Goal: Answer question/provide support

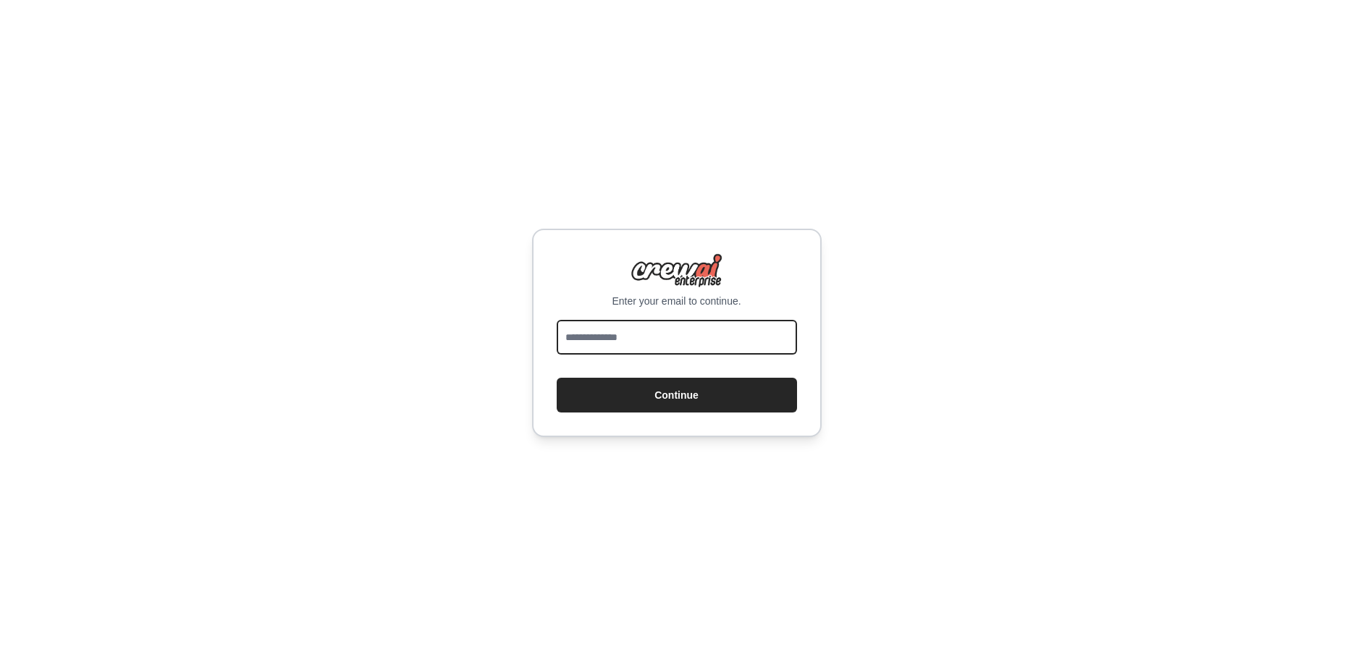
click at [694, 336] on input "email" at bounding box center [677, 337] width 240 height 35
type input "*"
click at [660, 351] on input "email" at bounding box center [677, 337] width 240 height 35
type input "**********"
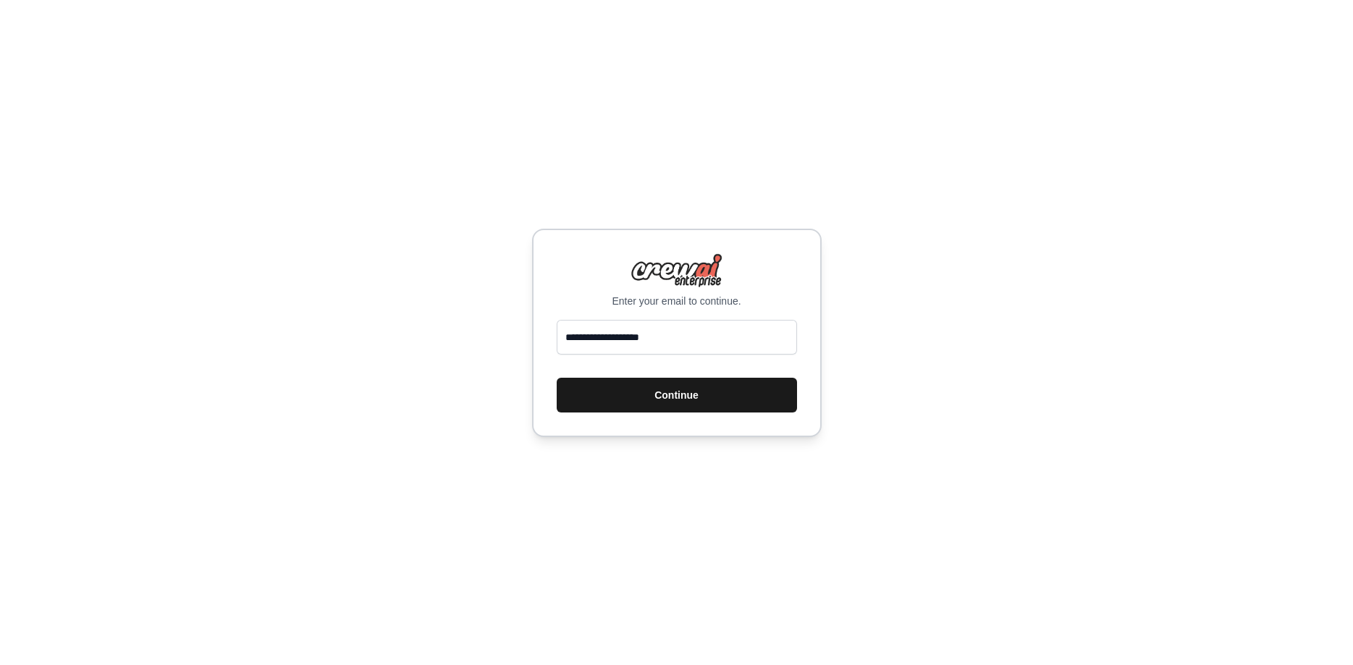
click at [645, 392] on button "Continue" at bounding box center [677, 395] width 240 height 35
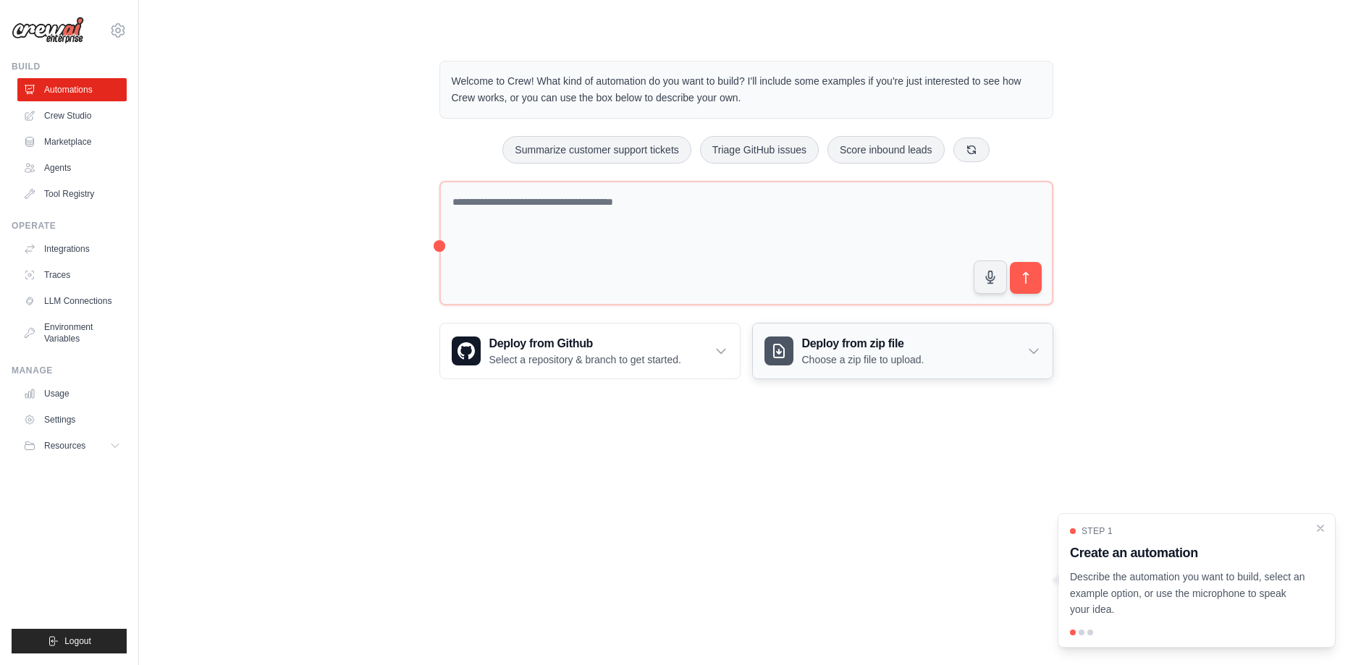
click at [819, 342] on h3 "Deploy from zip file" at bounding box center [863, 343] width 122 height 17
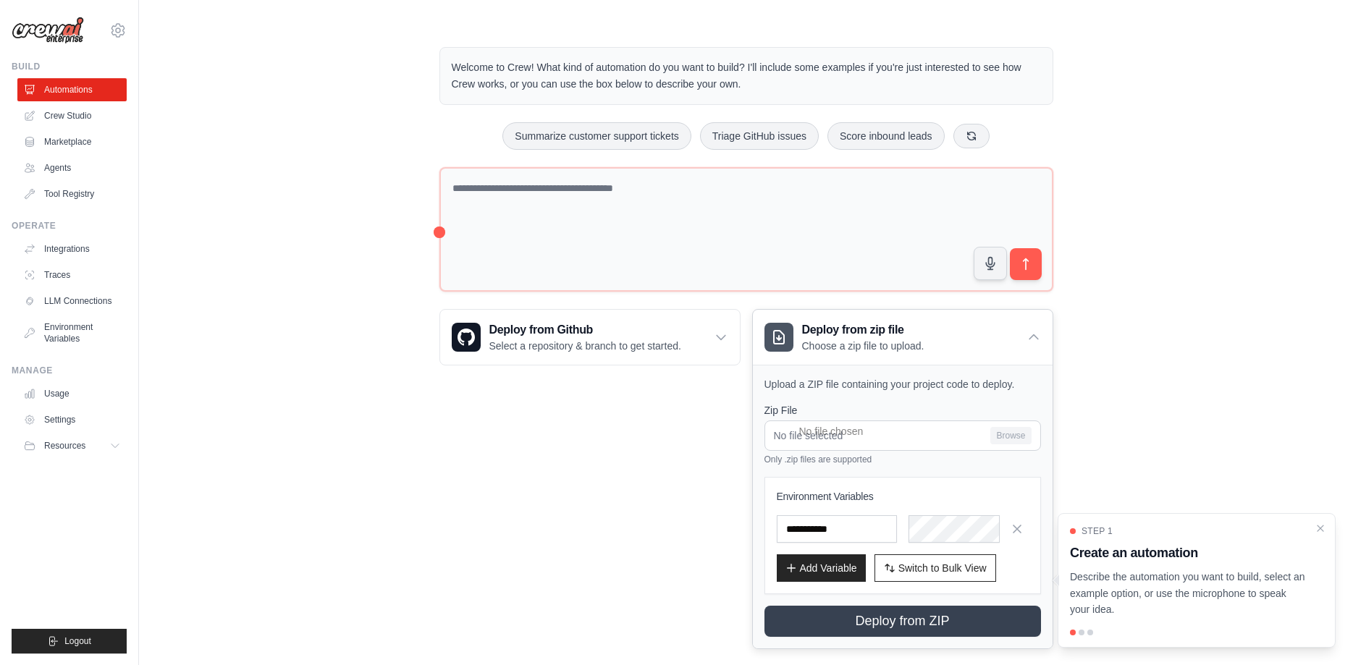
scroll to position [33, 0]
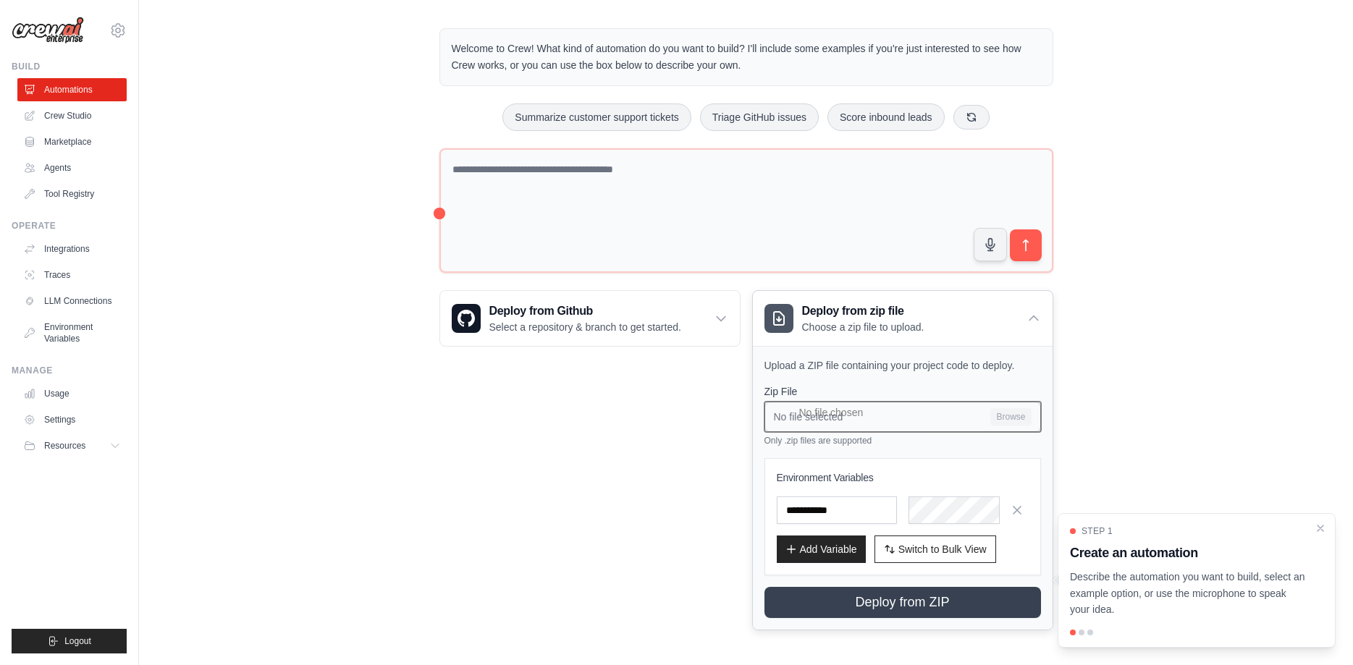
click at [922, 405] on input "No file selected Browse" at bounding box center [902, 417] width 277 height 30
click at [864, 417] on input "No file selected Browse" at bounding box center [902, 417] width 277 height 30
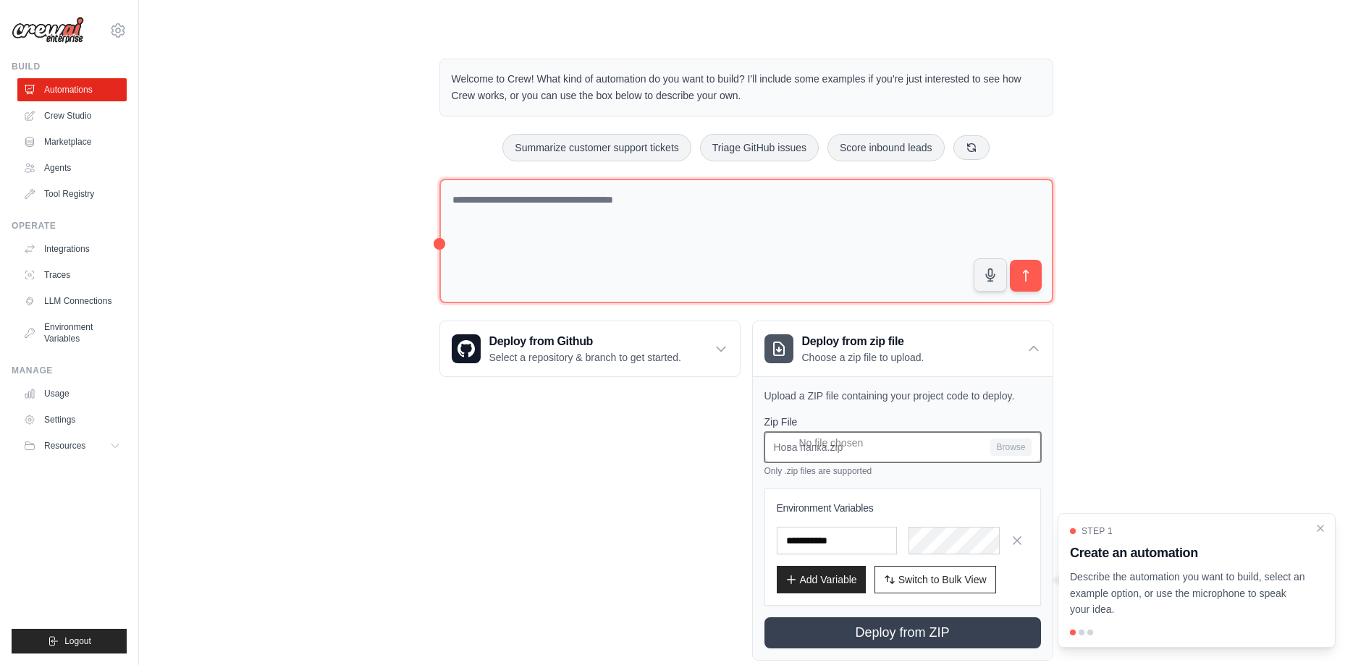
scroll to position [0, 0]
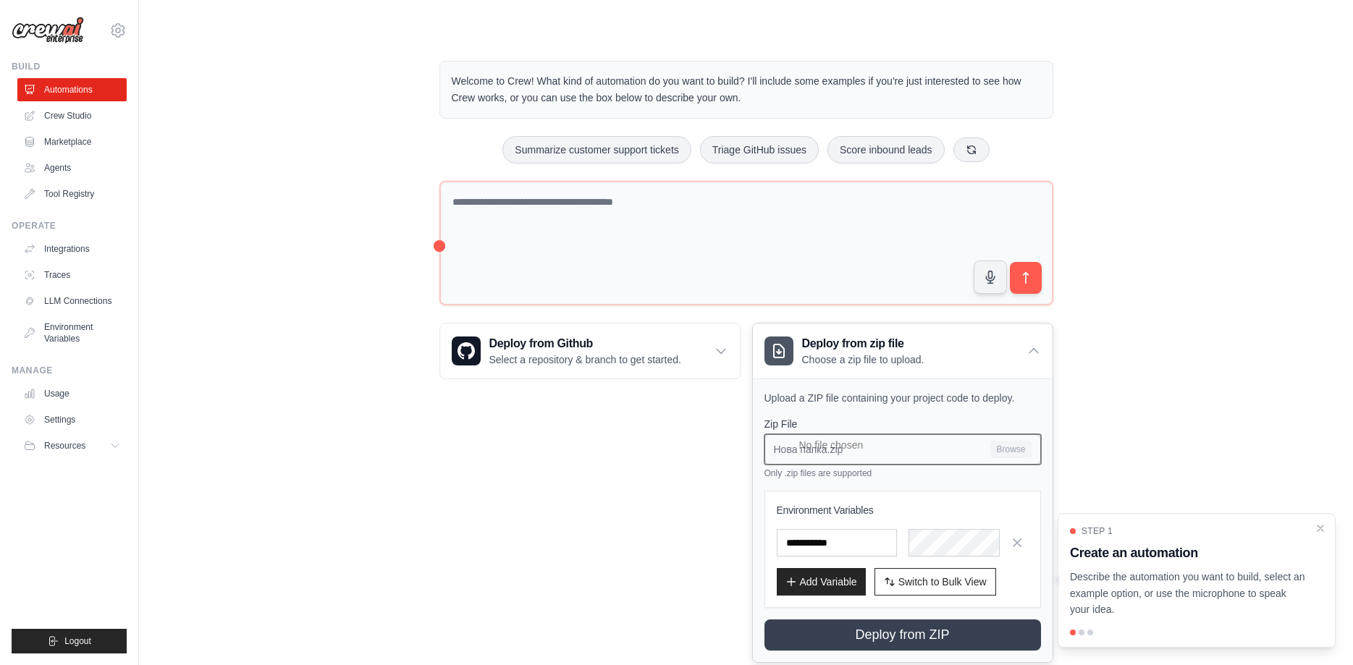
click at [860, 452] on input "Нова папка.zip Browse" at bounding box center [902, 449] width 277 height 30
type input "**********"
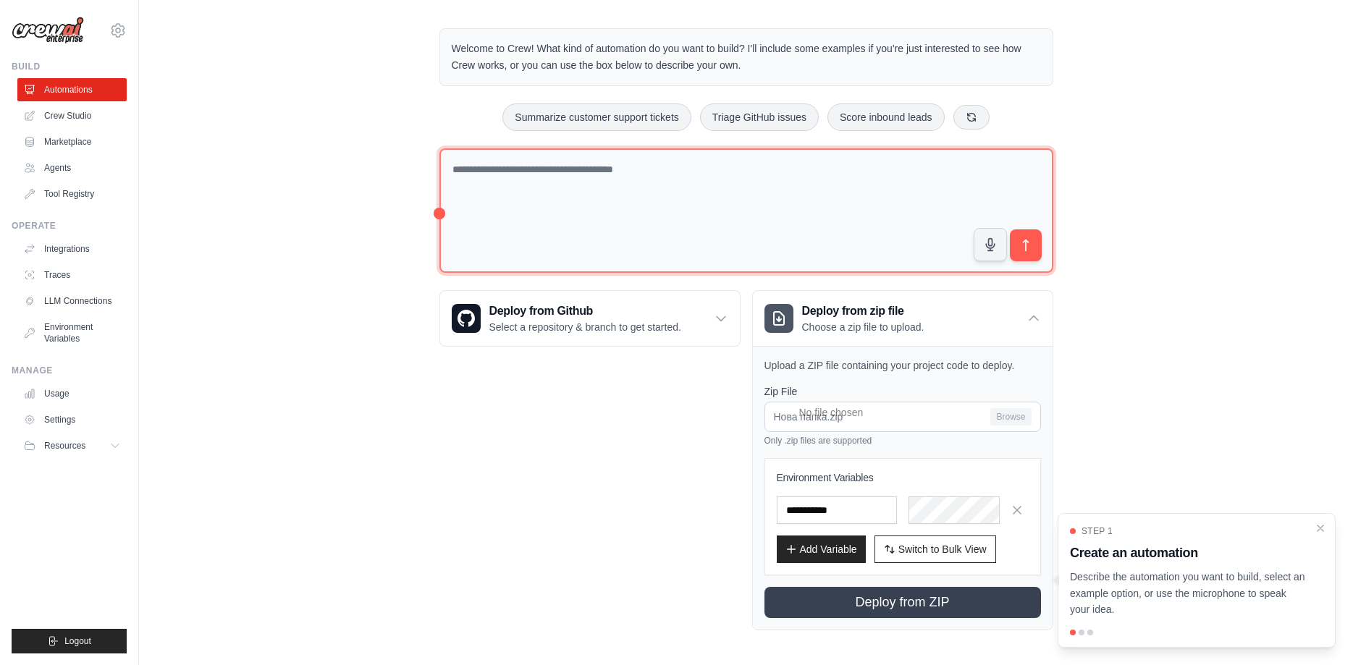
scroll to position [31, 0]
click at [875, 225] on textarea at bounding box center [746, 212] width 614 height 125
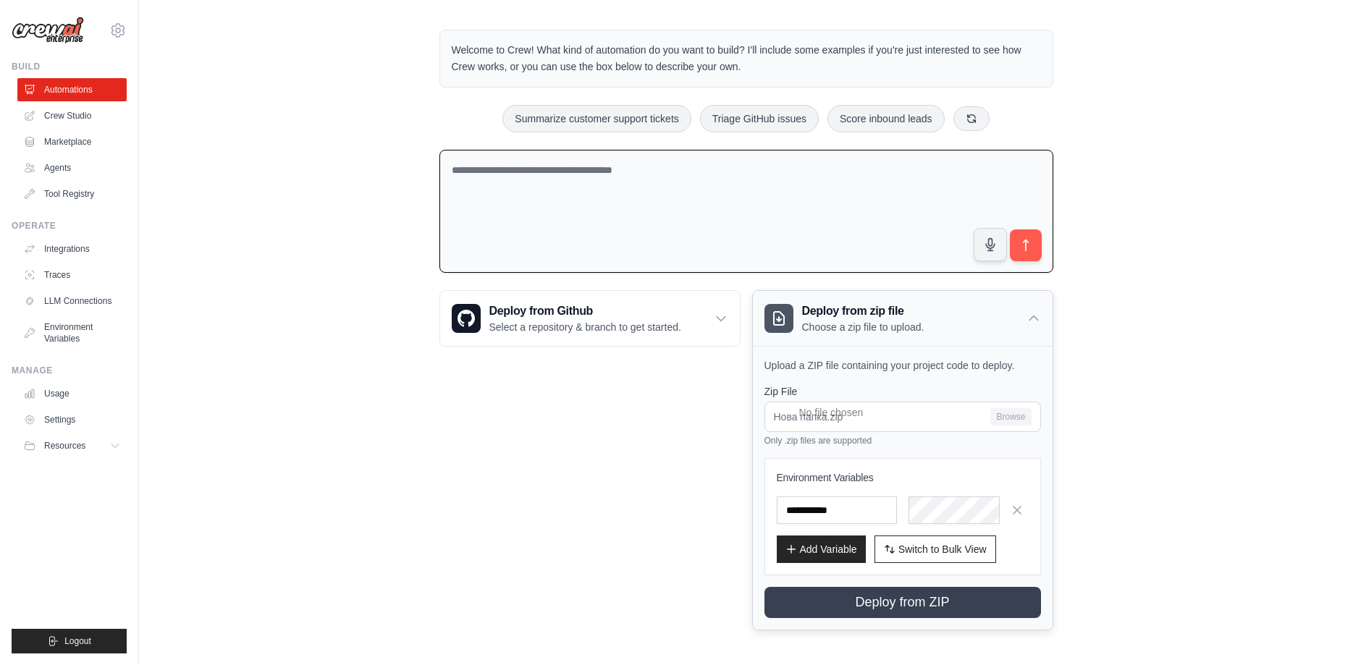
click at [1037, 327] on div "Deploy from zip file Choose a zip file to upload." at bounding box center [903, 318] width 300 height 55
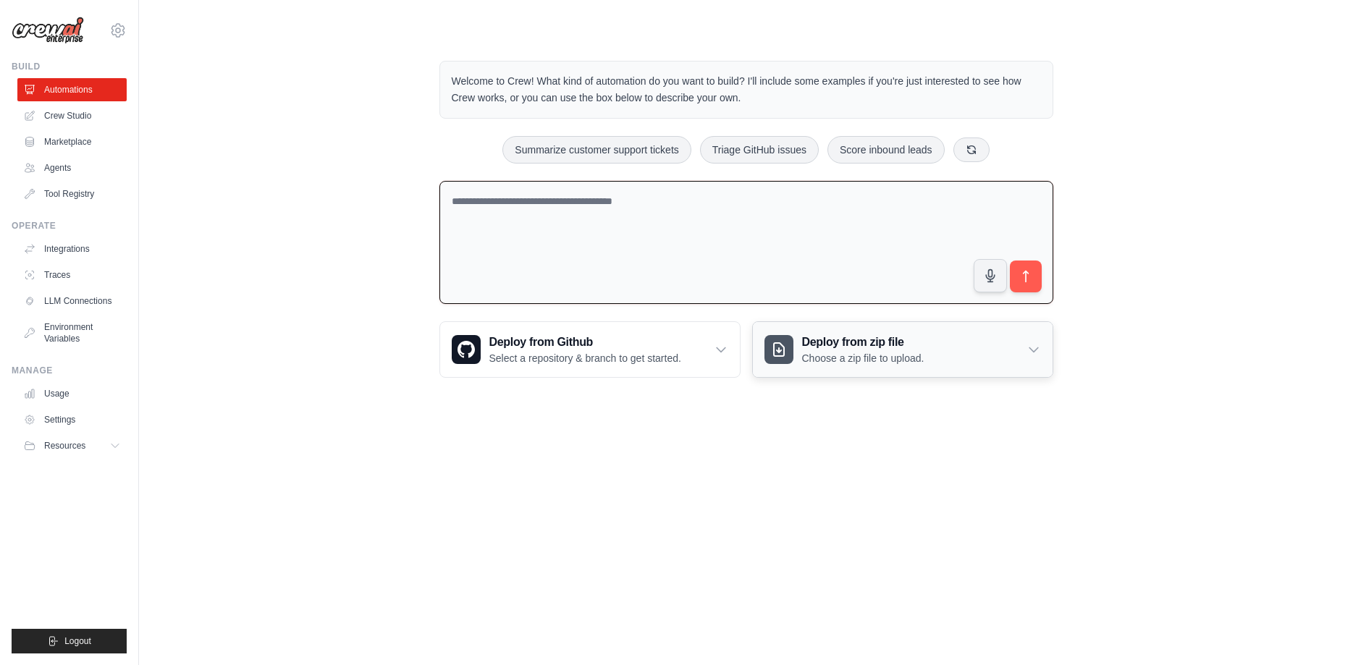
click at [1034, 335] on div "Deploy from zip file Choose a zip file to upload." at bounding box center [903, 349] width 300 height 55
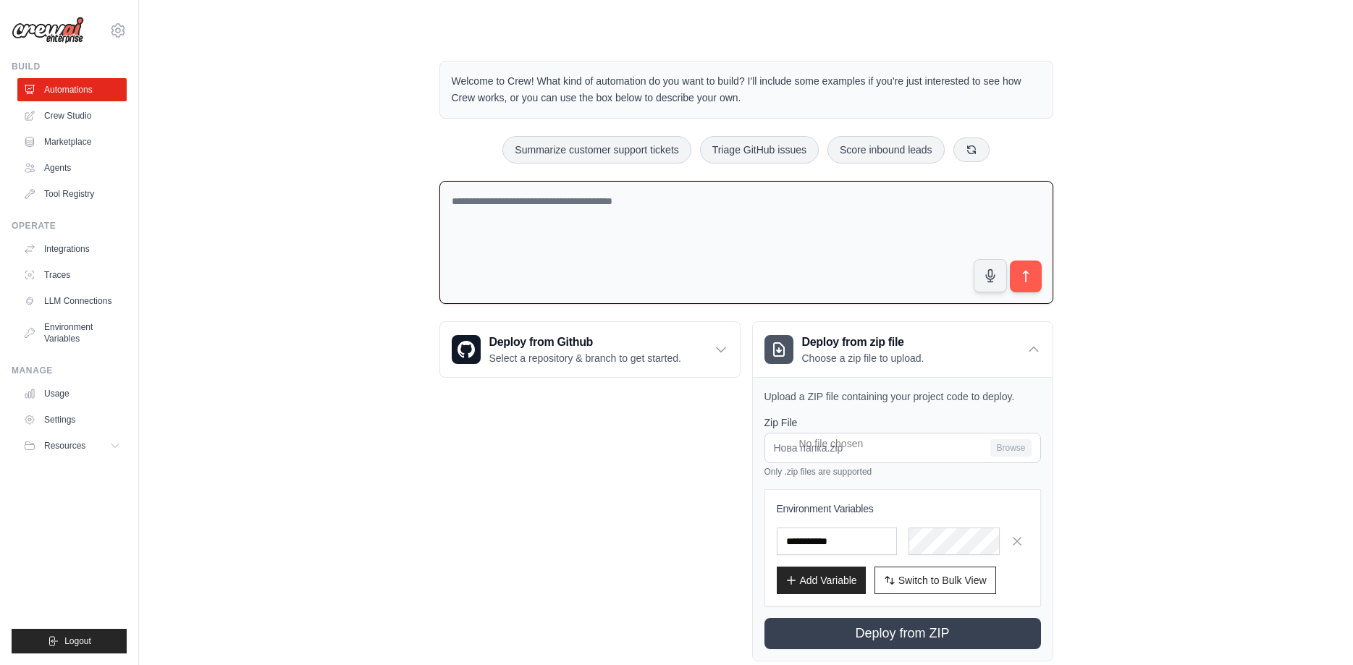
click at [762, 237] on textarea at bounding box center [746, 243] width 614 height 124
click at [818, 199] on textarea at bounding box center [746, 243] width 614 height 124
click at [995, 277] on icon "button" at bounding box center [989, 275] width 15 height 15
click at [1026, 271] on icon "submit" at bounding box center [1025, 277] width 5 height 12
click at [986, 277] on icon "button" at bounding box center [989, 275] width 15 height 15
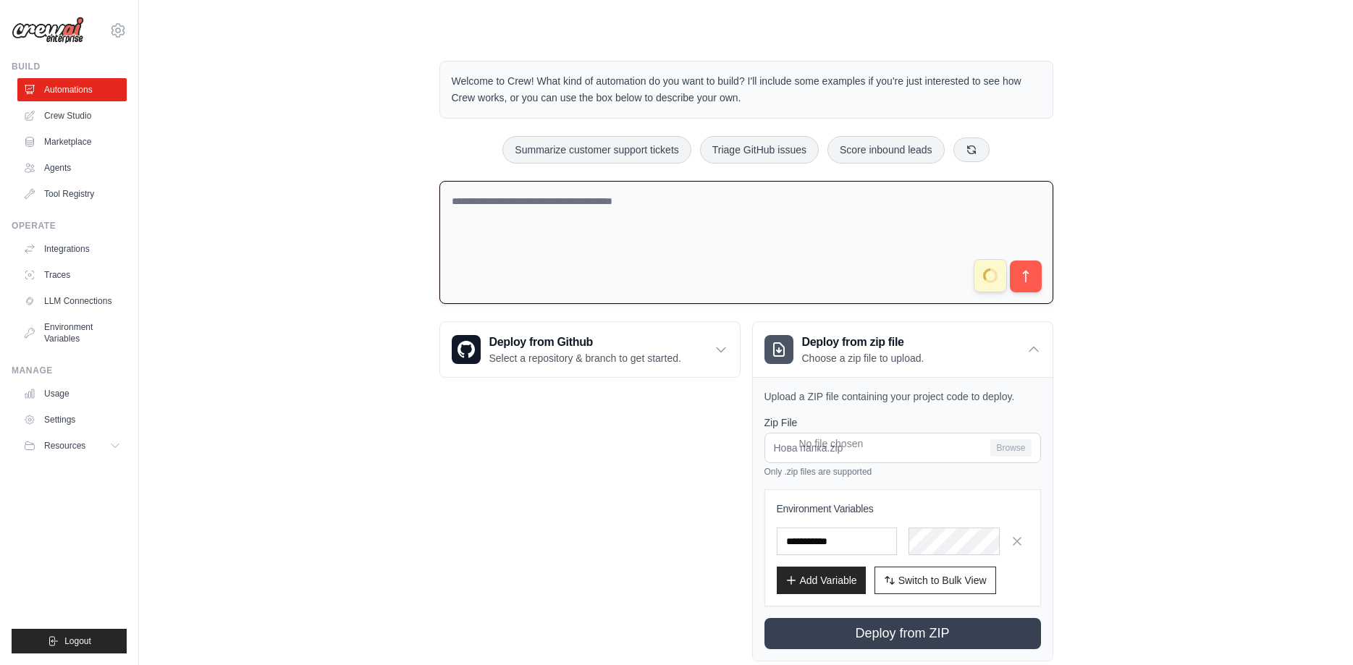
type textarea "**********"
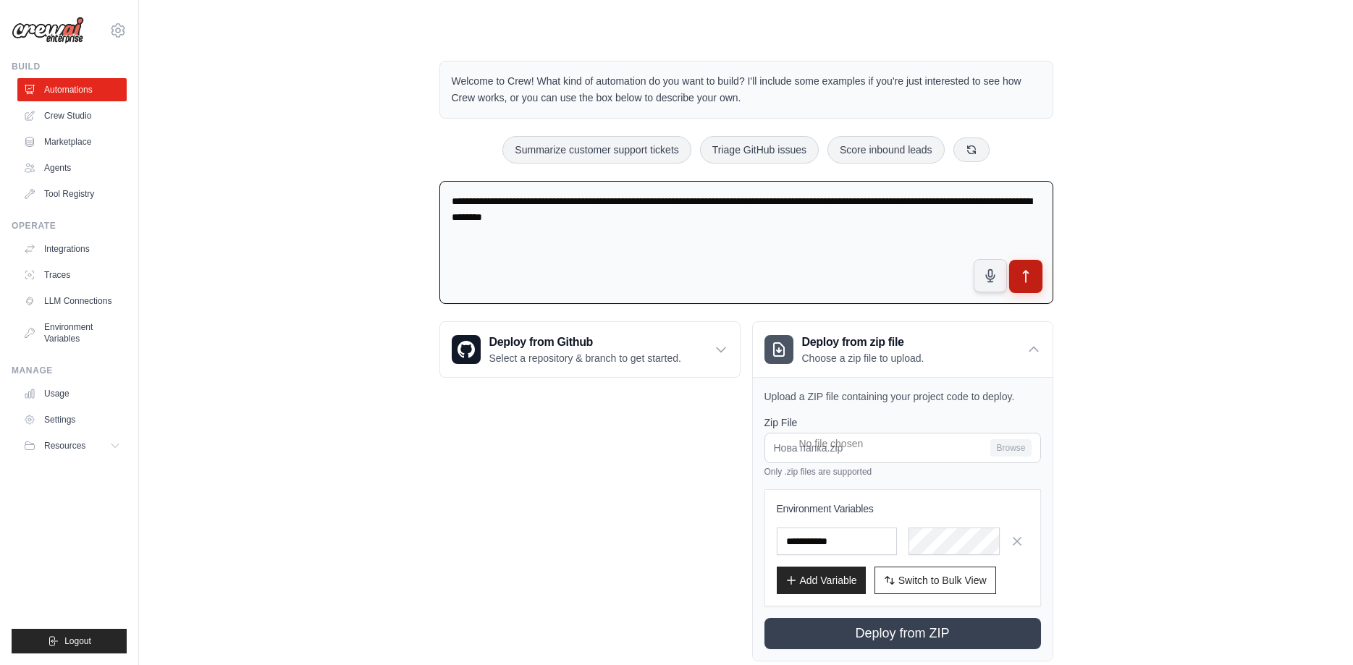
click at [1024, 269] on icon "submit" at bounding box center [1025, 276] width 15 height 15
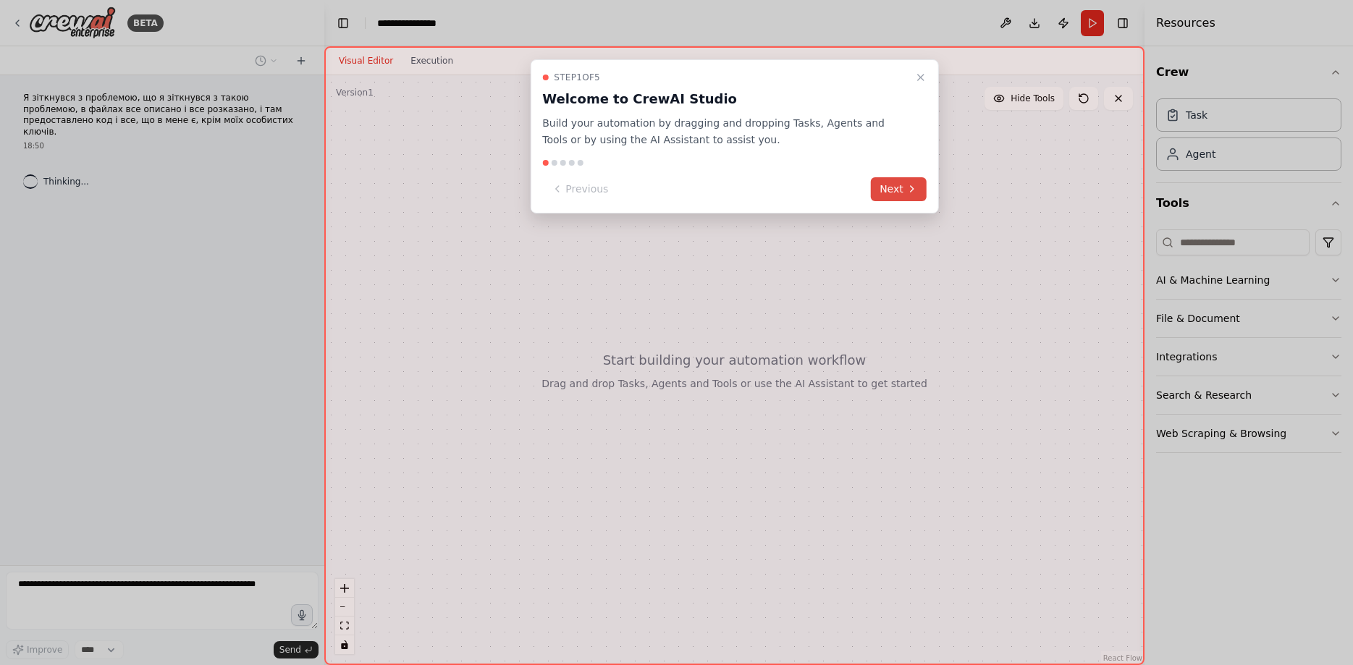
click at [900, 182] on button "Next" at bounding box center [899, 189] width 56 height 24
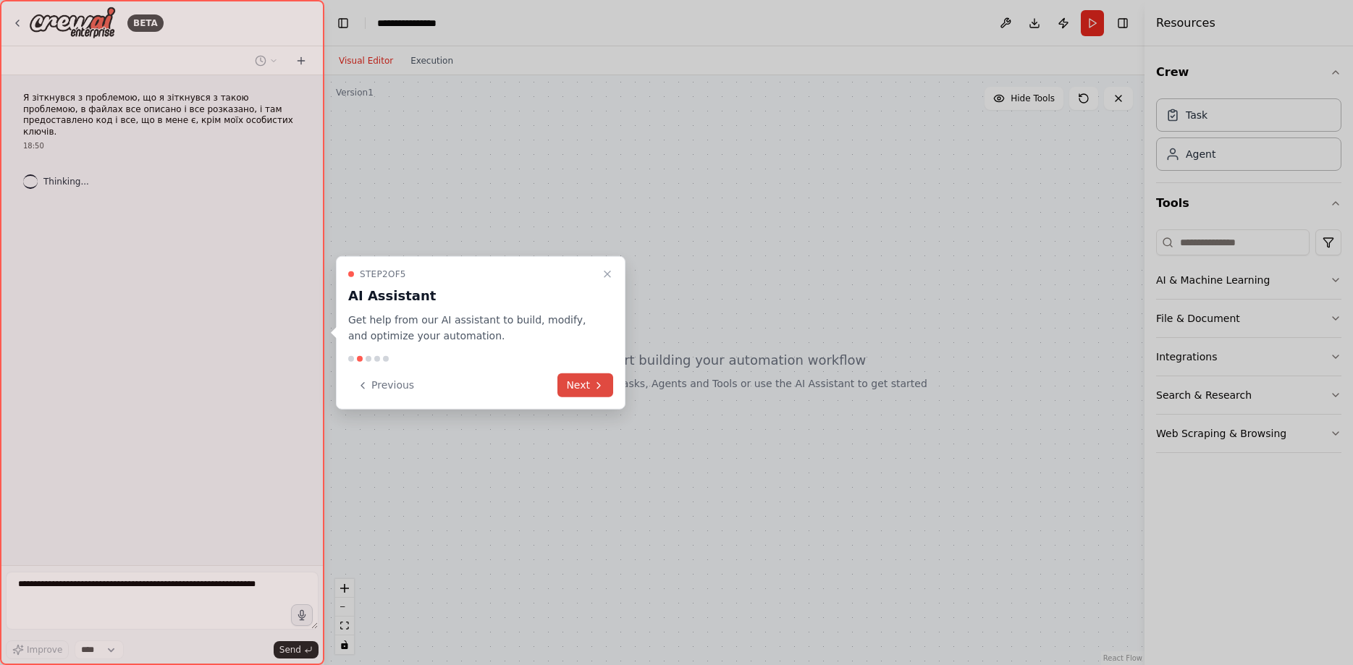
click at [598, 375] on button "Next" at bounding box center [585, 386] width 56 height 24
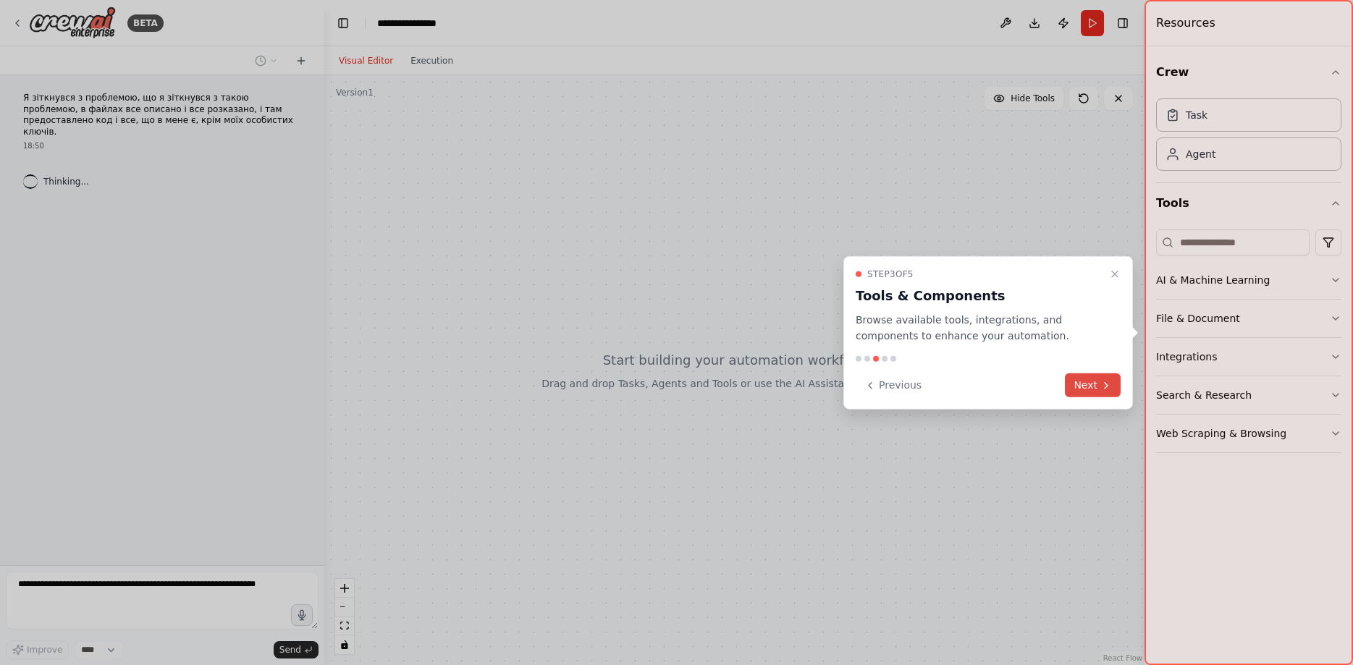
click at [1096, 389] on button "Next" at bounding box center [1093, 386] width 56 height 24
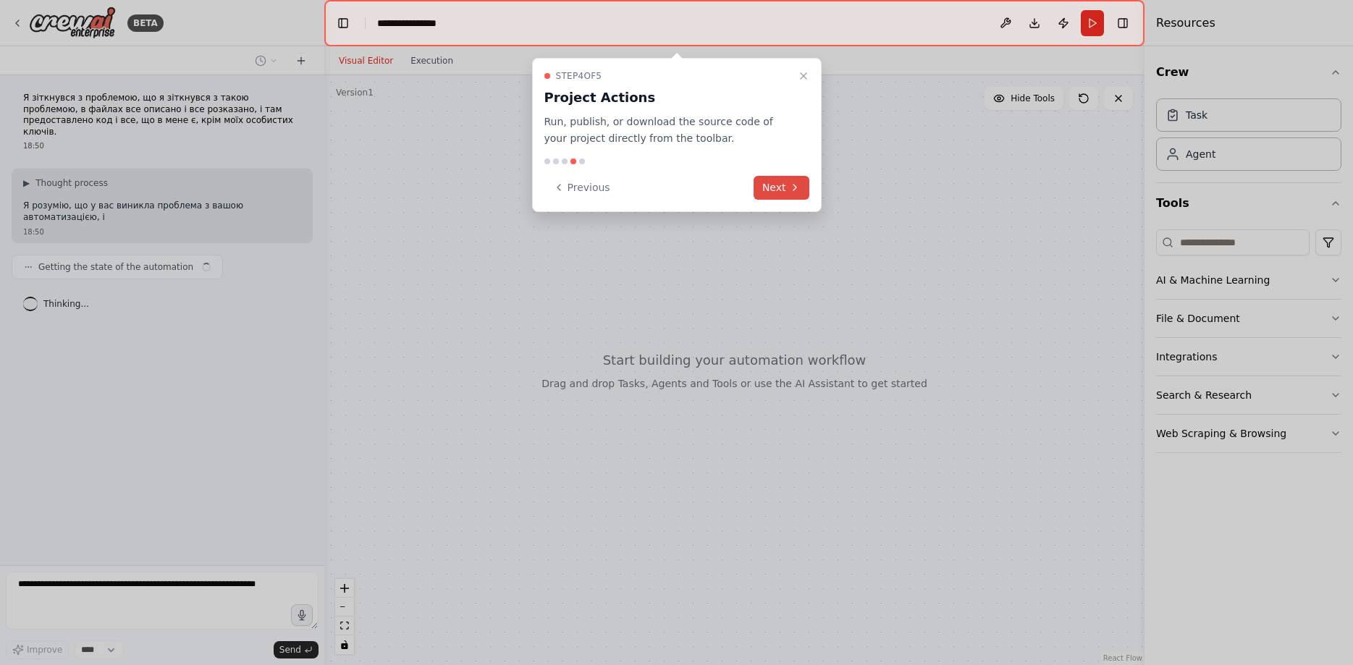
click at [788, 190] on button "Next" at bounding box center [782, 188] width 56 height 24
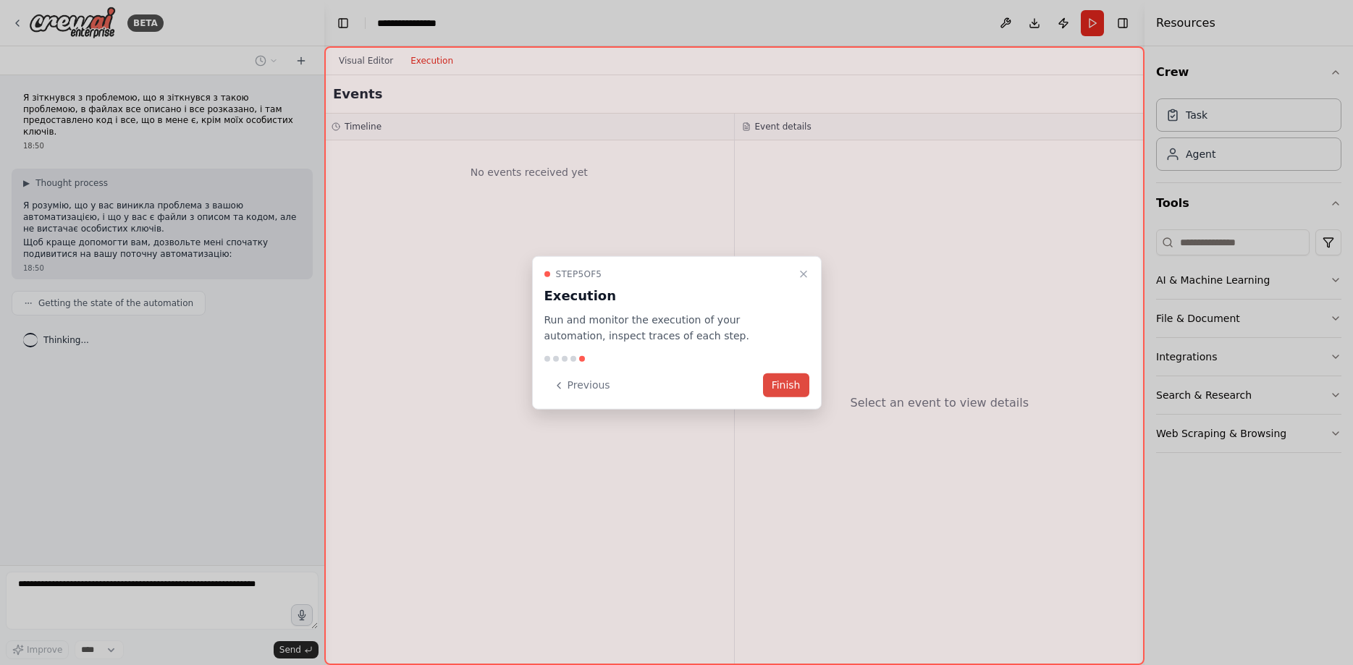
click at [796, 385] on button "Finish" at bounding box center [786, 386] width 46 height 24
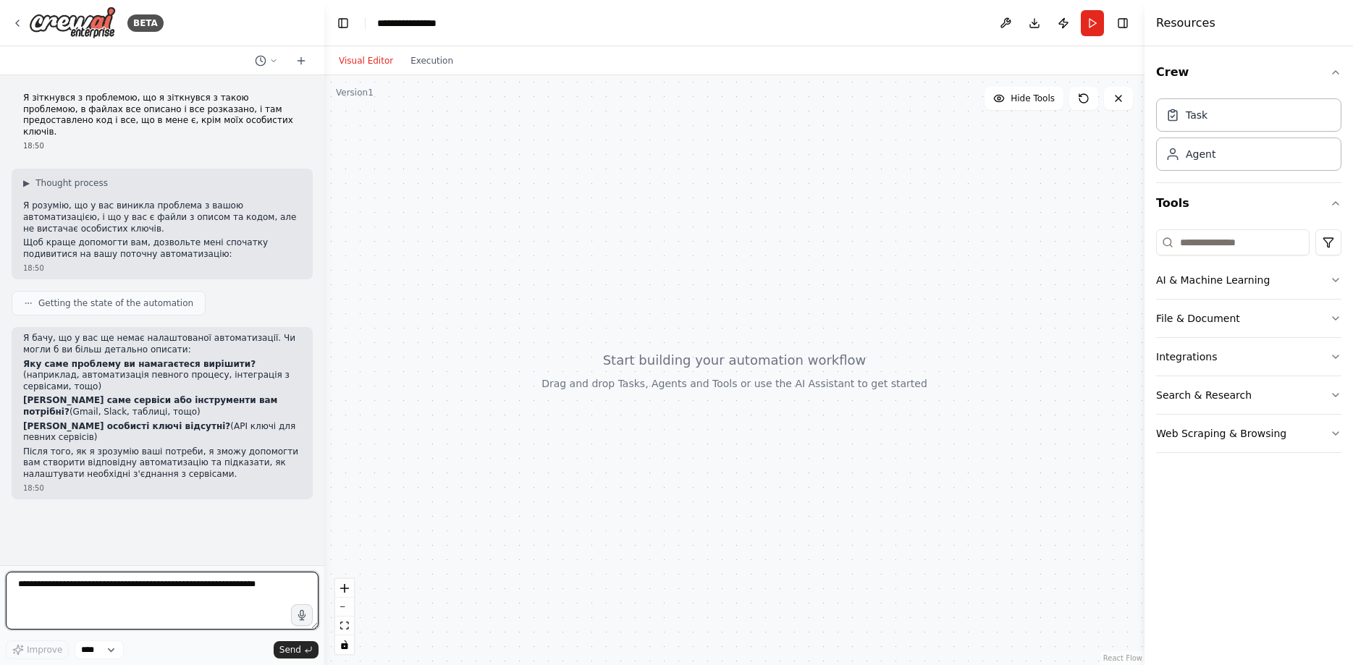
click at [258, 597] on textarea at bounding box center [162, 601] width 313 height 58
click at [302, 618] on icon "button" at bounding box center [302, 616] width 12 height 12
click at [308, 612] on icon "button" at bounding box center [302, 616] width 12 height 12
click at [300, 649] on span "Send" at bounding box center [290, 650] width 22 height 12
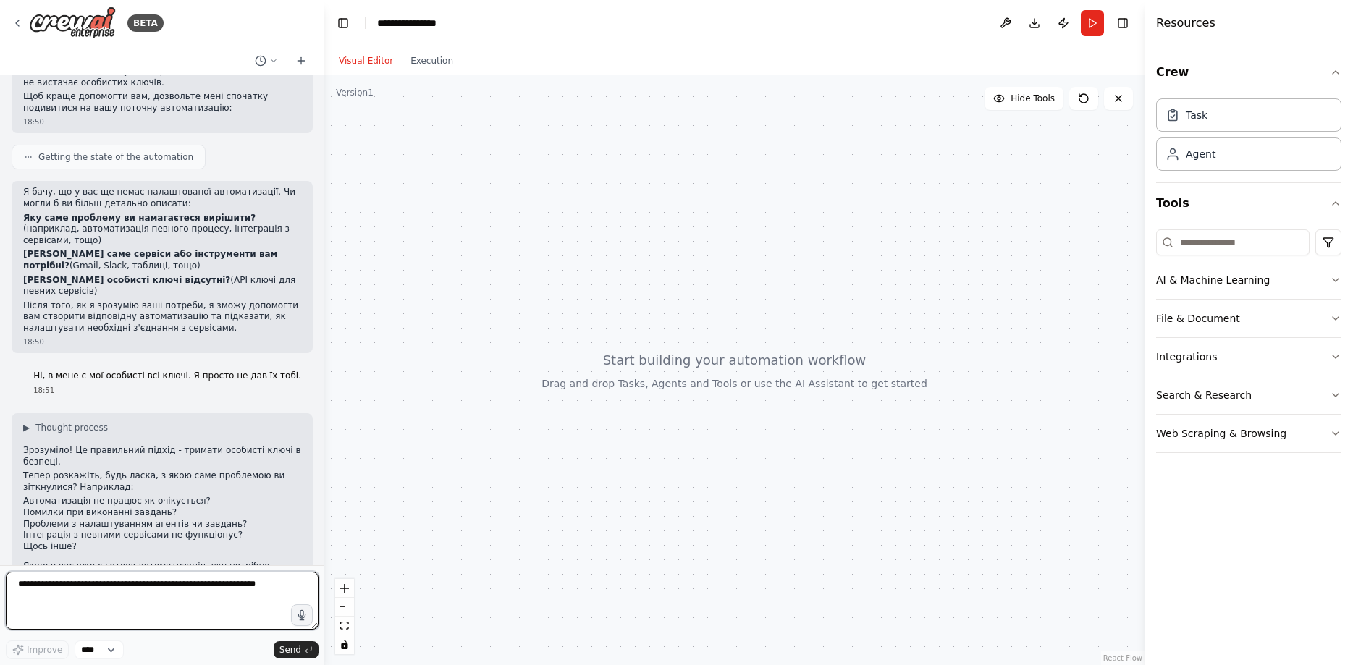
scroll to position [158, 0]
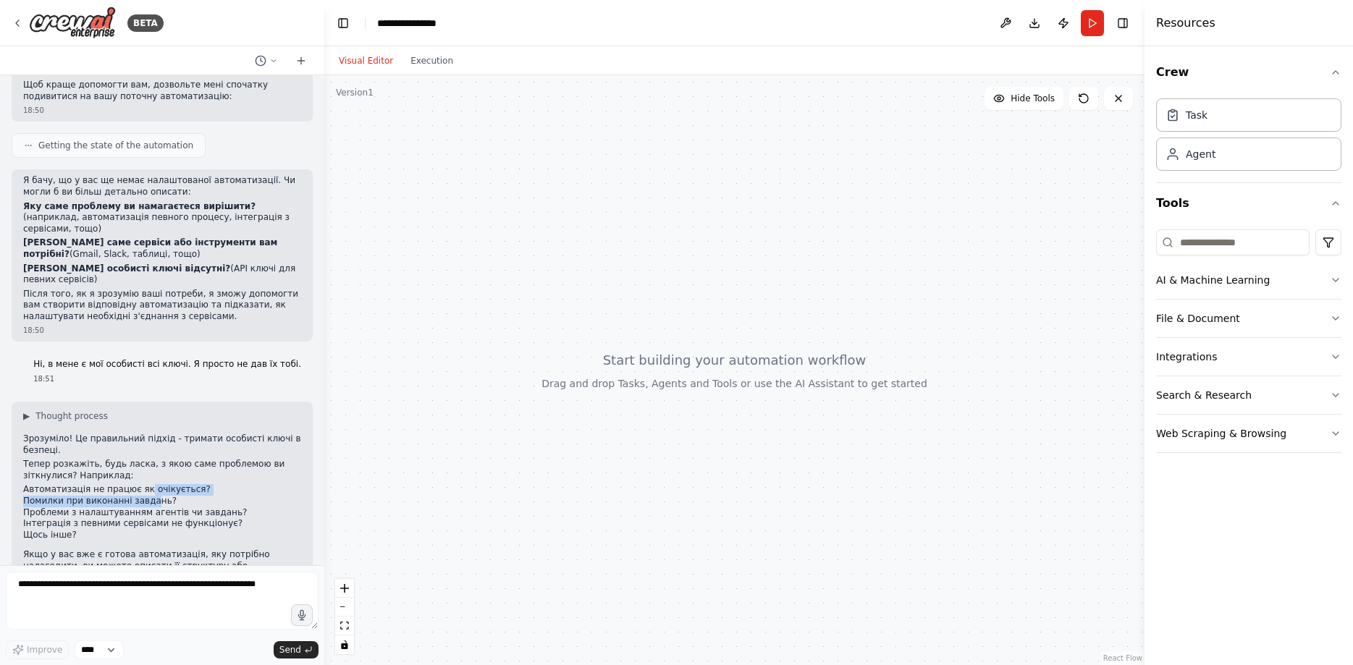
drag, startPoint x: 138, startPoint y: 447, endPoint x: 146, endPoint y: 453, distance: 9.8
click at [146, 484] on ul "Автоматизація не працює як очікується? Помилки при виконанні завдань? Проблеми …" at bounding box center [162, 512] width 278 height 56
click at [206, 496] on li "Помилки при виконанні завдань?" at bounding box center [162, 502] width 278 height 12
click at [297, 611] on icon "button" at bounding box center [302, 615] width 17 height 17
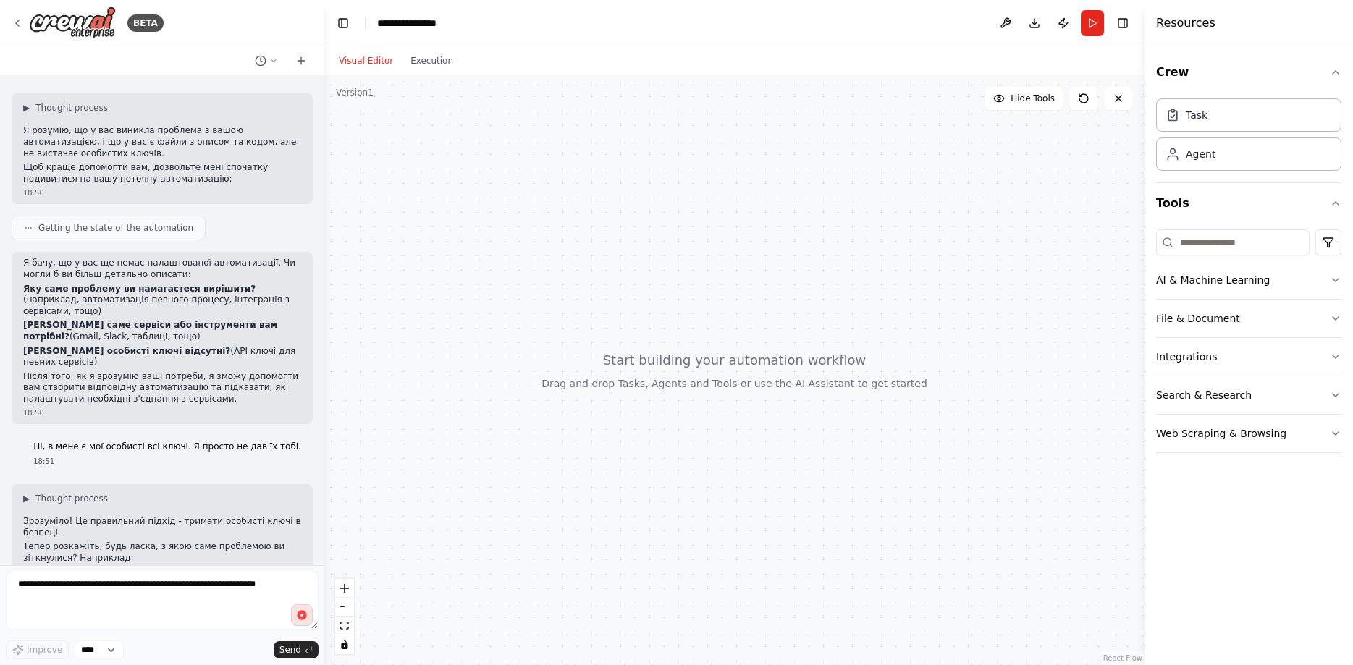
scroll to position [0, 0]
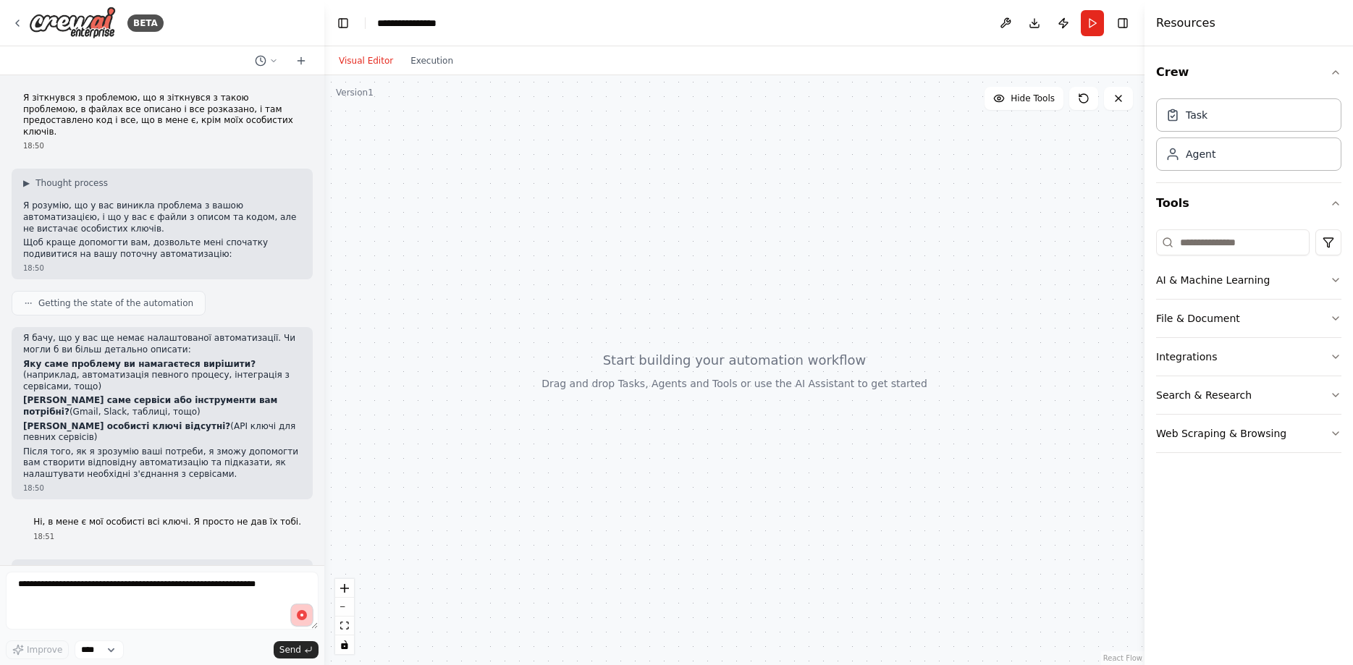
click at [306, 613] on circle "button" at bounding box center [302, 615] width 14 height 14
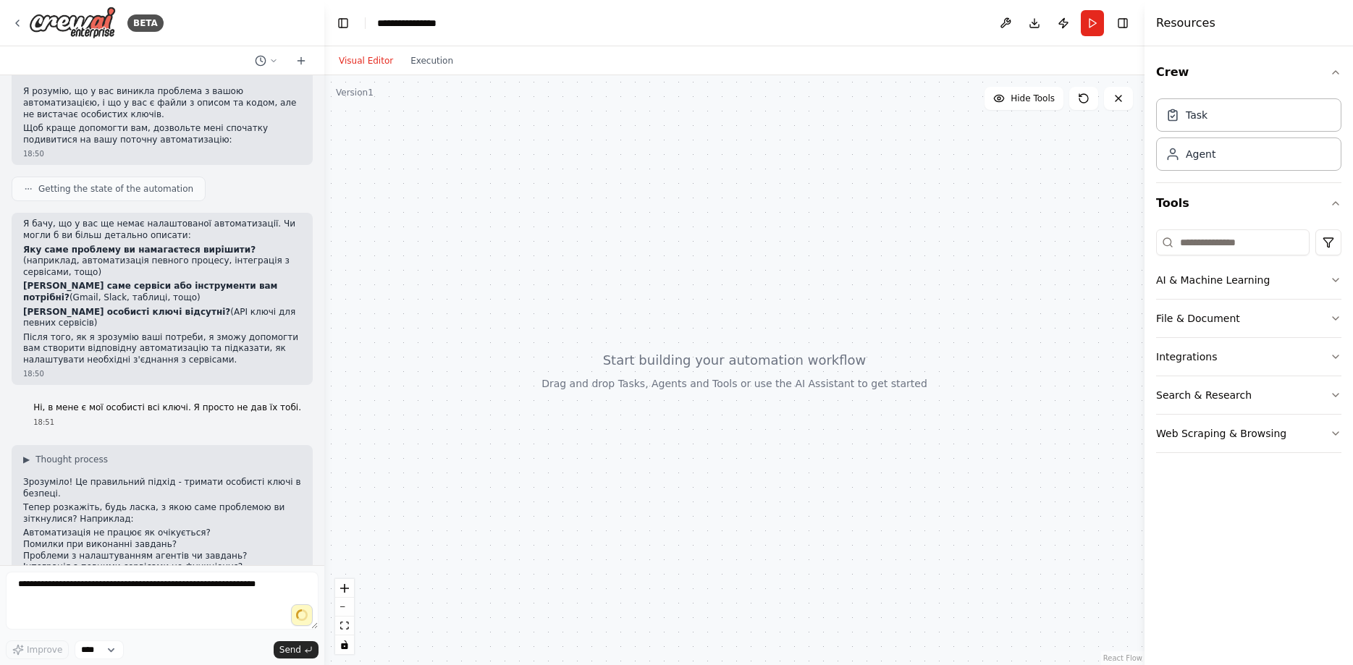
scroll to position [158, 0]
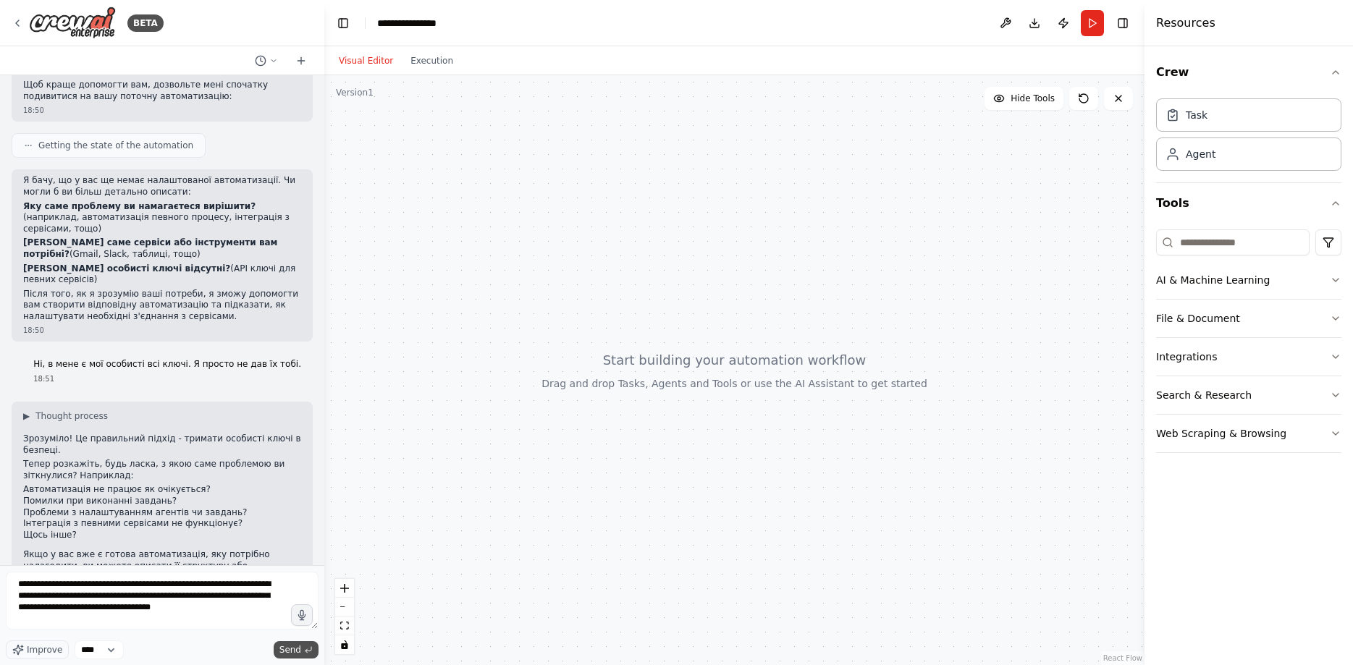
click at [300, 653] on span "Send" at bounding box center [290, 650] width 22 height 12
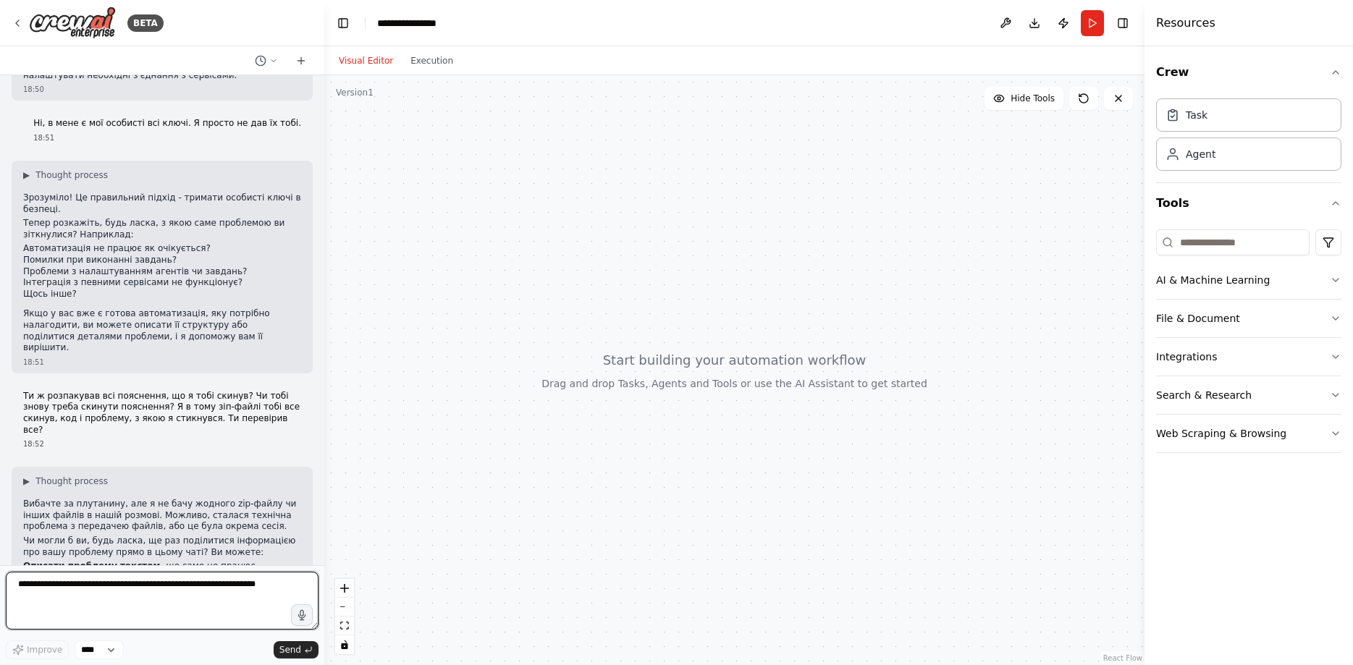
scroll to position [410, 0]
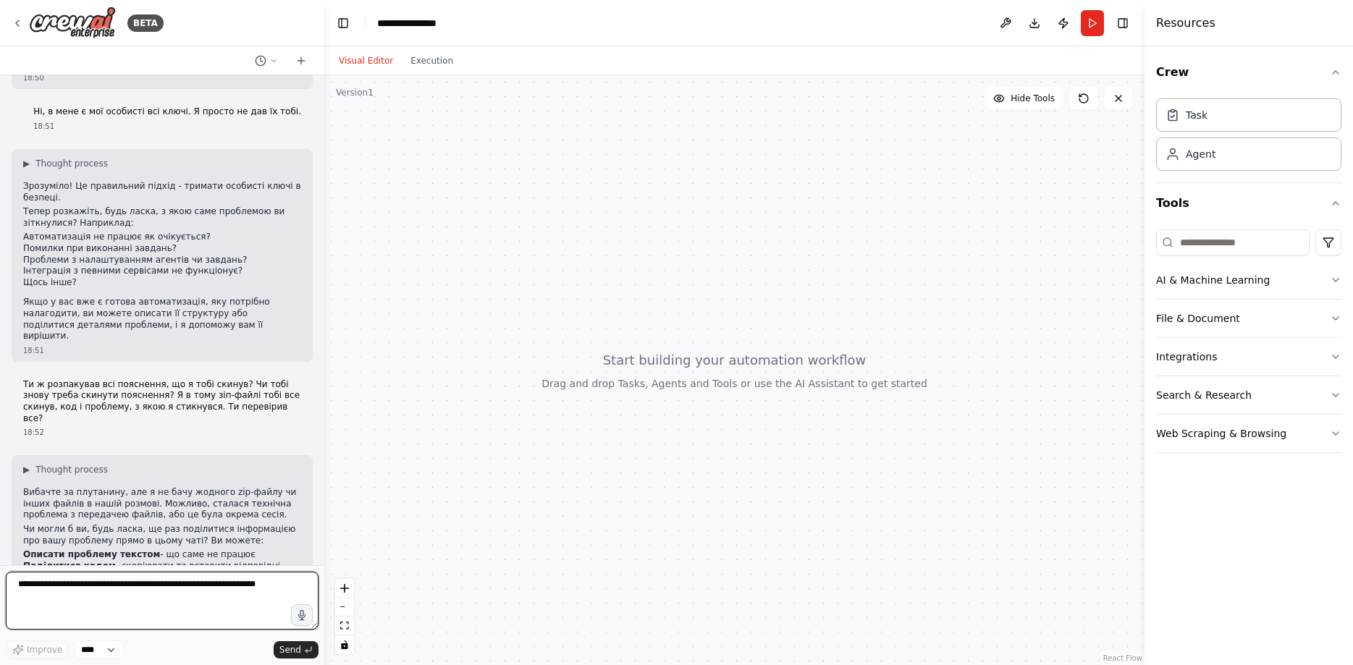
click at [168, 620] on textarea at bounding box center [162, 601] width 313 height 58
click at [159, 600] on textarea at bounding box center [162, 601] width 313 height 58
click at [297, 620] on icon "button" at bounding box center [301, 615] width 13 height 13
click at [299, 610] on icon "button" at bounding box center [301, 615] width 13 height 13
click at [285, 645] on span "Send" at bounding box center [290, 650] width 22 height 12
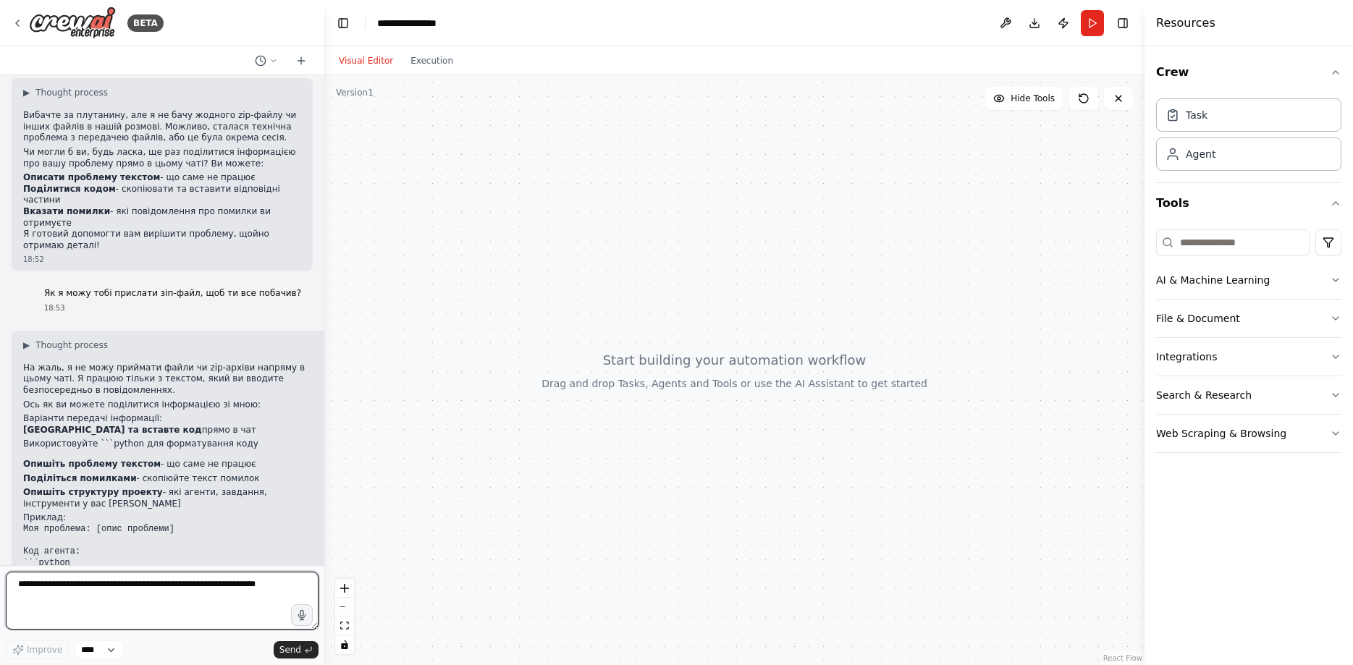
scroll to position [765, 0]
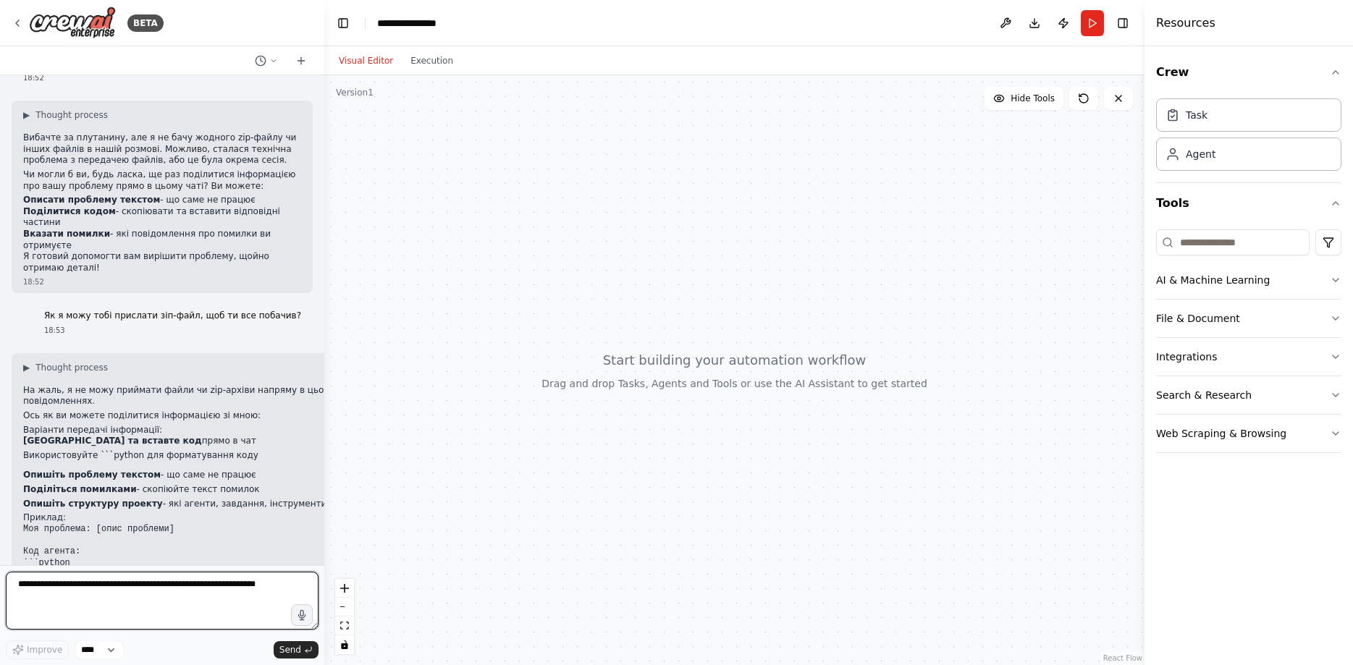
click at [112, 596] on textarea at bounding box center [162, 601] width 313 height 58
paste textarea "**********"
type textarea "**********"
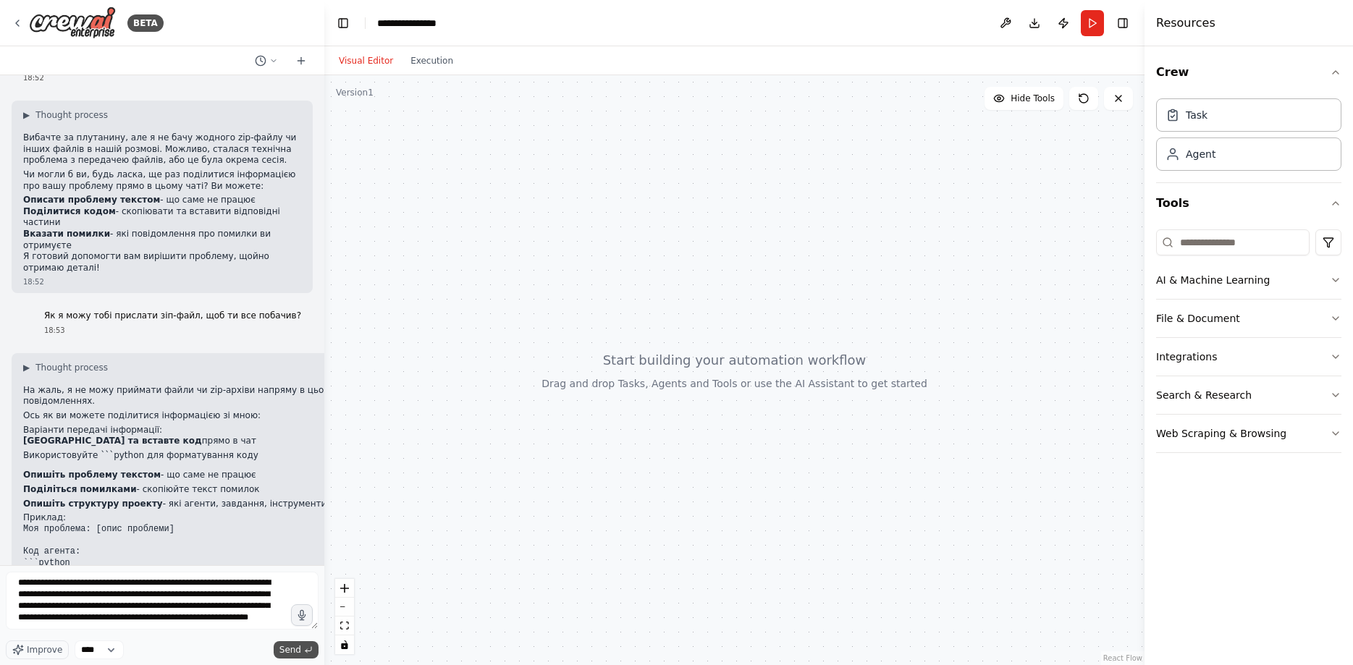
click at [300, 644] on span "Send" at bounding box center [290, 650] width 22 height 12
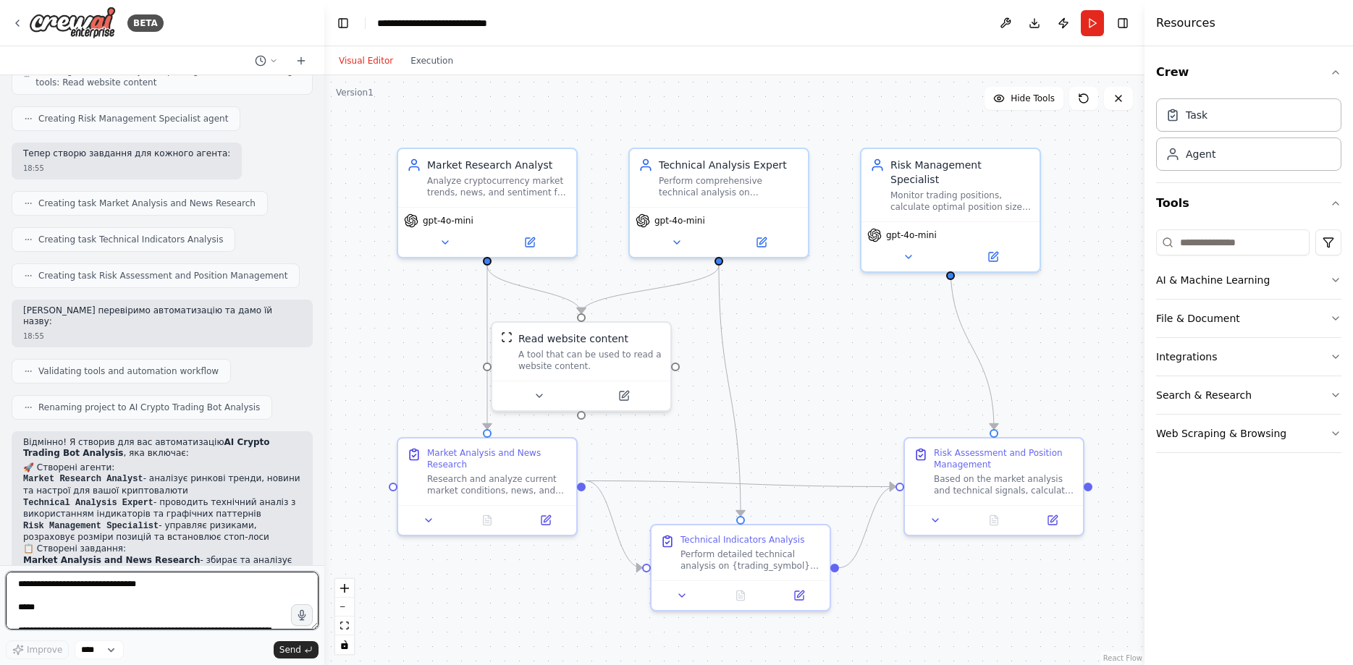
scroll to position [5438, 0]
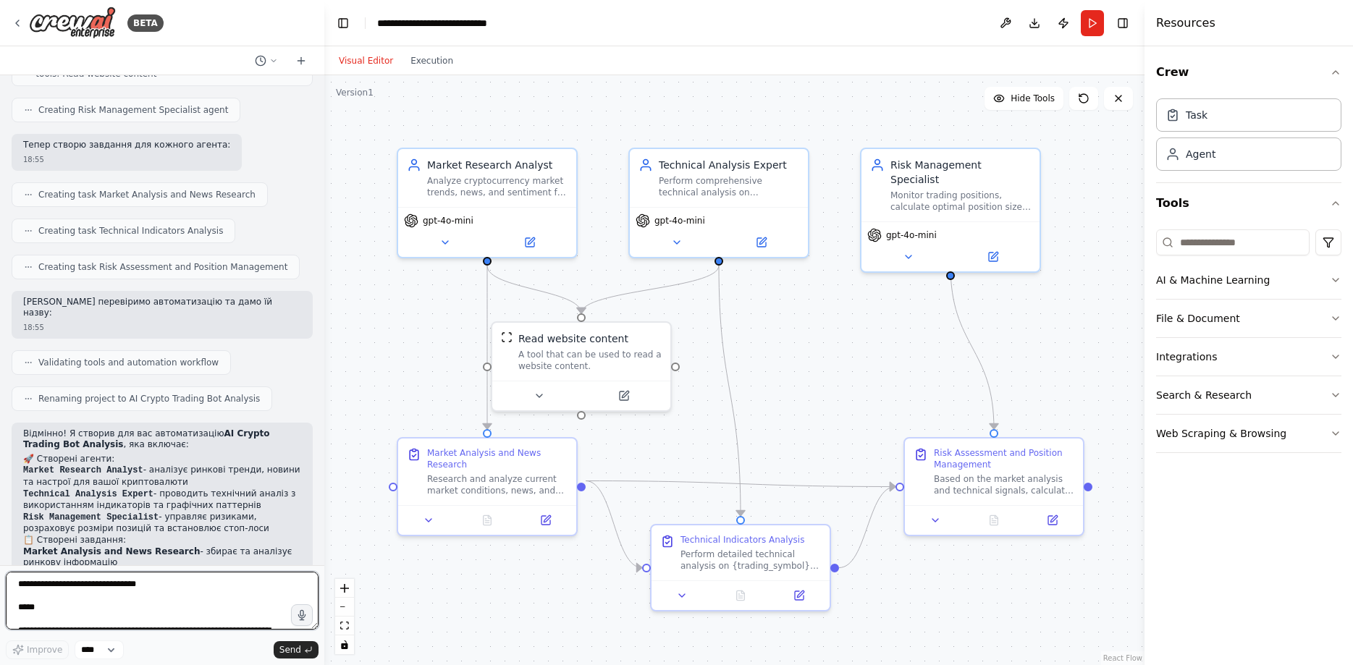
click at [71, 589] on textarea at bounding box center [162, 601] width 313 height 58
click at [152, 597] on textarea at bounding box center [162, 601] width 313 height 58
paste textarea "**********"
click at [122, 613] on textarea at bounding box center [162, 601] width 313 height 58
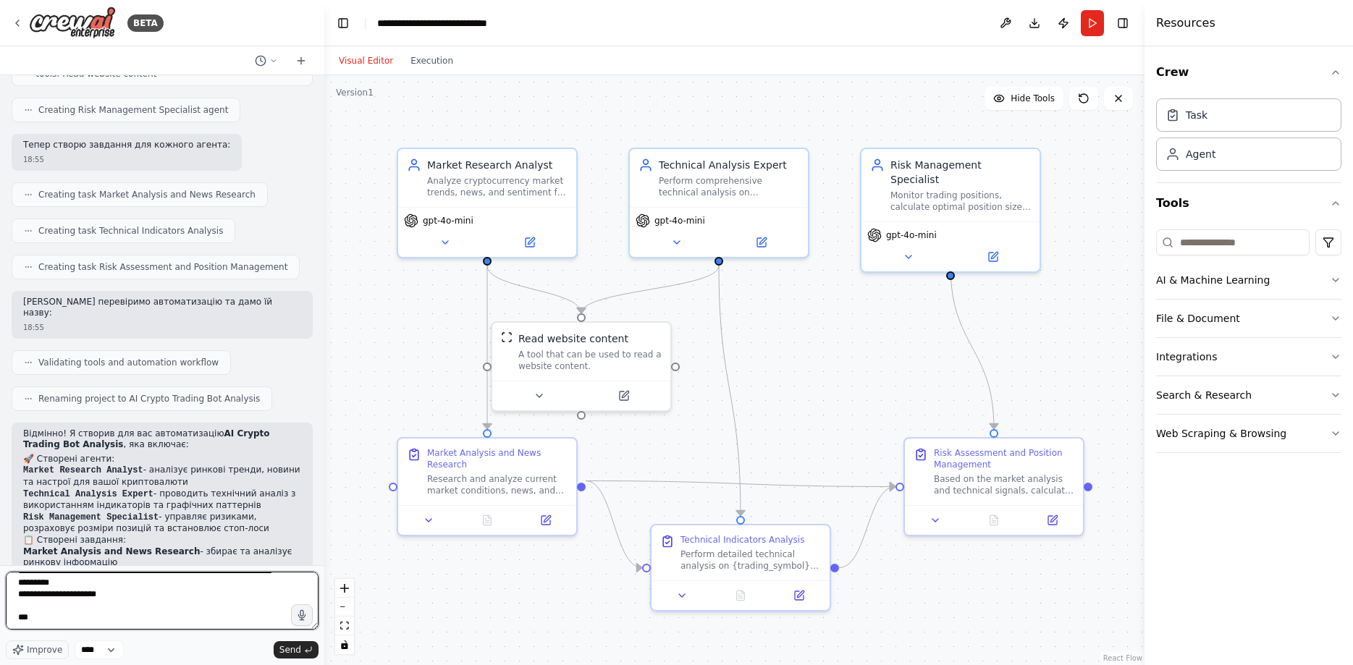
click at [117, 625] on textarea at bounding box center [162, 601] width 313 height 58
paste textarea "**********"
type textarea "**********"
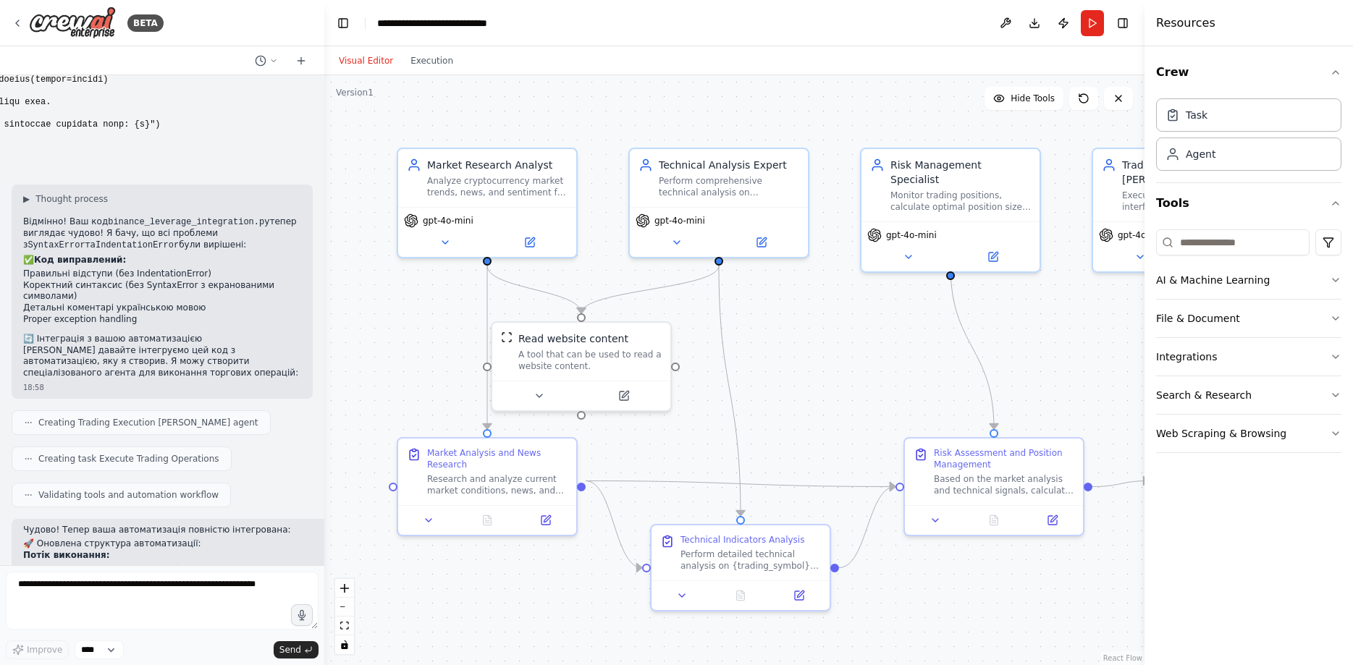
scroll to position [7253, 0]
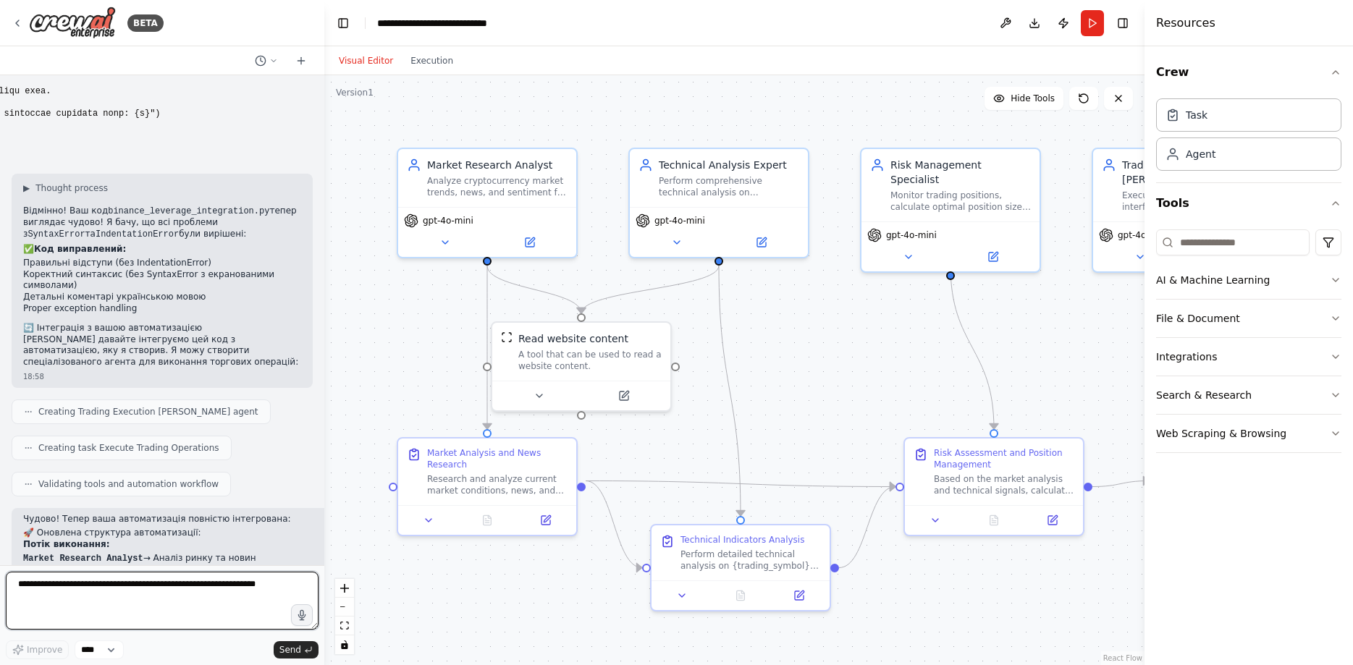
click at [129, 605] on textarea at bounding box center [162, 601] width 313 height 58
paste textarea "**********"
click at [103, 628] on textarea at bounding box center [162, 601] width 313 height 58
type textarea "**********"
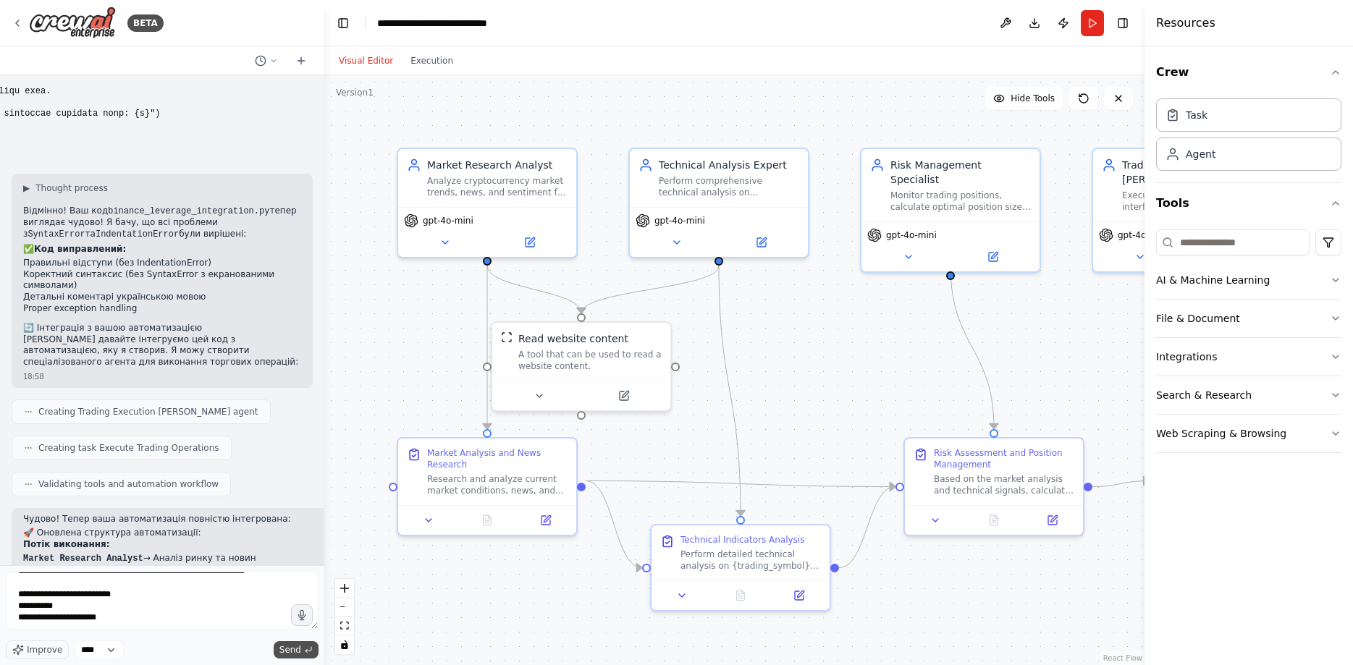
click at [285, 652] on span "Send" at bounding box center [290, 650] width 22 height 12
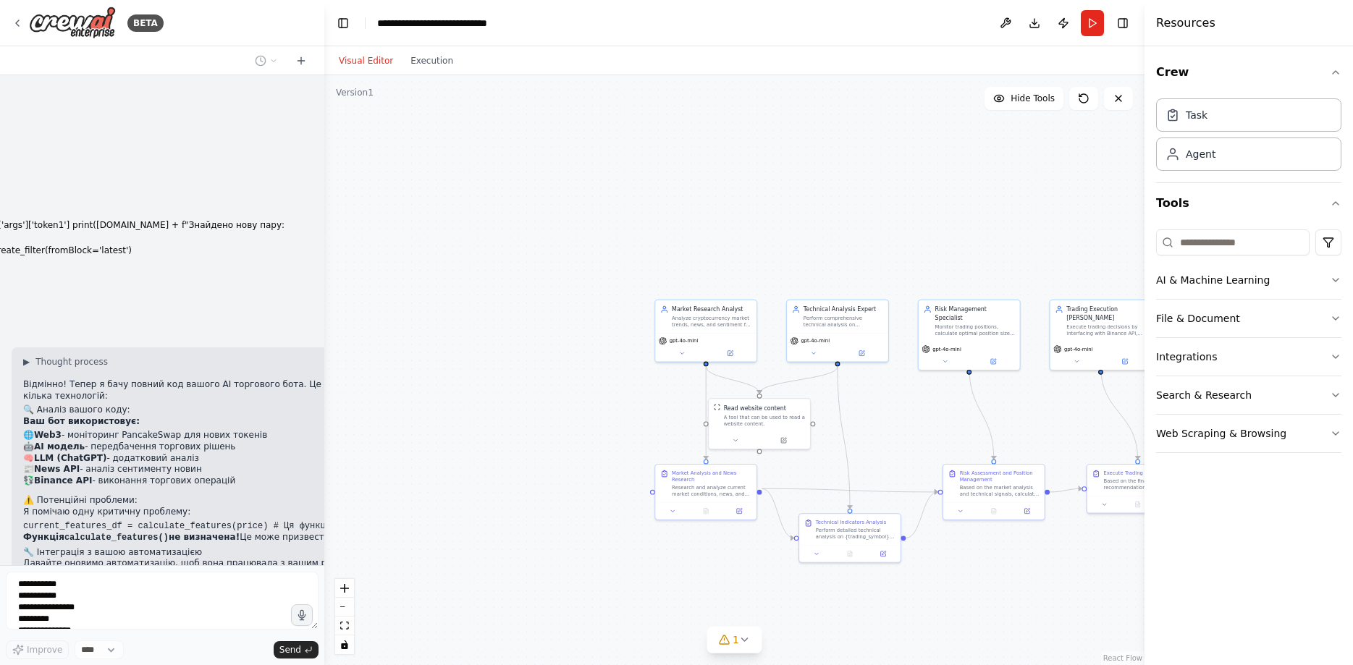
scroll to position [9710, 0]
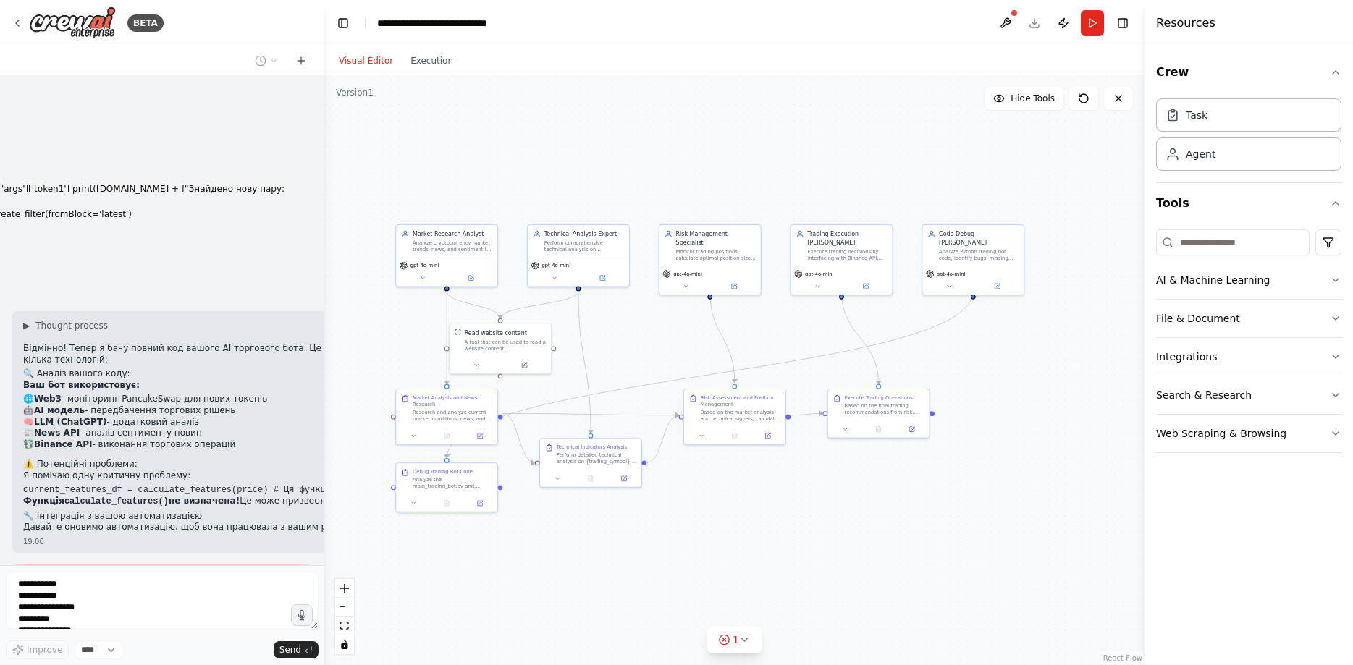
drag, startPoint x: 1029, startPoint y: 591, endPoint x: 770, endPoint y: 515, distance: 269.9
click at [770, 515] on div ".deletable-edge-delete-btn { width: 20px; height: 20px; border: 0px solid #ffff…" at bounding box center [734, 370] width 820 height 590
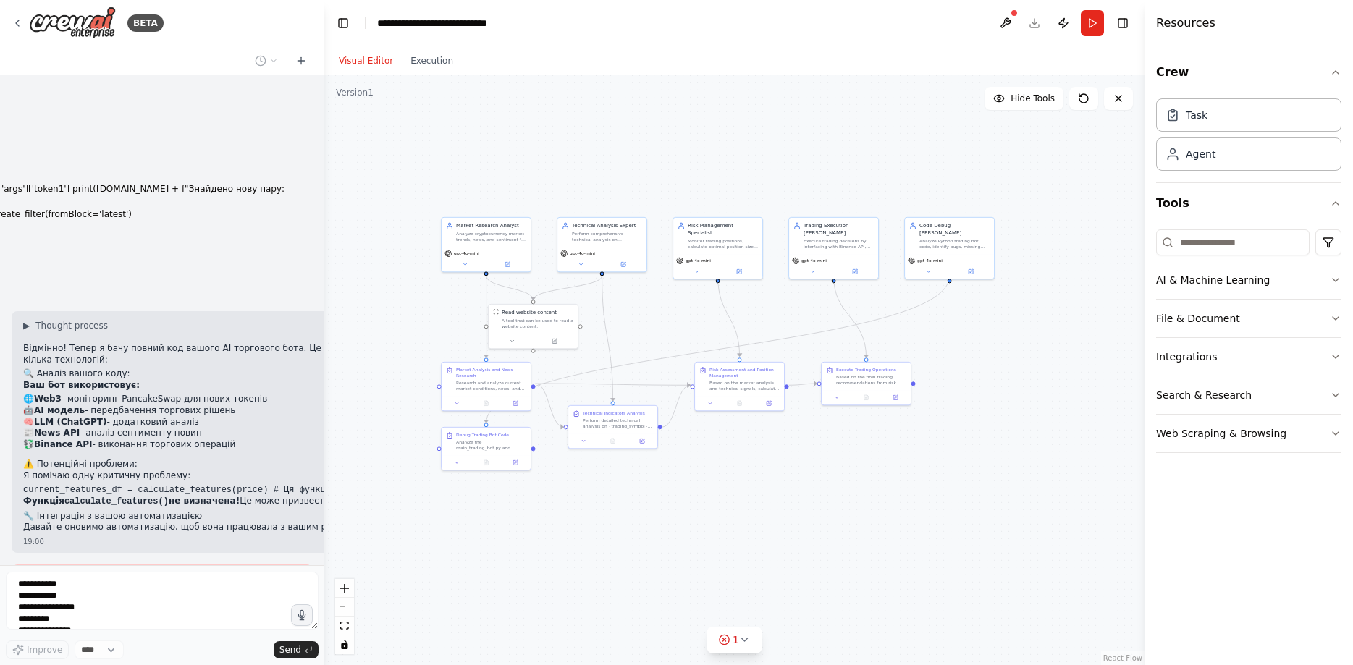
drag, startPoint x: 774, startPoint y: 525, endPoint x: 775, endPoint y: 483, distance: 42.0
click at [775, 483] on div ".deletable-edge-delete-btn { width: 20px; height: 20px; border: 0px solid #ffff…" at bounding box center [734, 370] width 820 height 590
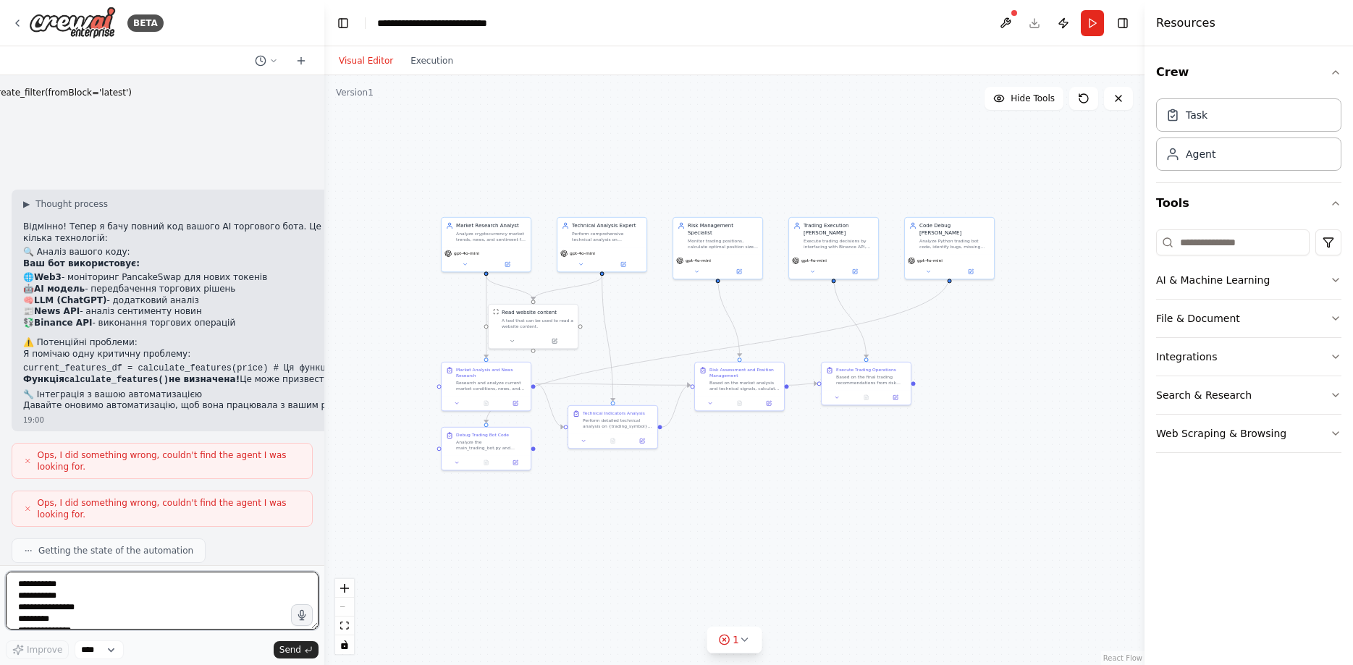
click at [254, 591] on textarea at bounding box center [162, 601] width 313 height 58
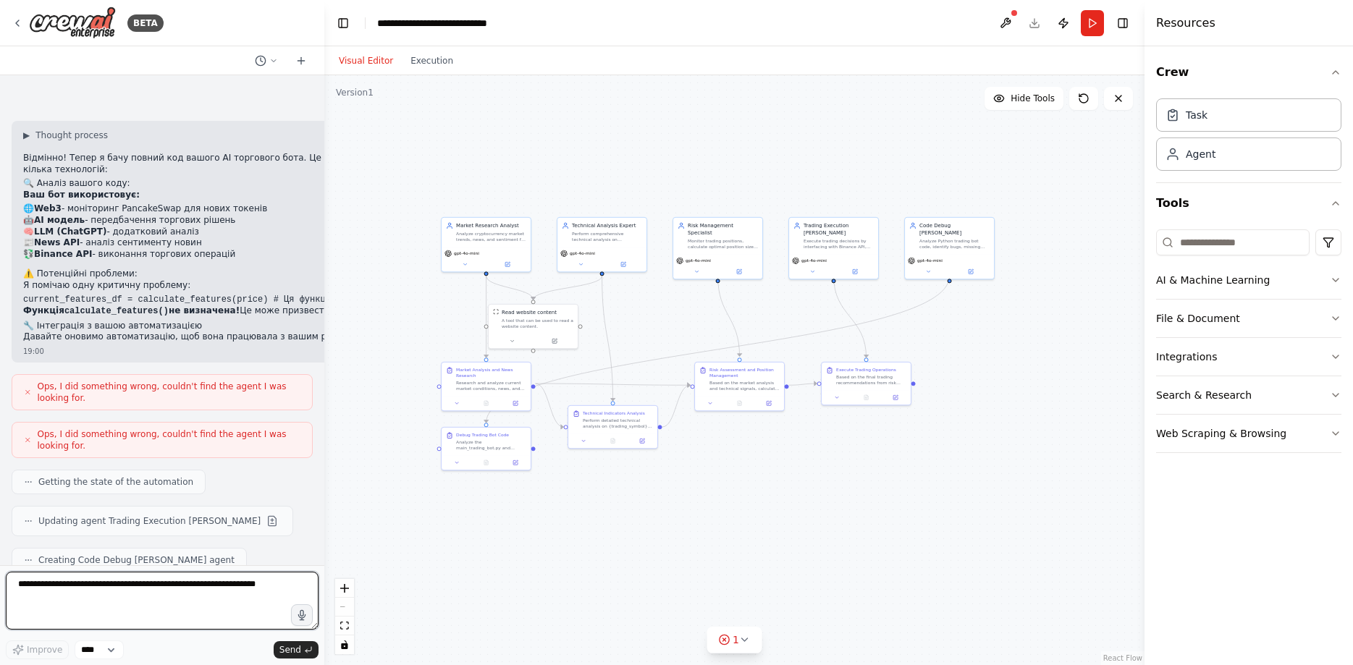
scroll to position [9912, 0]
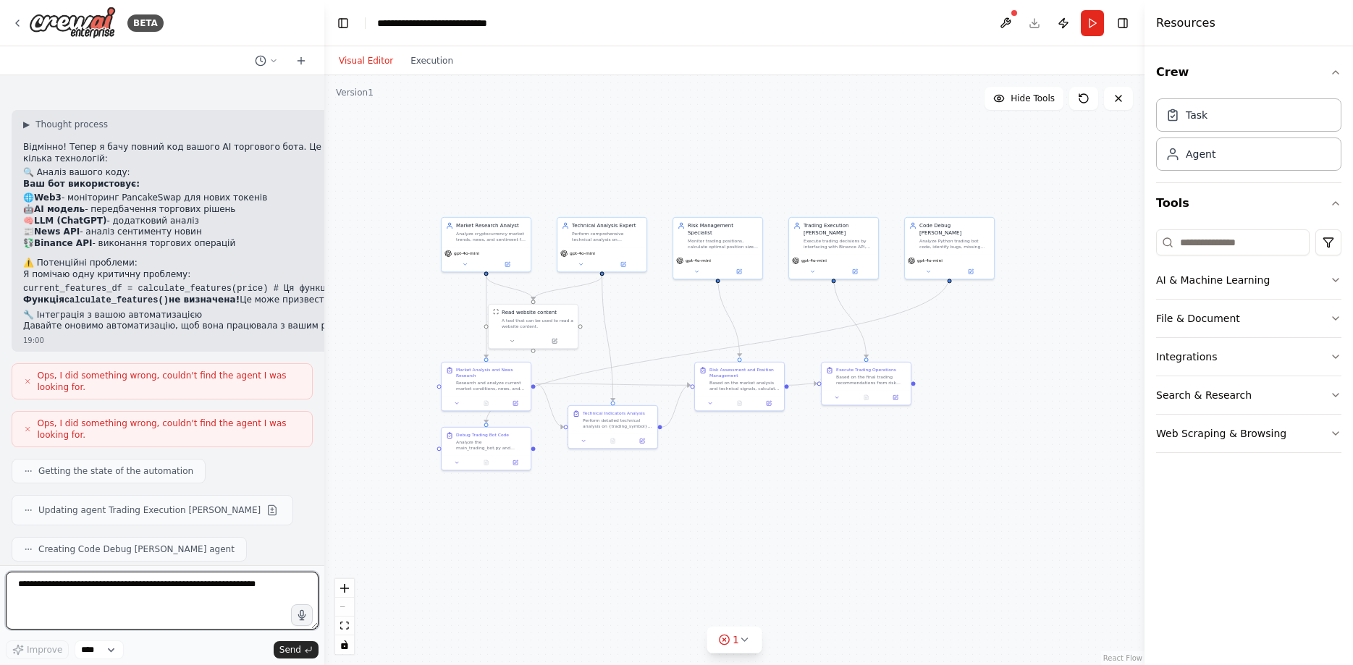
paste textarea "**********"
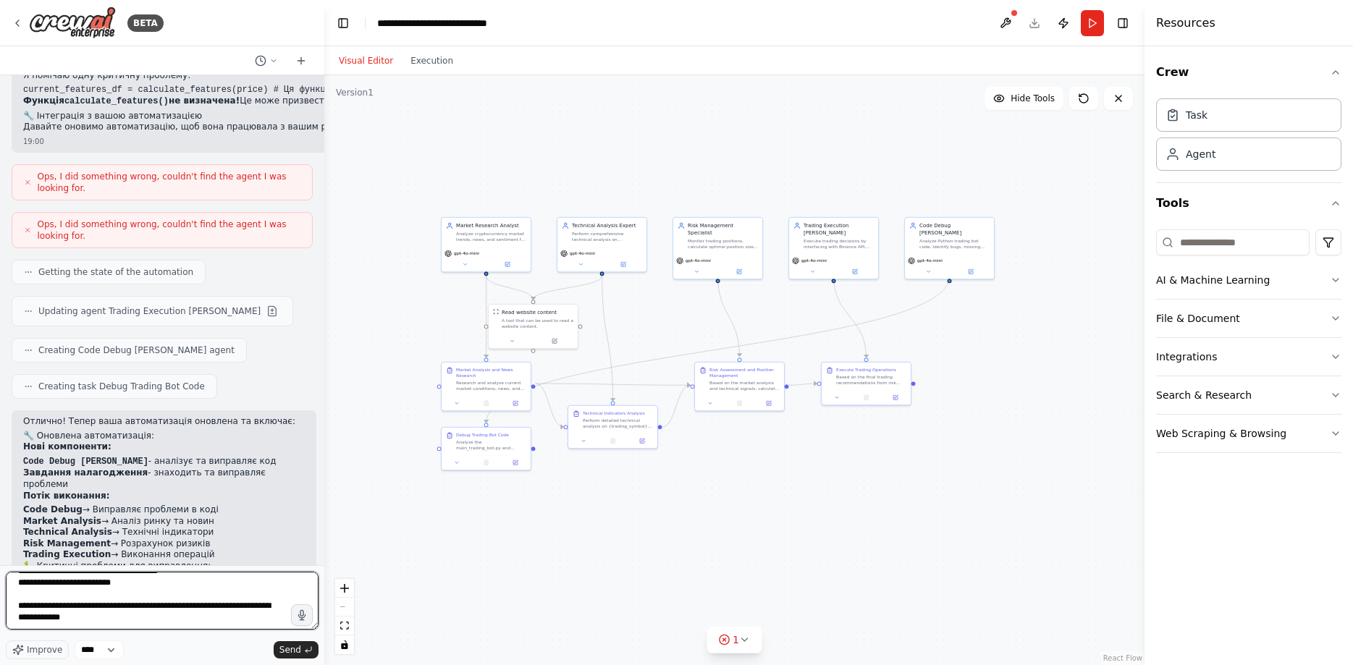
scroll to position [10122, 0]
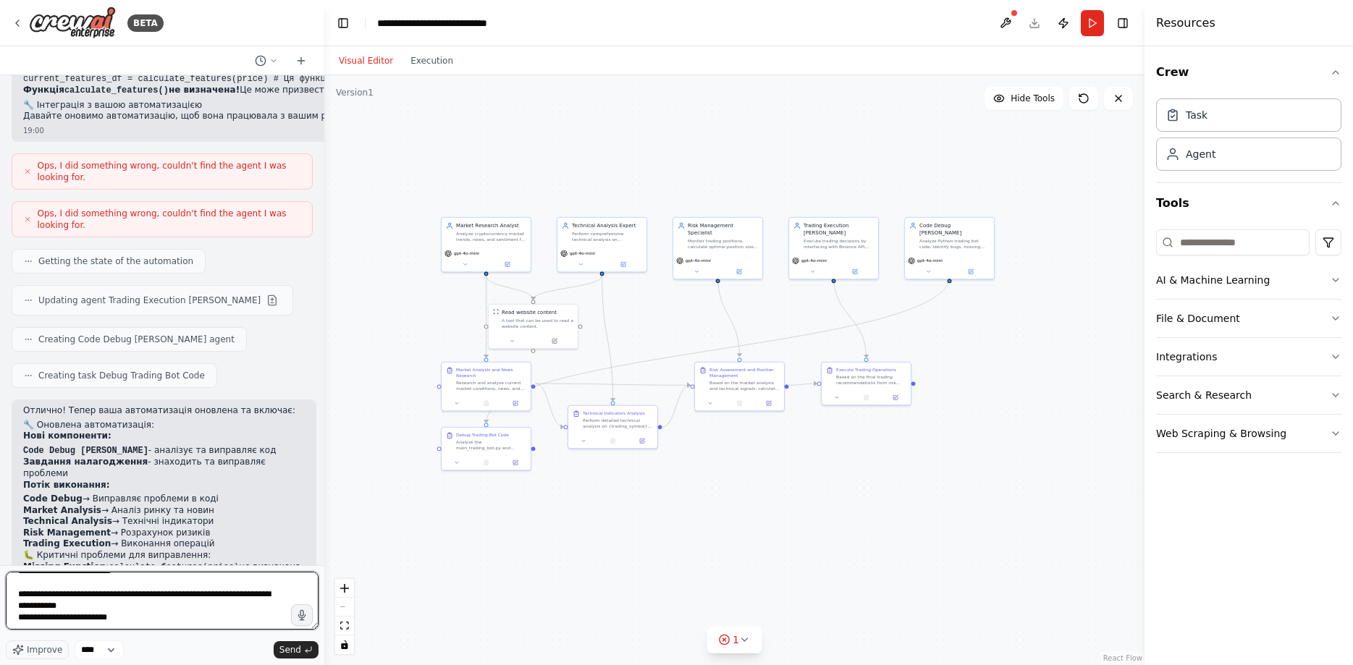
click at [52, 628] on textarea at bounding box center [162, 601] width 313 height 58
drag, startPoint x: 109, startPoint y: 608, endPoint x: -12, endPoint y: 504, distance: 159.1
click at [6, 572] on textarea at bounding box center [162, 601] width 313 height 58
click at [47, 585] on textarea "**********" at bounding box center [162, 601] width 313 height 58
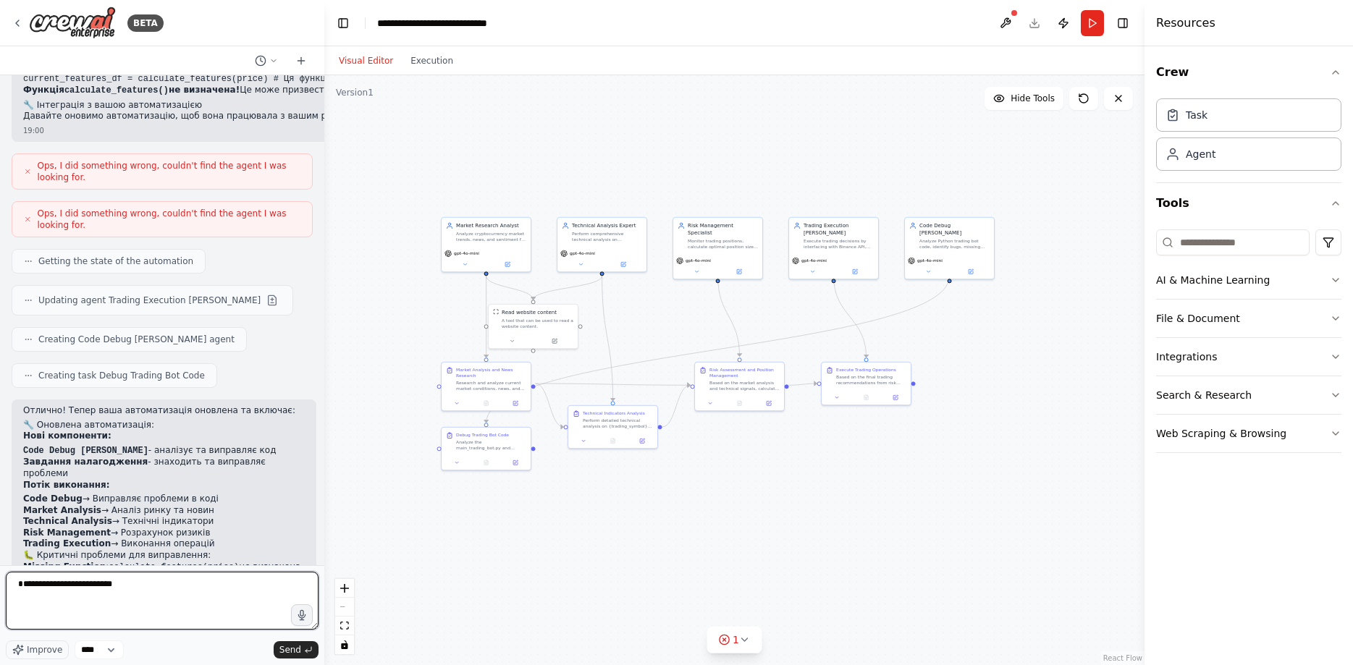
paste textarea "**********"
type textarea "**********"
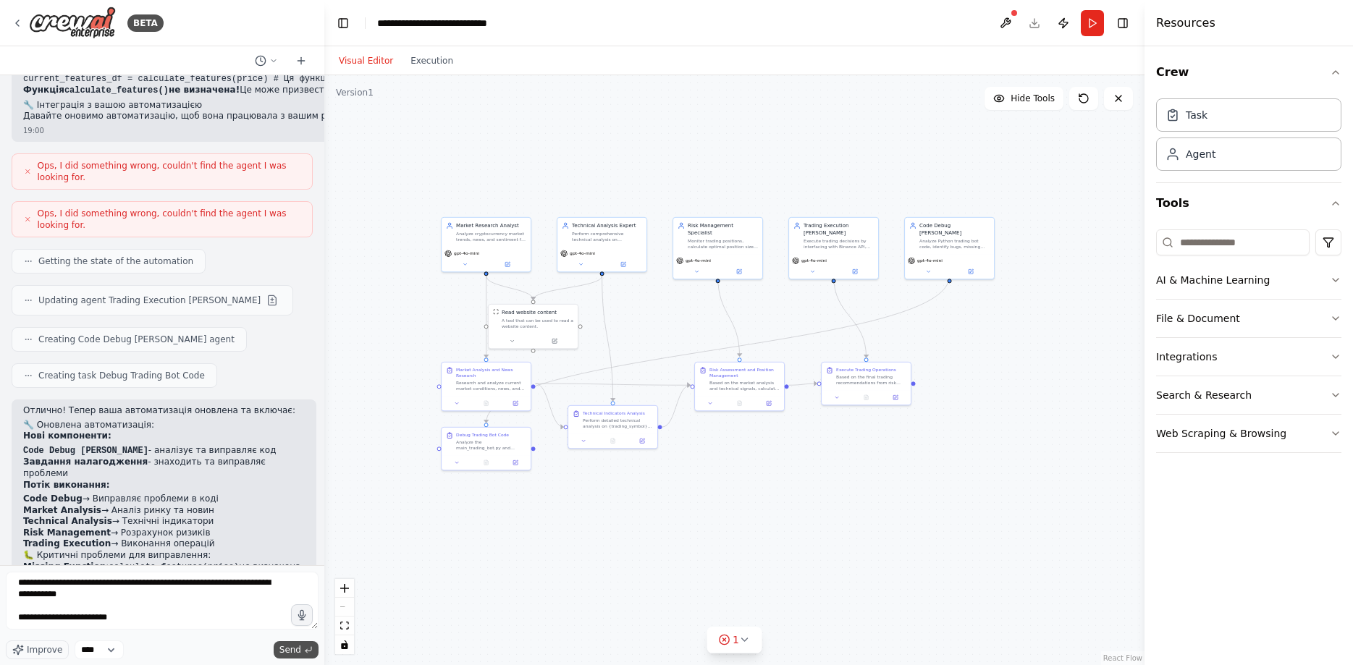
click at [287, 652] on span "Send" at bounding box center [290, 650] width 22 height 12
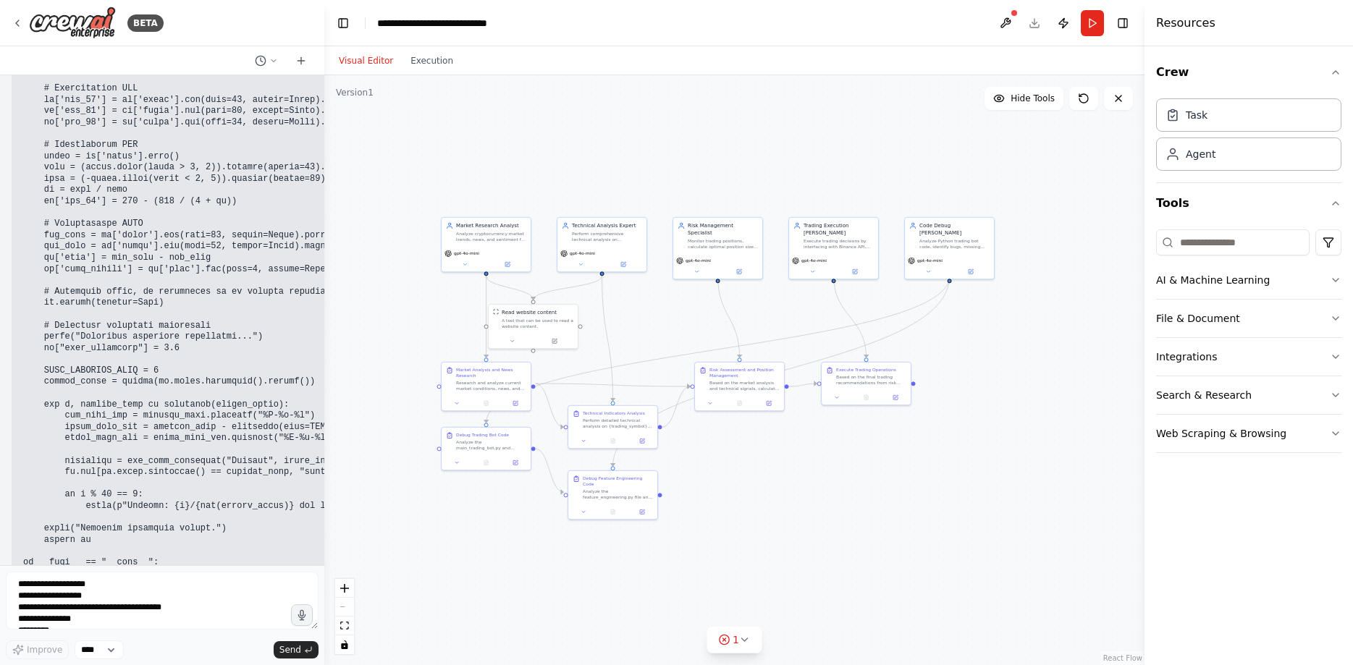
scroll to position [13163, 0]
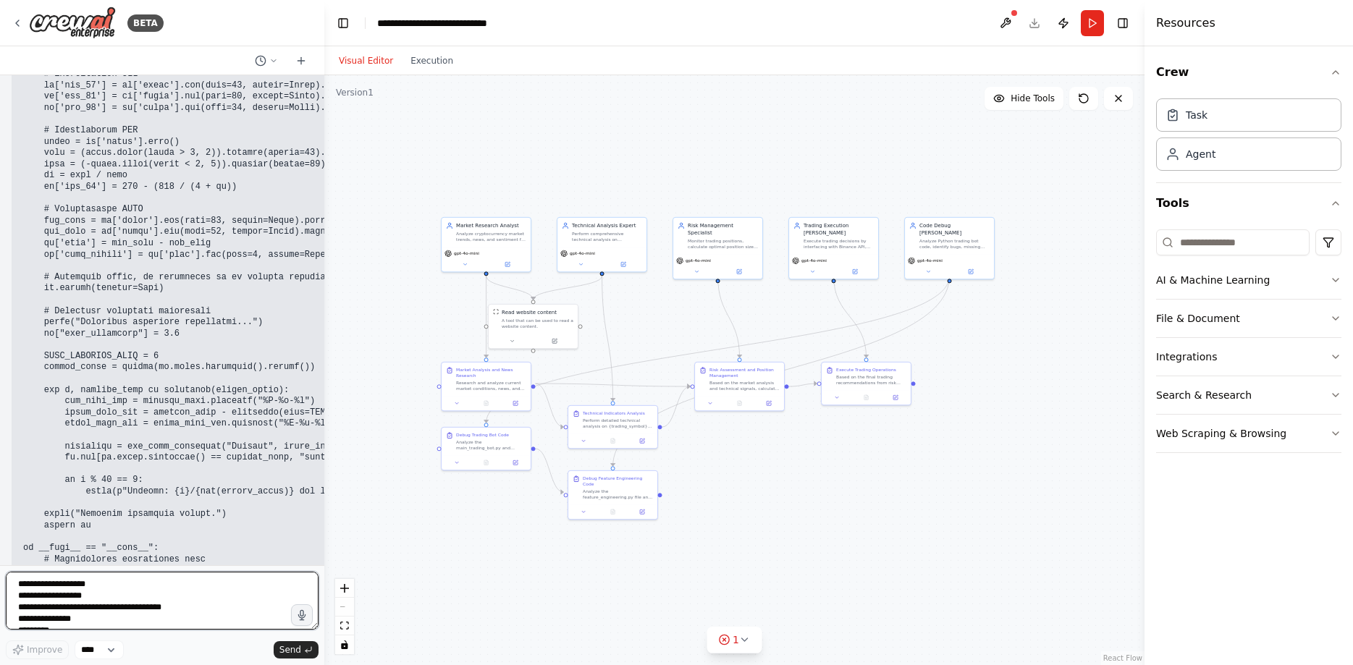
click at [106, 583] on textarea at bounding box center [162, 601] width 313 height 58
paste textarea "**********"
type textarea "**********"
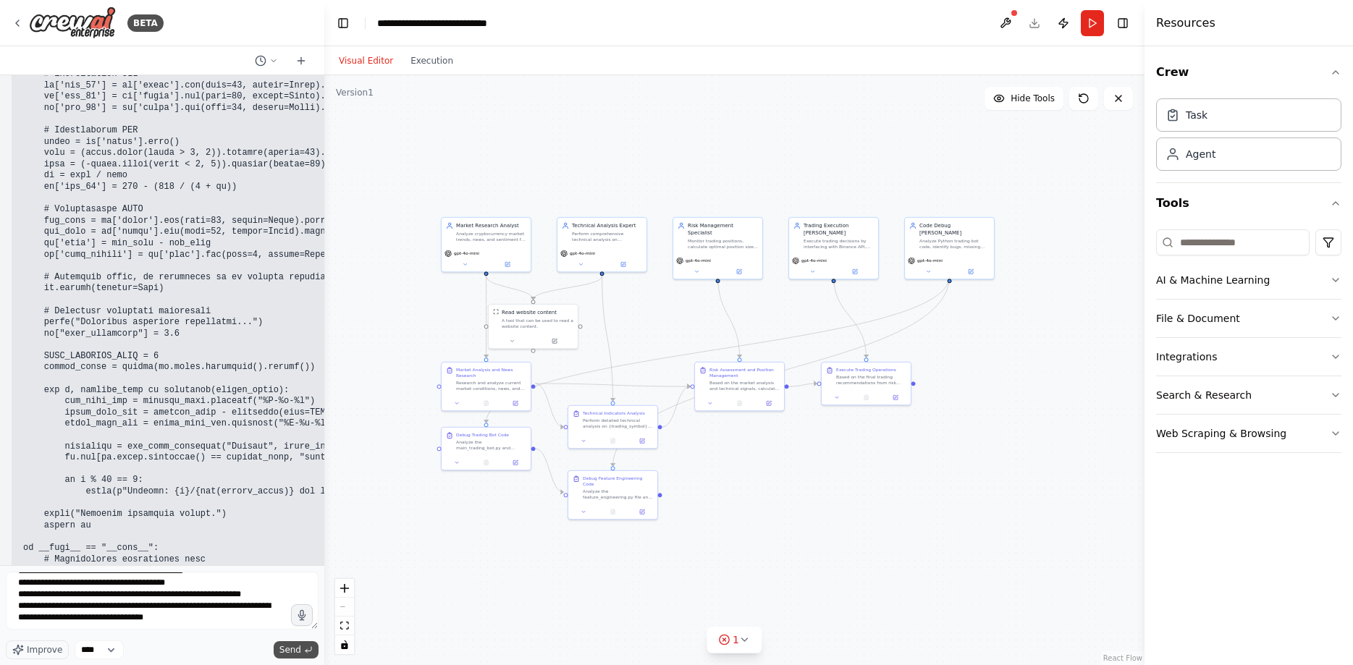
click at [291, 652] on span "Send" at bounding box center [290, 650] width 22 height 12
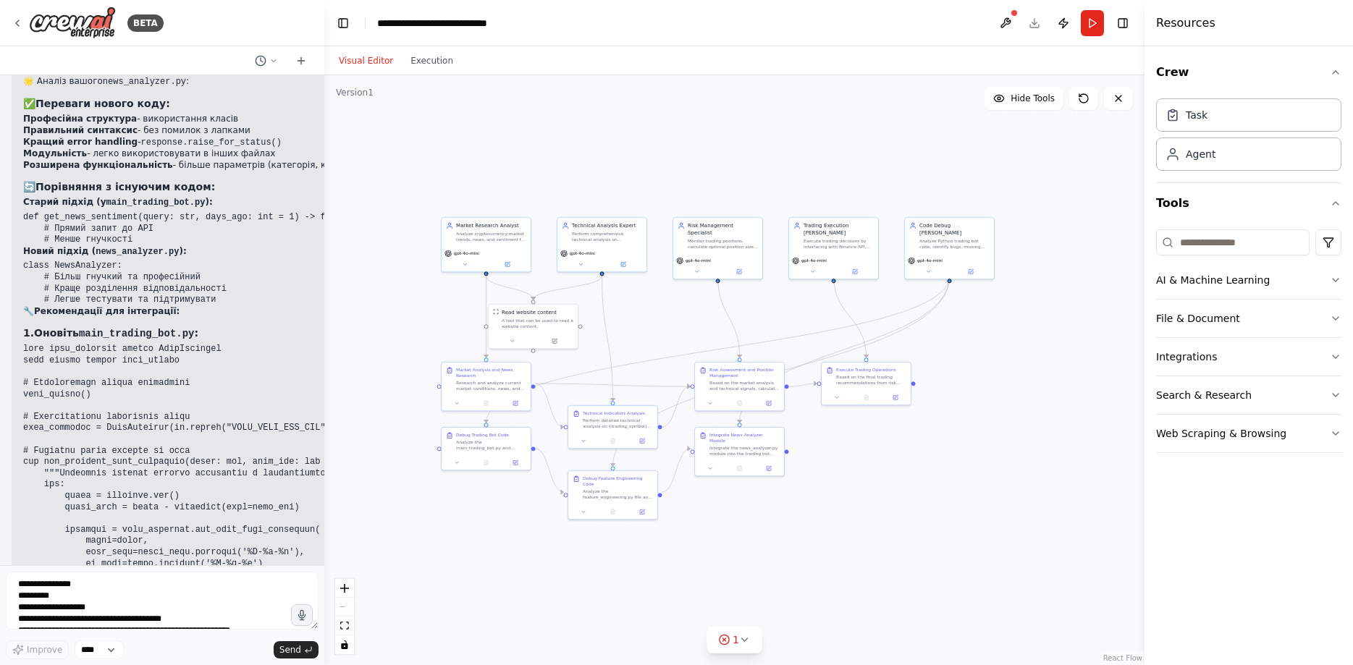
scroll to position [15209, 0]
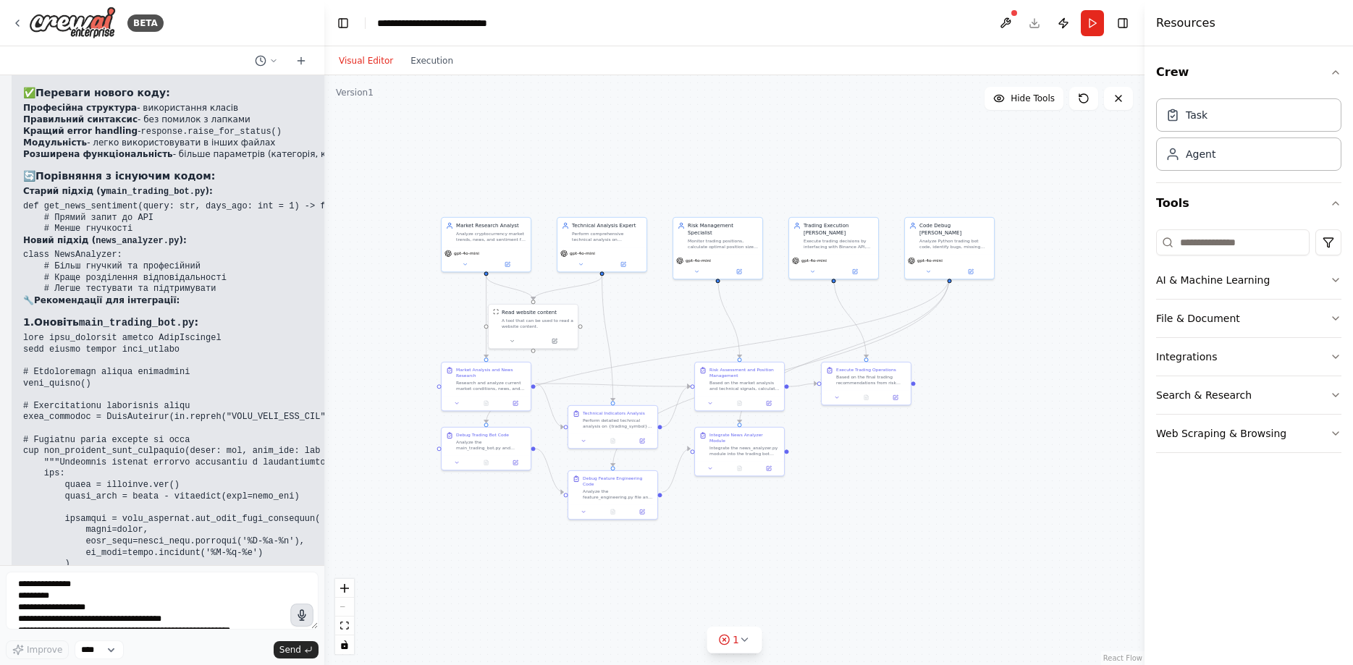
click at [295, 617] on button "button" at bounding box center [301, 615] width 23 height 23
click at [305, 649] on icon "submit" at bounding box center [308, 650] width 9 height 9
click at [305, 617] on circle "button" at bounding box center [302, 615] width 10 height 10
click at [300, 646] on span "Send" at bounding box center [290, 650] width 22 height 12
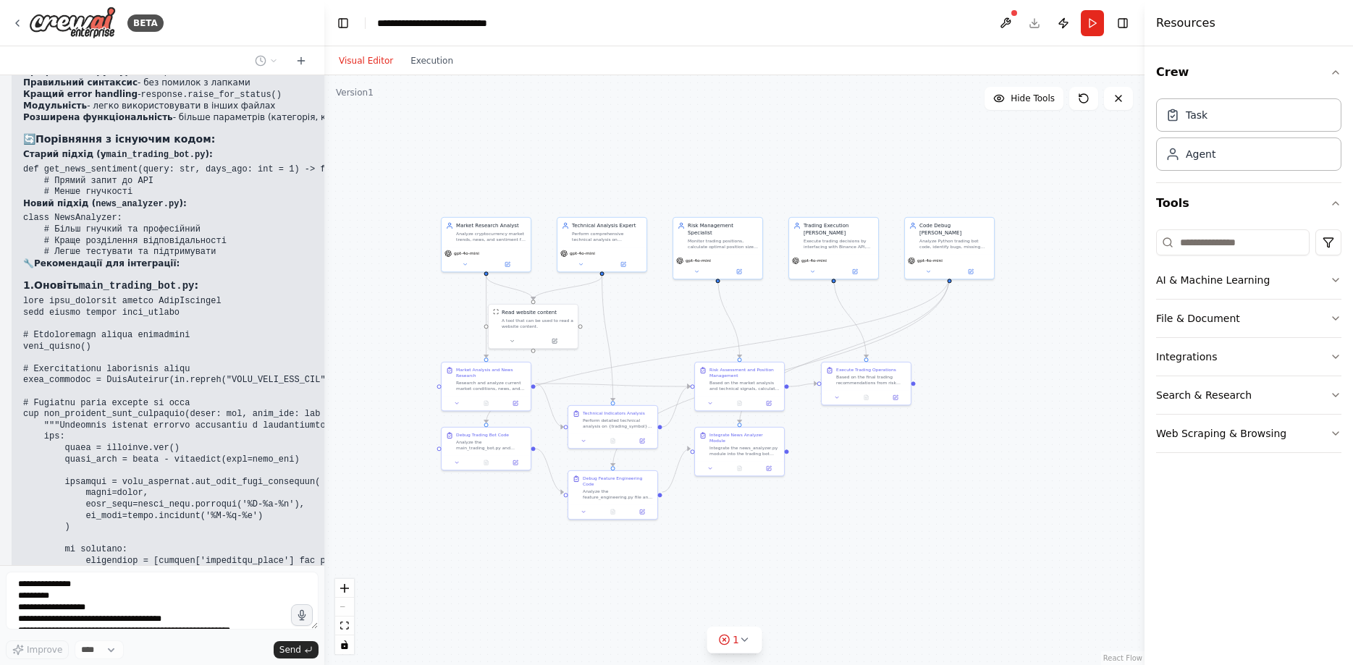
scroll to position [15329, 0]
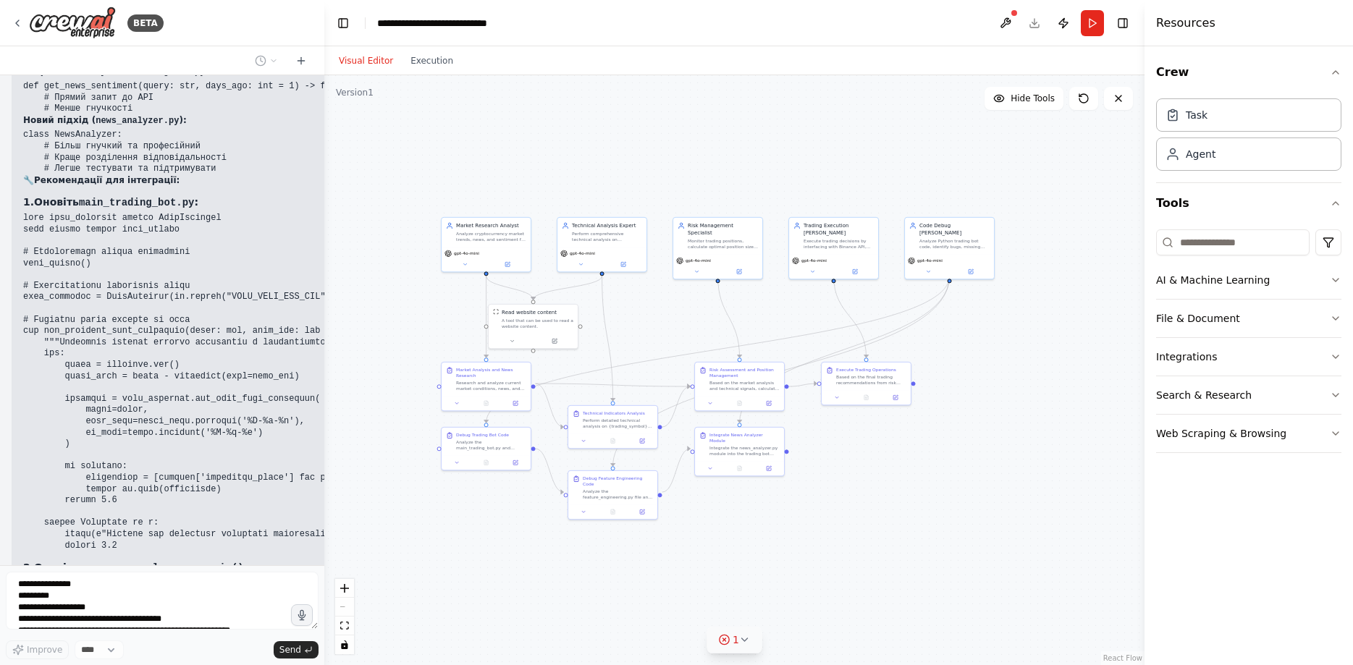
click at [743, 645] on icon at bounding box center [745, 640] width 12 height 12
click at [813, 576] on icon at bounding box center [819, 574] width 12 height 12
click at [744, 646] on button "1" at bounding box center [735, 640] width 56 height 27
drag, startPoint x: 678, startPoint y: 639, endPoint x: 813, endPoint y: 640, distance: 134.7
click at [813, 640] on span "Only one task can be the ending task" at bounding box center [743, 638] width 162 height 12
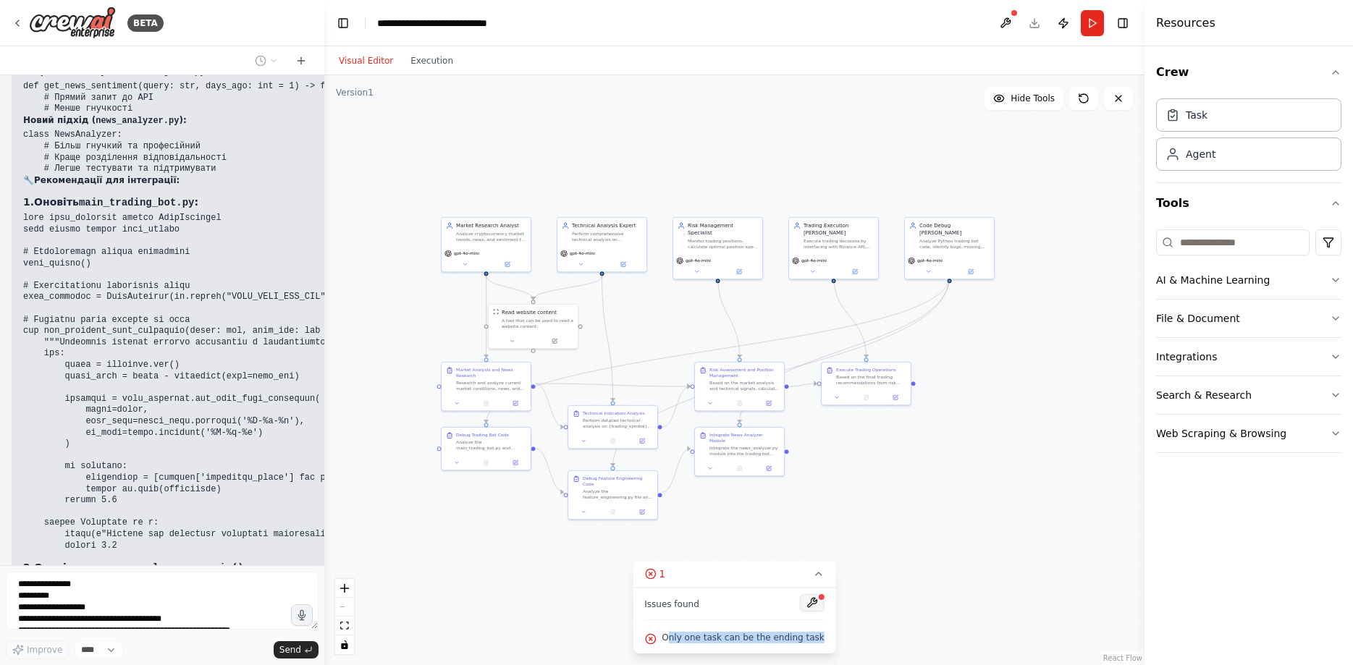
click at [806, 606] on button at bounding box center [812, 602] width 25 height 17
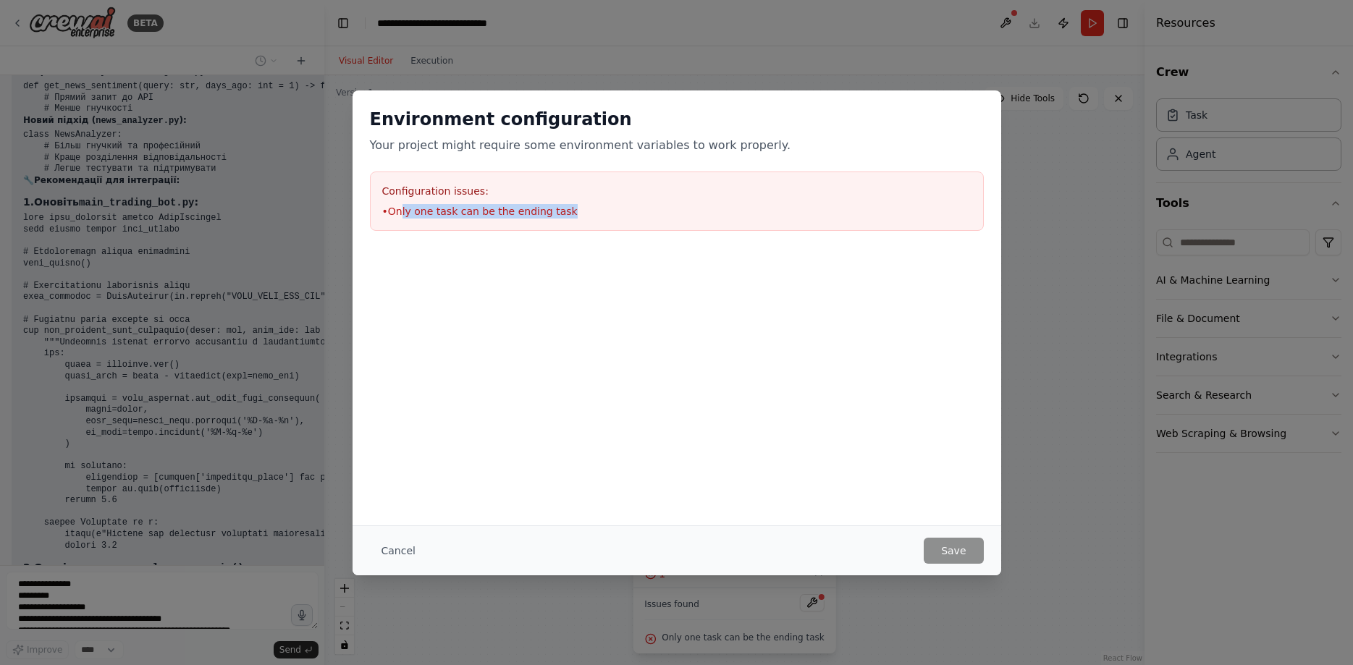
drag, startPoint x: 400, startPoint y: 215, endPoint x: 576, endPoint y: 222, distance: 176.0
click at [576, 222] on div "Configuration issues: • Only one task can be the ending task" at bounding box center [677, 201] width 614 height 59
click at [395, 547] on button "Cancel" at bounding box center [398, 551] width 57 height 26
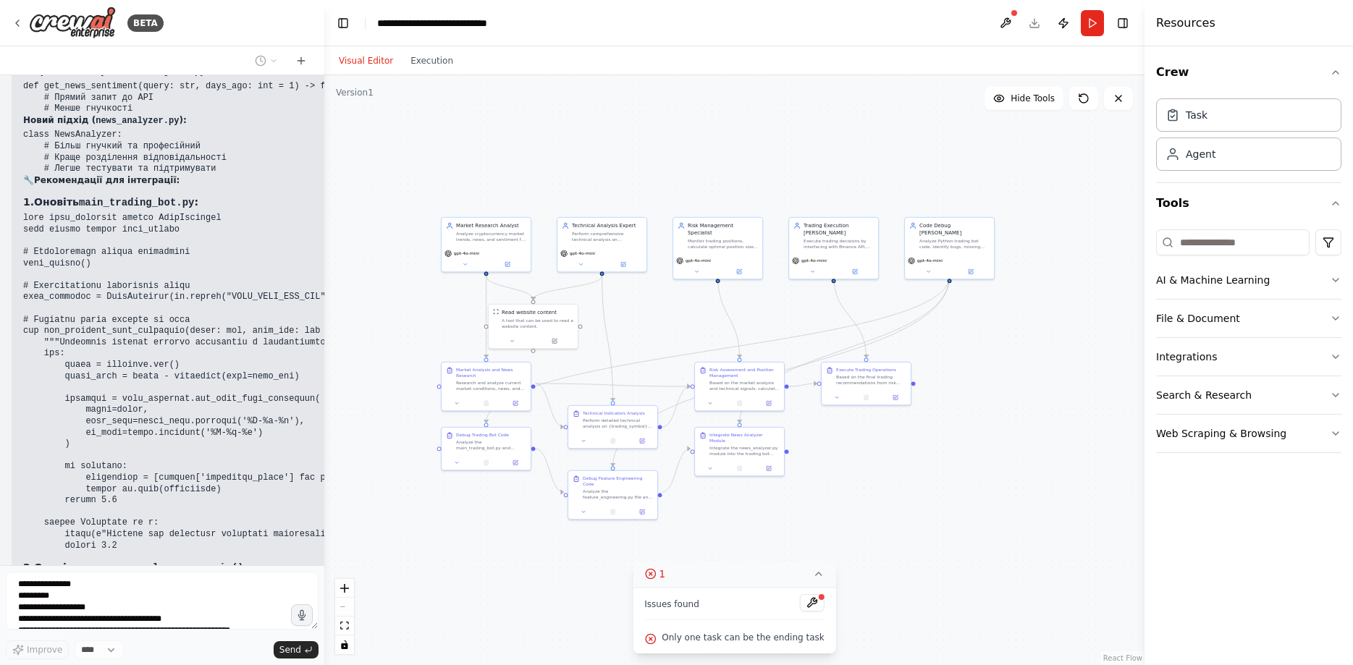
click at [813, 570] on icon at bounding box center [819, 574] width 12 height 12
click at [786, 450] on div ".deletable-edge-delete-btn { width: 20px; height: 20px; border: 0px solid #ffff…" at bounding box center [734, 370] width 820 height 590
drag, startPoint x: 751, startPoint y: 450, endPoint x: 762, endPoint y: 483, distance: 35.0
click at [762, 485] on div "Integrate News Analyzer Module Integrate the news_analyzer.py module into the t…" at bounding box center [753, 479] width 89 height 33
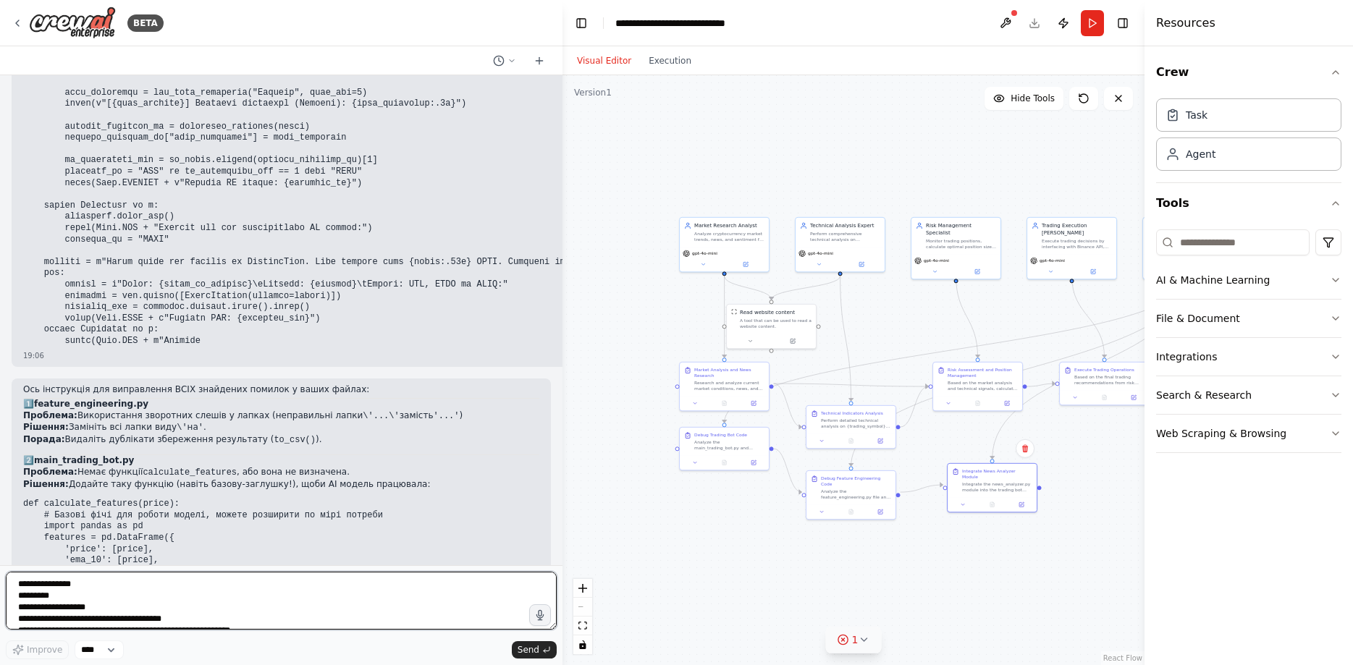
drag, startPoint x: 320, startPoint y: 556, endPoint x: 563, endPoint y: 547, distance: 242.7
click at [563, 547] on div "BETA Я зіткнувся з проблемою, що я зіткнувся з такою проблемою, в файлах все оп…" at bounding box center [676, 332] width 1353 height 665
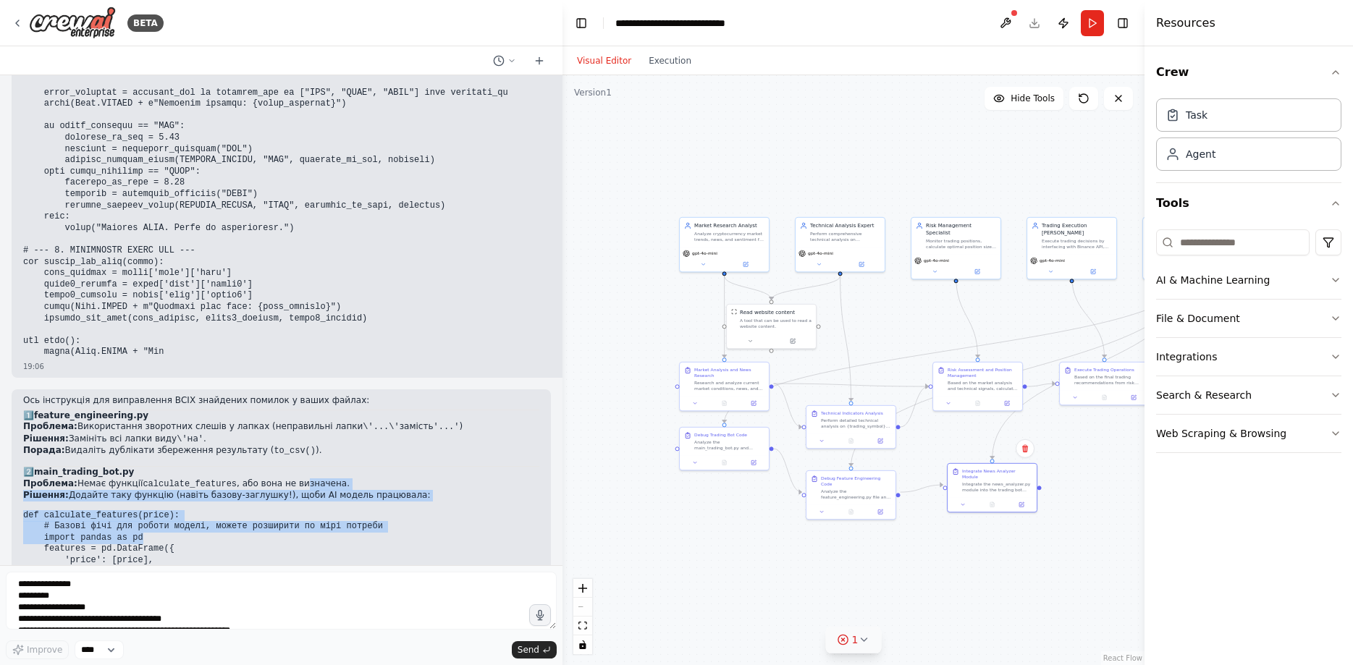
drag, startPoint x: 275, startPoint y: 169, endPoint x: 282, endPoint y: 118, distance: 51.9
click at [282, 395] on div "Ось інструкція для виправлення ВСІХ знайдених помилок у ваших файлах: 1️⃣ featu…" at bounding box center [281, 661] width 516 height 532
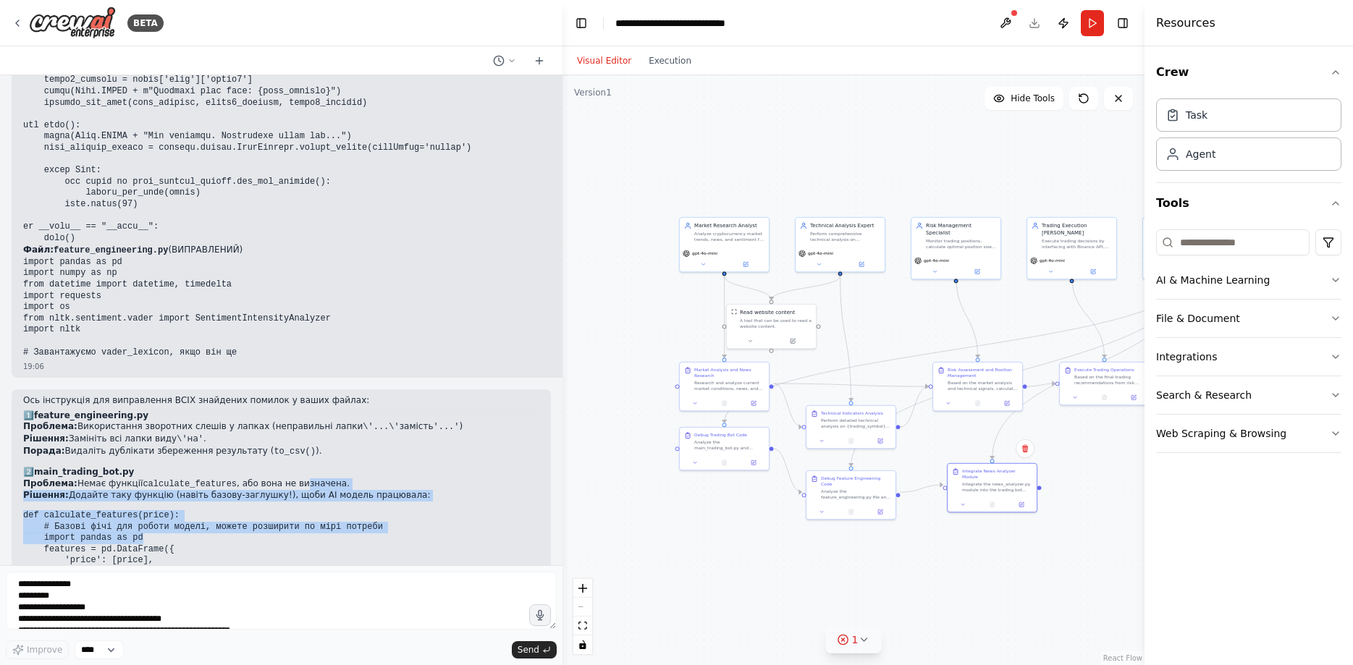
drag, startPoint x: 329, startPoint y: 146, endPoint x: 181, endPoint y: 257, distance: 185.2
click at [15, 389] on div "Ось інструкція для виправлення ВСІХ знайдених помилок у ваших файлах: 1️⃣ featu…" at bounding box center [281, 667] width 539 height 557
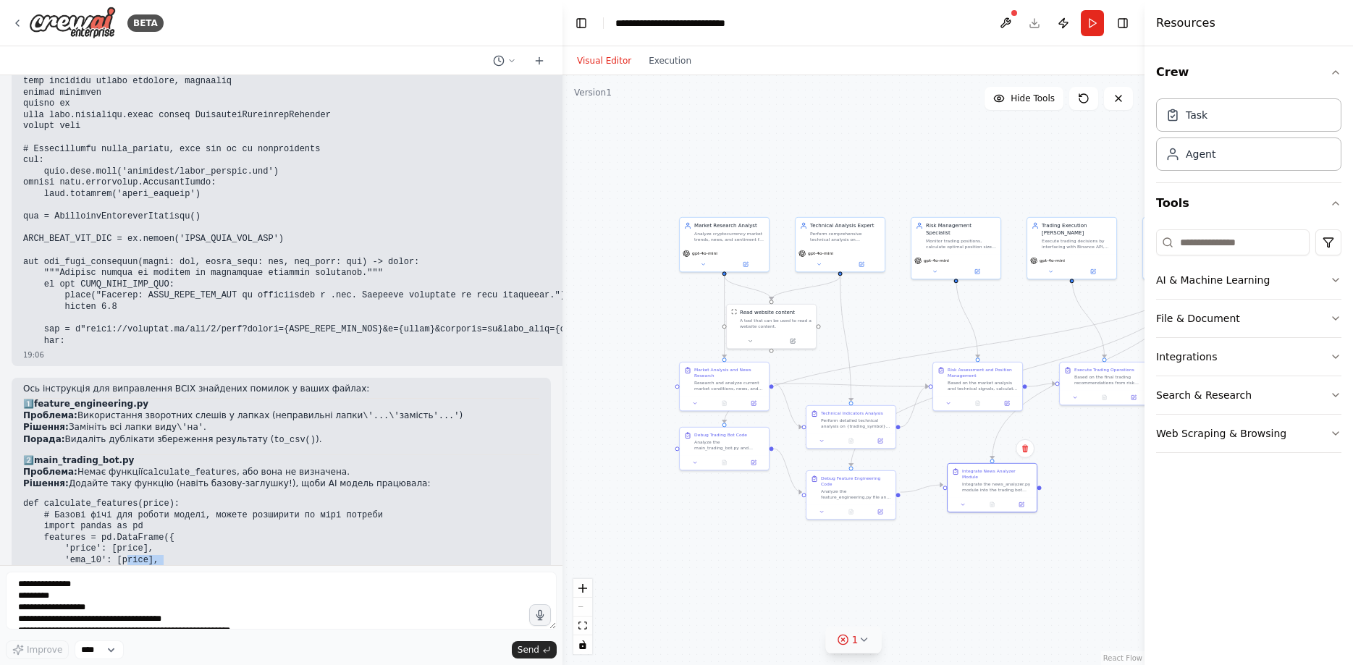
drag, startPoint x: 161, startPoint y: 298, endPoint x: 163, endPoint y: 228, distance: 70.3
click at [122, 384] on div "Ось інструкція для виправлення ВСІХ знайдених помилок у ваших файлах: 1️⃣ featu…" at bounding box center [281, 650] width 516 height 532
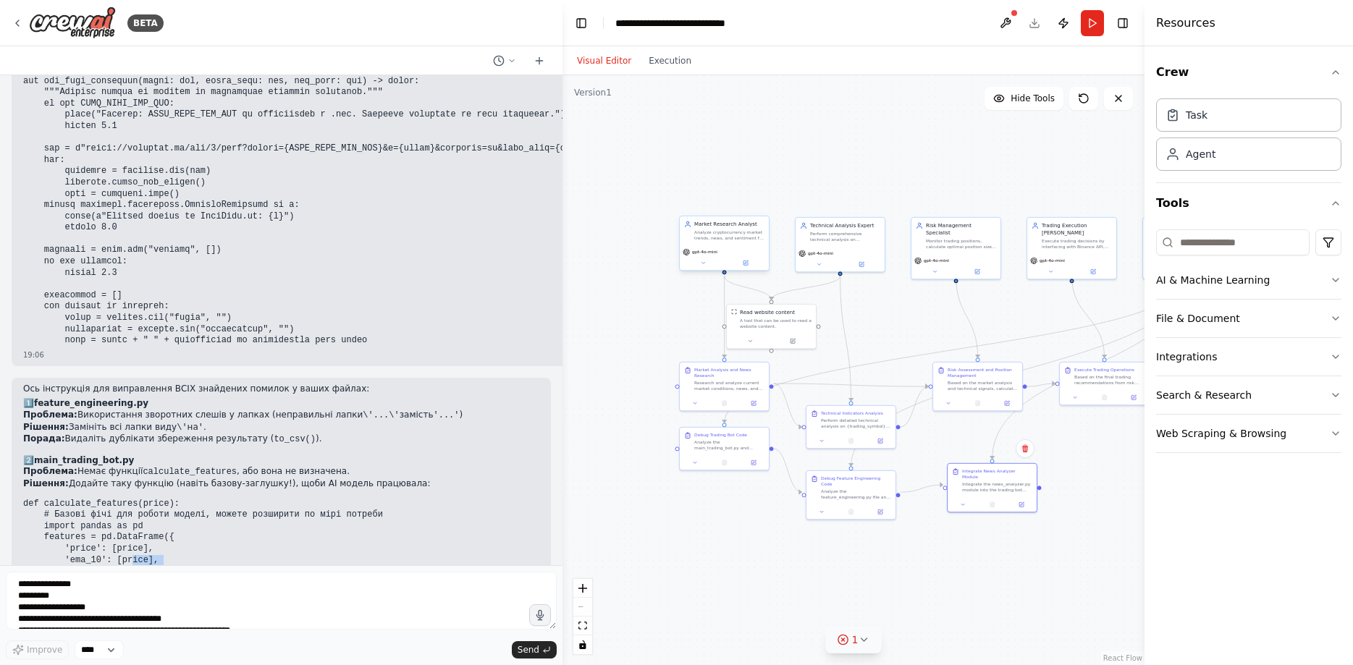
click at [742, 245] on div "gpt-4o-mini" at bounding box center [724, 257] width 89 height 25
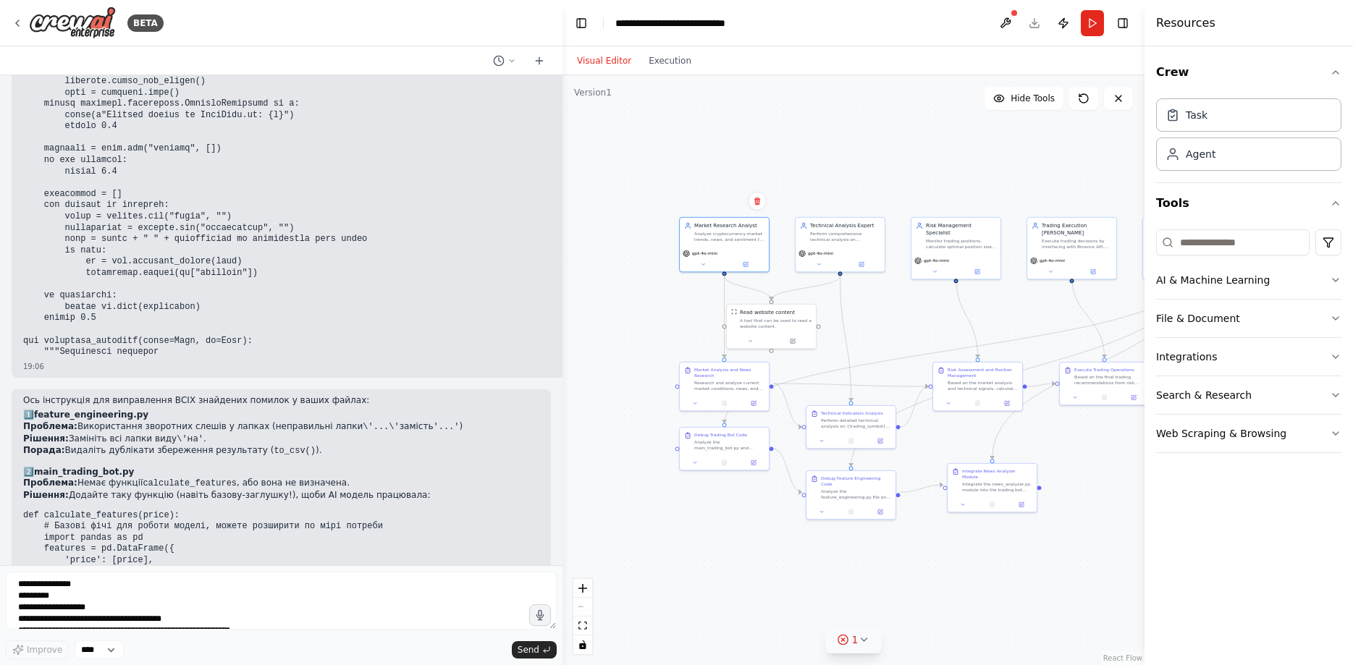
click at [646, 298] on div ".deletable-edge-delete-btn { width: 20px; height: 20px; border: 0px solid #ffff…" at bounding box center [854, 370] width 582 height 590
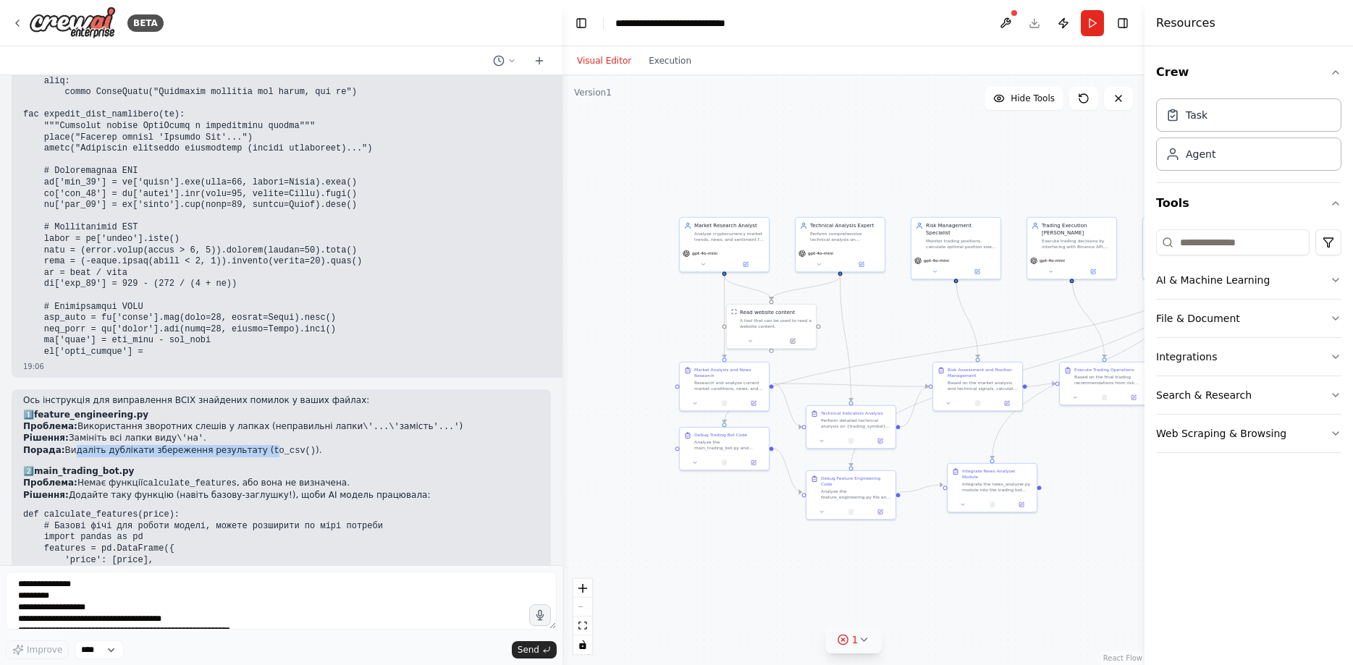
scroll to position [19387, 0]
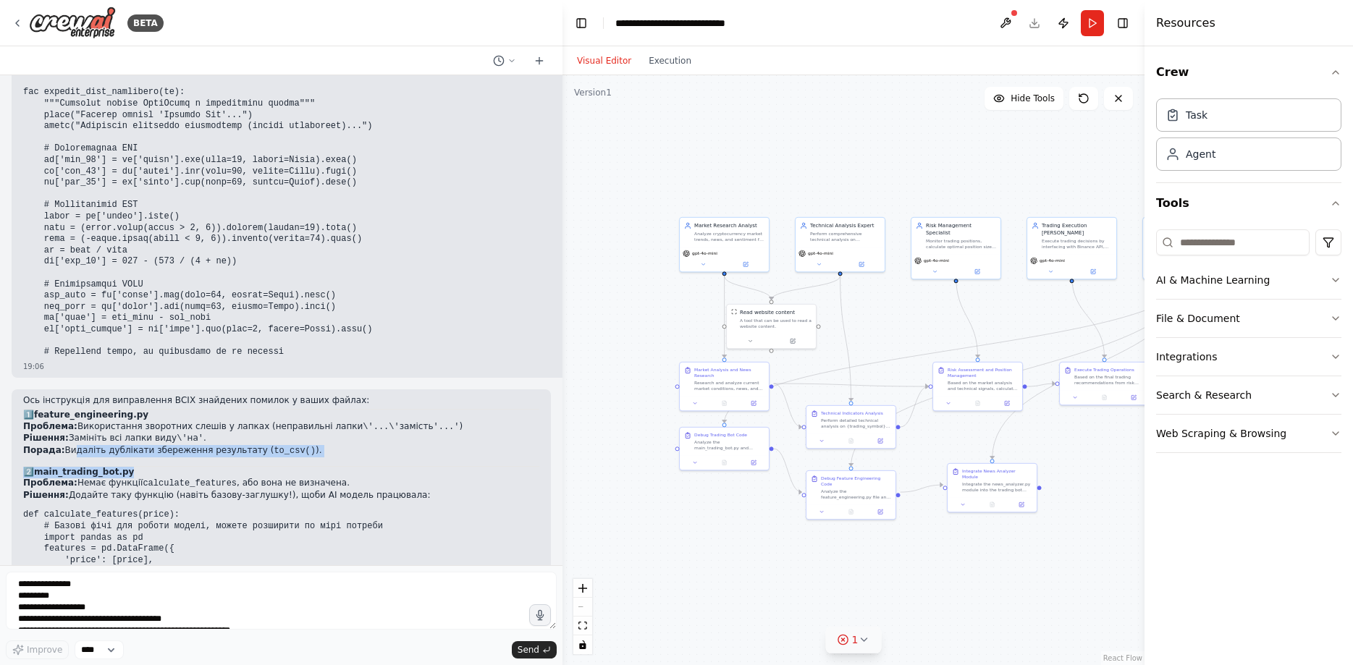
drag, startPoint x: 64, startPoint y: 87, endPoint x: 282, endPoint y: 101, distance: 218.4
click at [282, 395] on div "Ось інструкція для виправлення ВСІХ знайдених помилок у ваших файлах: 1️⃣ featu…" at bounding box center [281, 661] width 516 height 532
click at [288, 510] on pre "def calculate_features(price): # Базові фічі для роботи моделі, можете розширит…" at bounding box center [281, 589] width 516 height 158
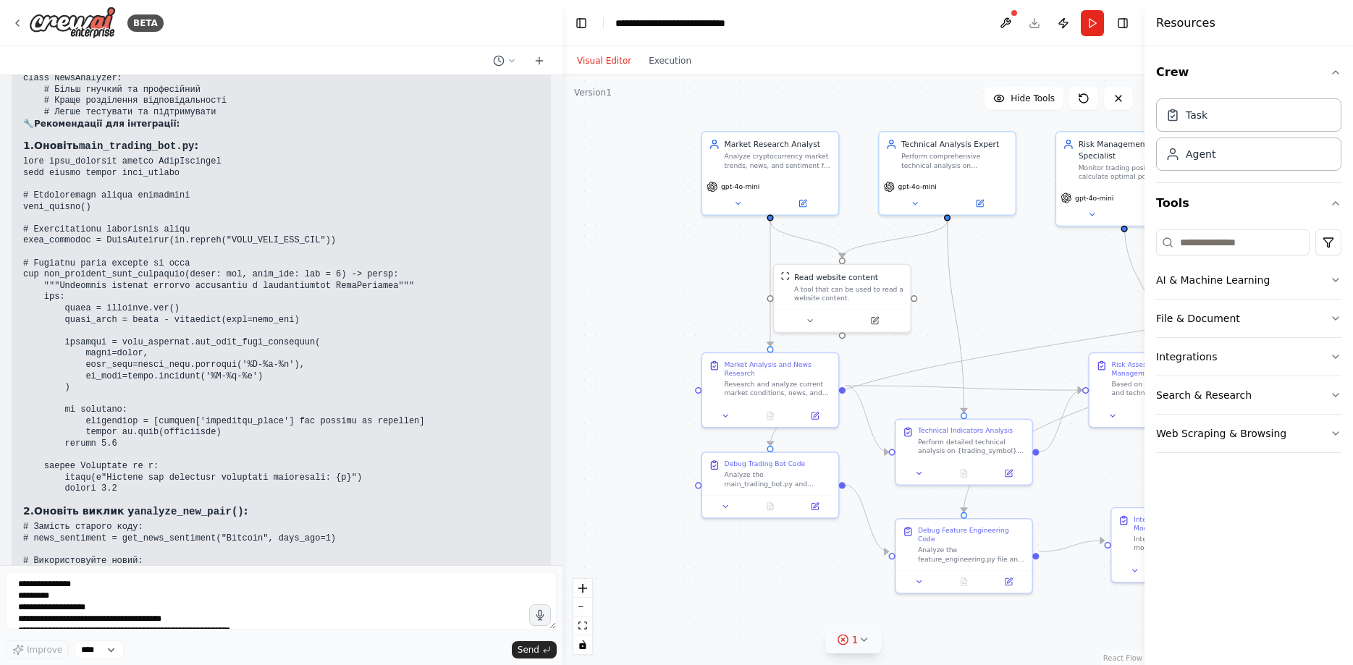
scroll to position [15009, 0]
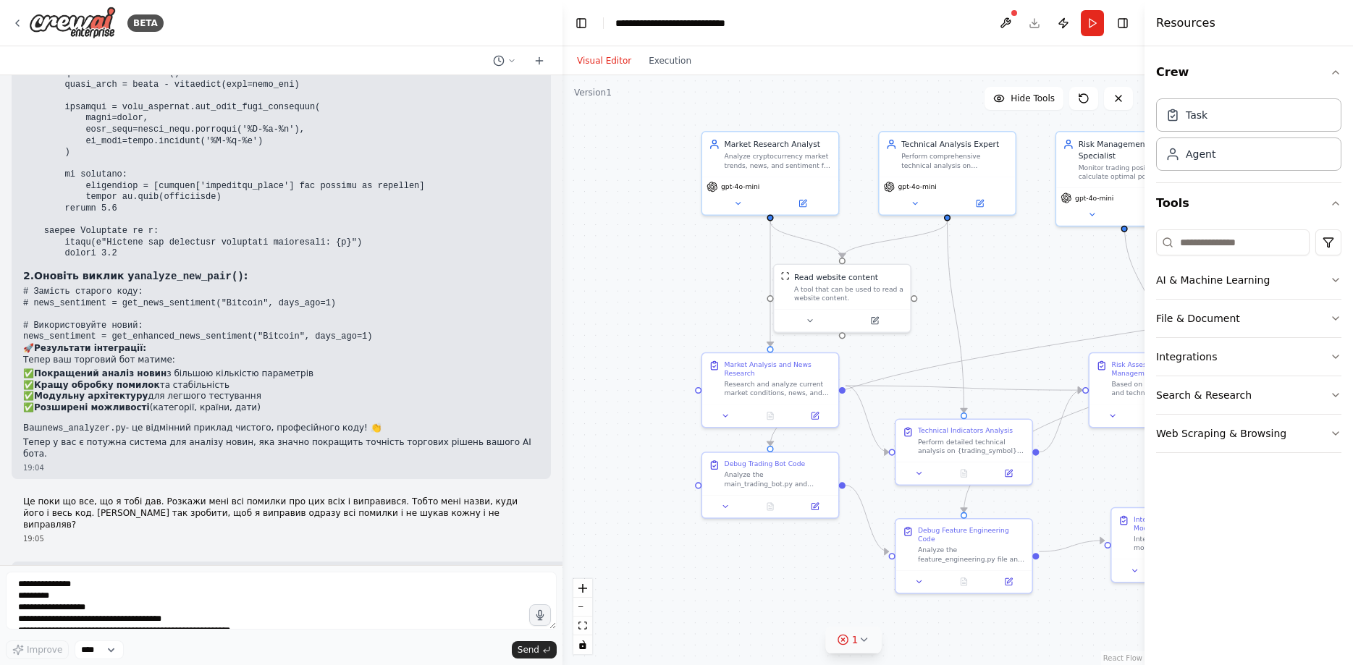
drag, startPoint x: 168, startPoint y: 293, endPoint x: 268, endPoint y: 289, distance: 100.0
click at [268, 651] on h3 "2. main_trading_bot.py ⚠️ - ВІДСУТНЯ ФУНКЦІЯ" at bounding box center [393, 658] width 741 height 14
drag, startPoint x: 184, startPoint y: 317, endPoint x: 317, endPoint y: 320, distance: 133.2
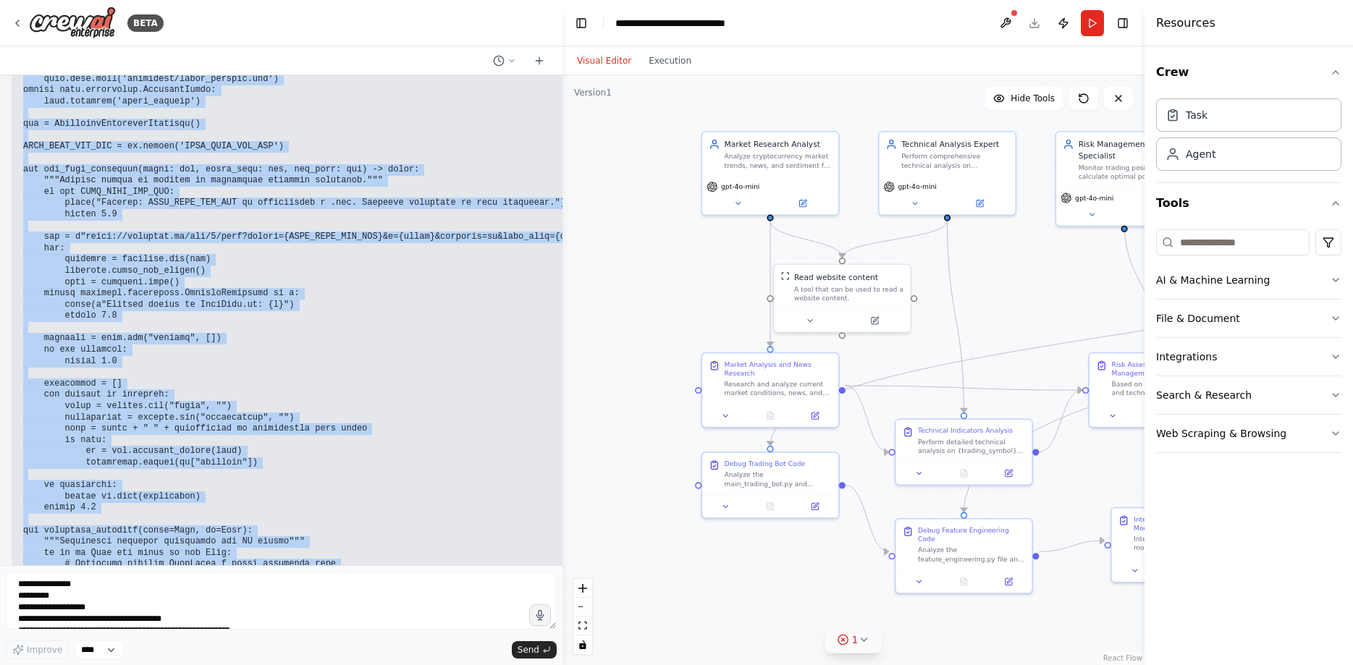
scroll to position [18931, 0]
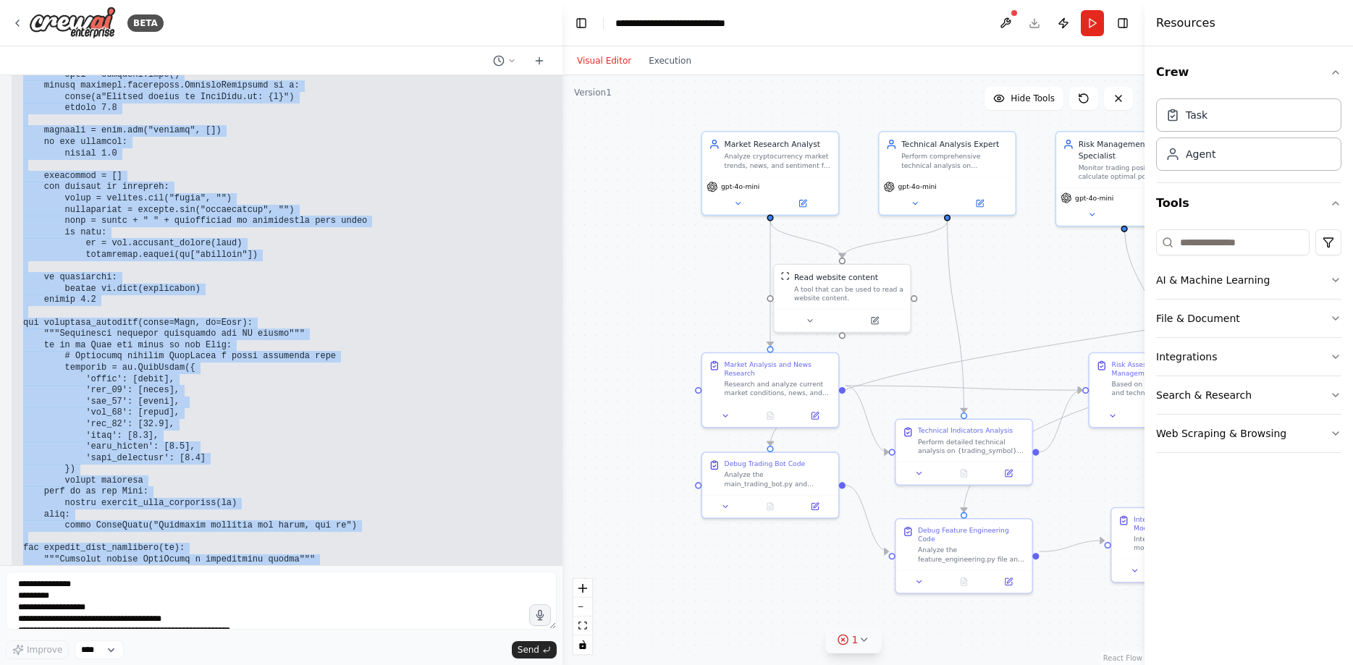
drag, startPoint x: 25, startPoint y: 286, endPoint x: 306, endPoint y: 441, distance: 320.8
copy div "import json import time import traceback import os import requests from datetim…"
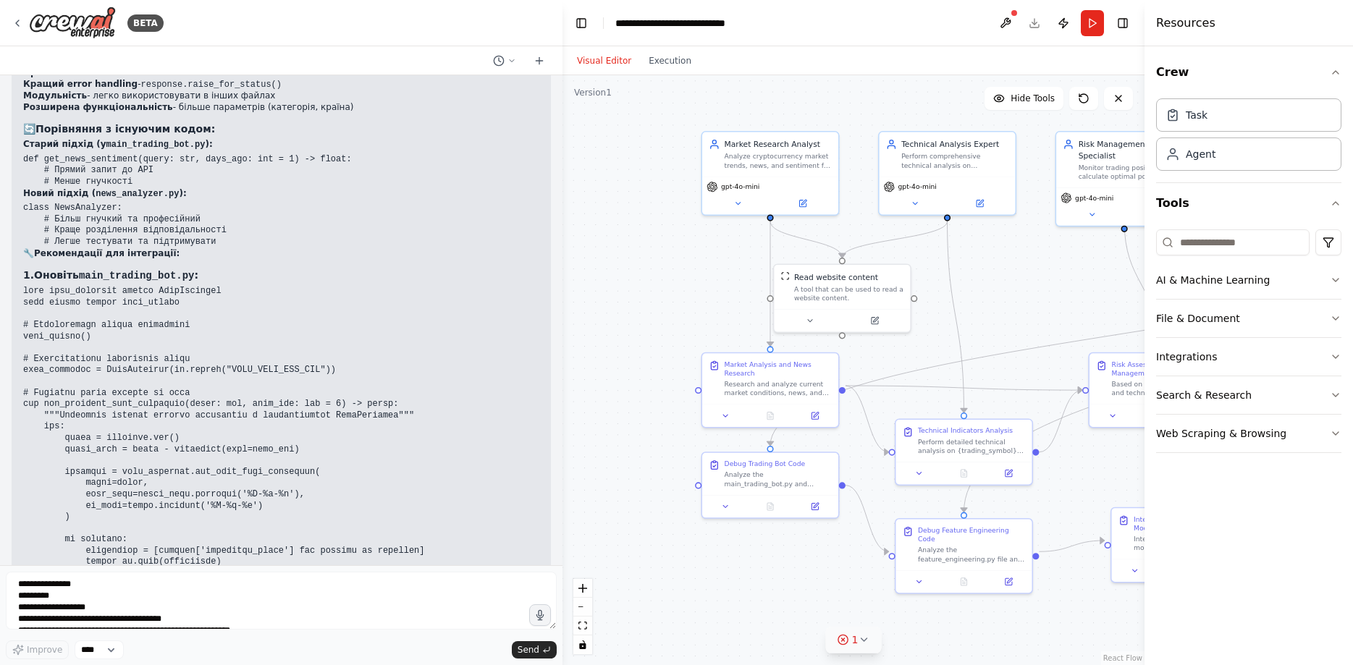
scroll to position [15100, 0]
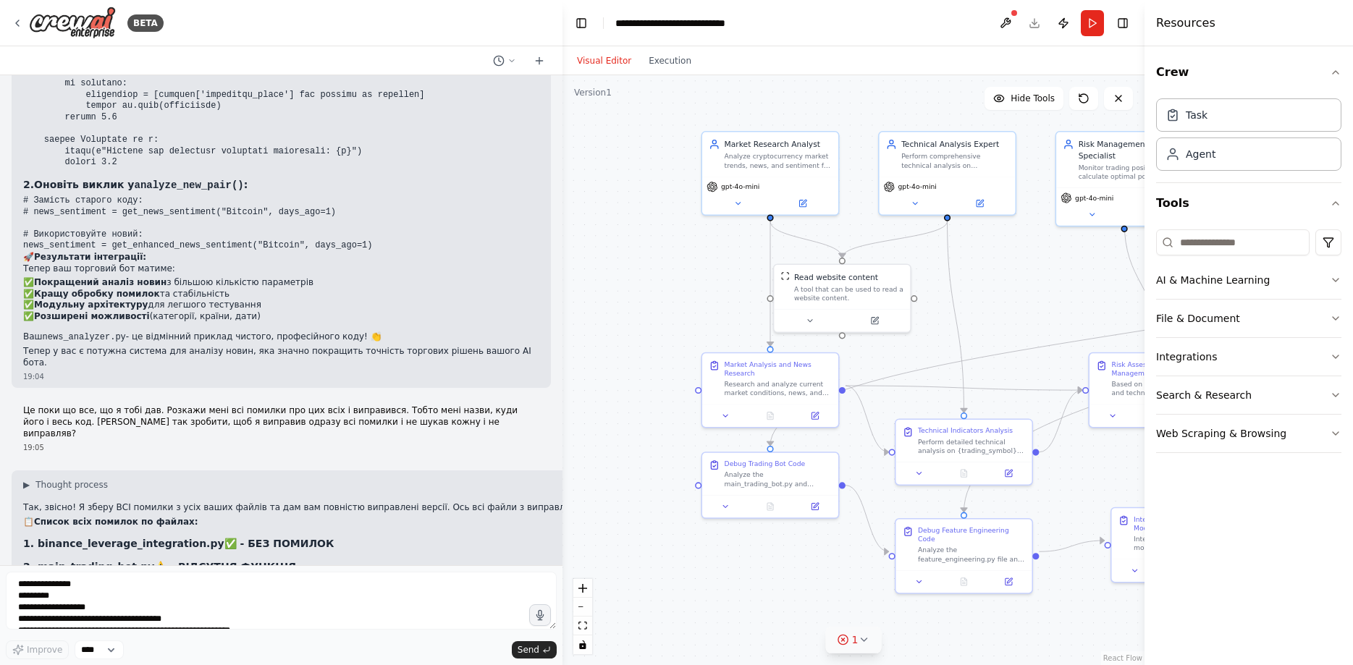
drag, startPoint x: 176, startPoint y: 222, endPoint x: 273, endPoint y: 221, distance: 97.0
click at [264, 583] on h3 "3. feature_engineering.py ❌ - SYNTAXERROR З ЛАПКАМИ" at bounding box center [393, 590] width 741 height 14
click at [358, 606] on h3 "4. news_analyzer.py ✅ - БЕЗ ПОМИЛОК" at bounding box center [393, 613] width 741 height 14
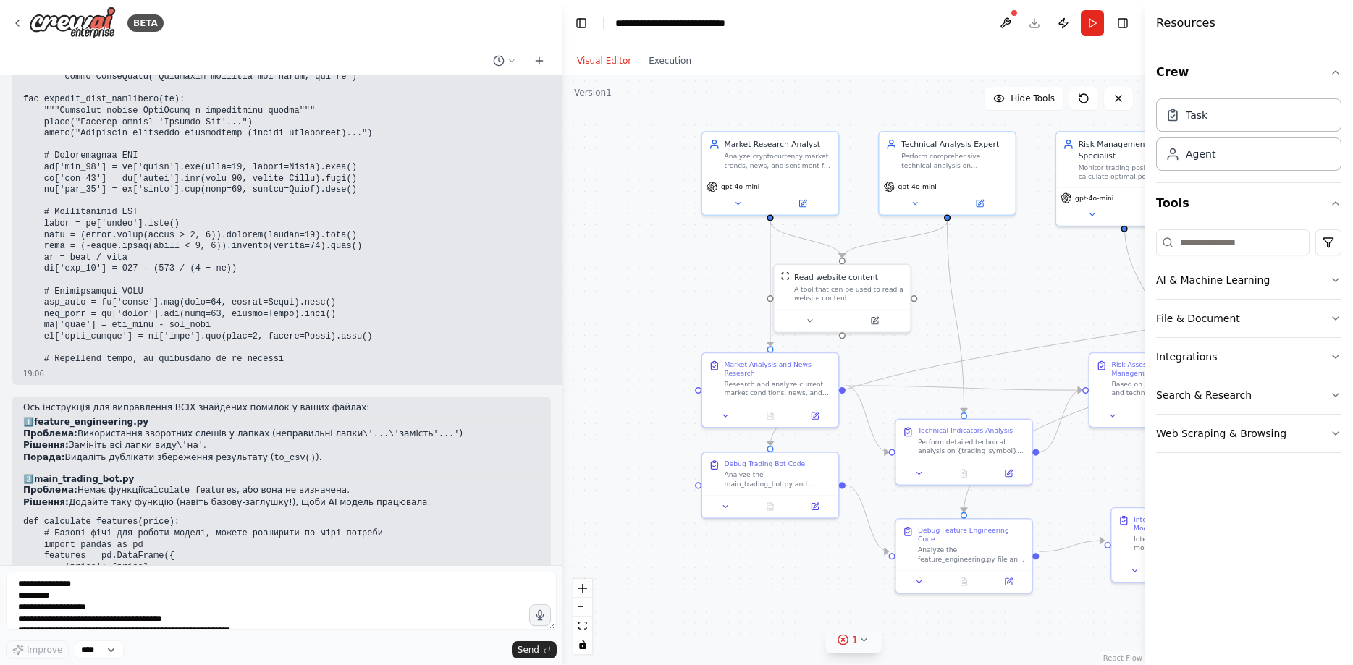
scroll to position [19387, 0]
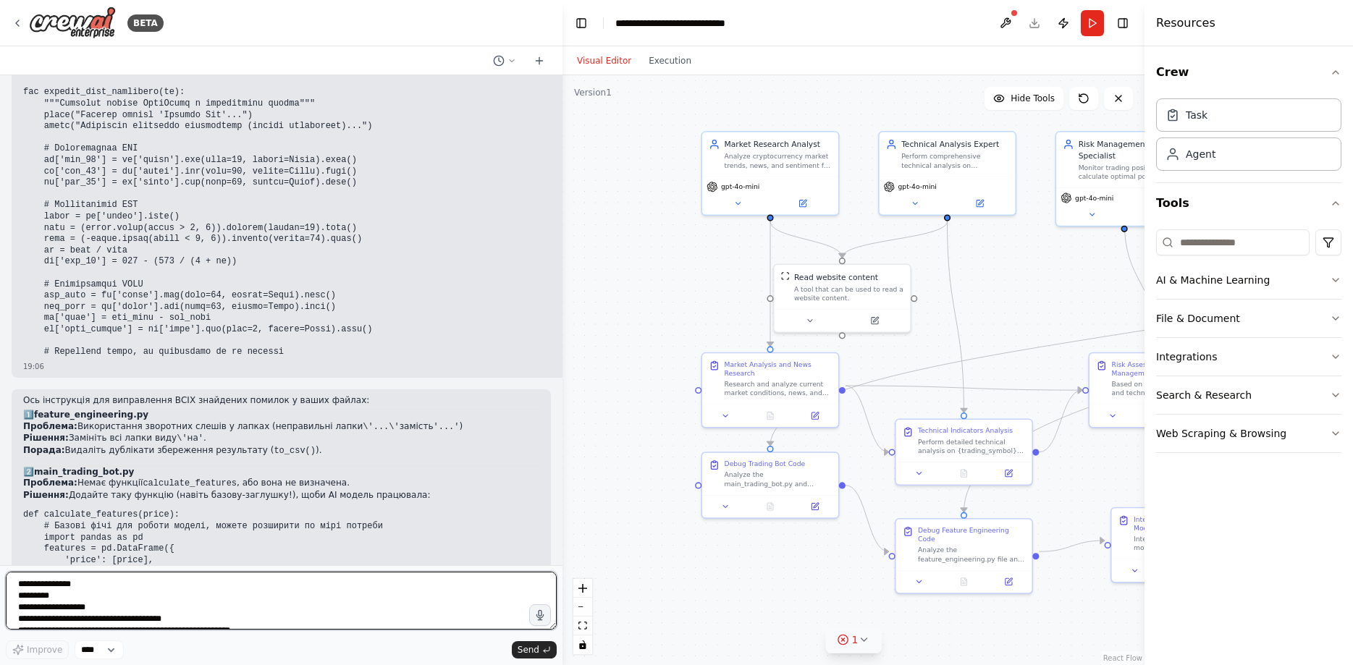
click at [286, 596] on textarea at bounding box center [281, 601] width 551 height 58
paste textarea "**********"
type textarea "**********"
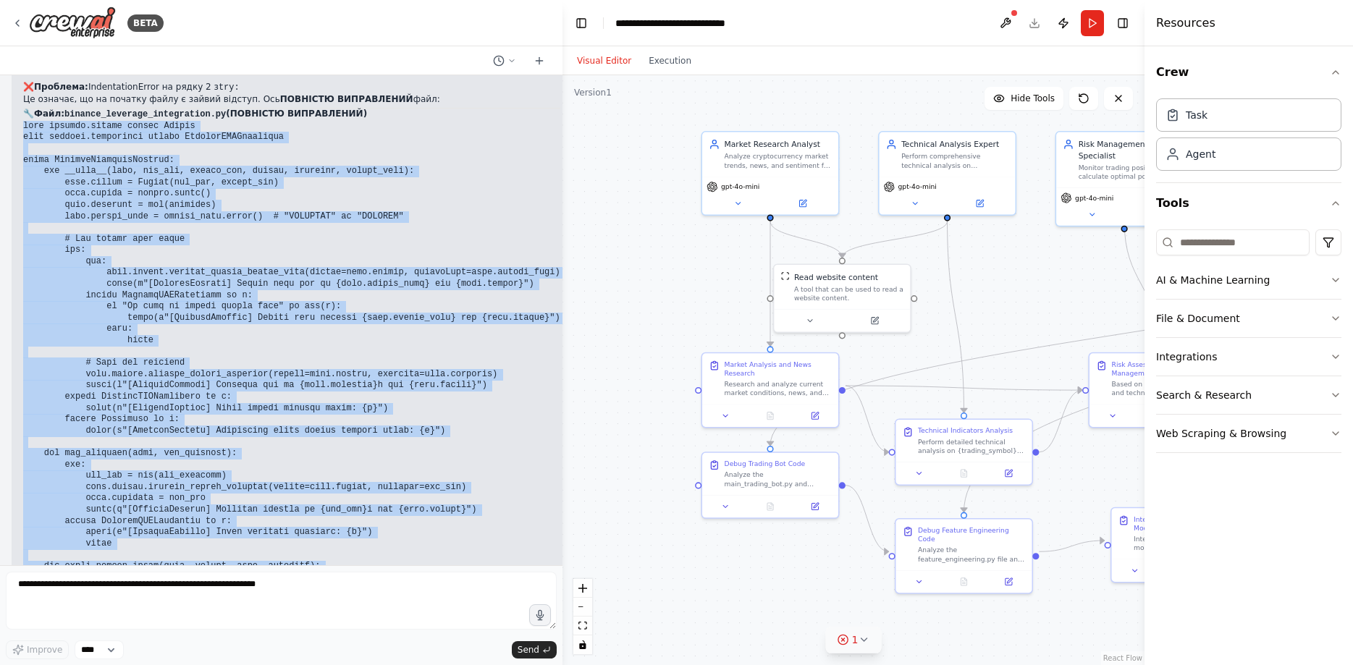
scroll to position [20573, 0]
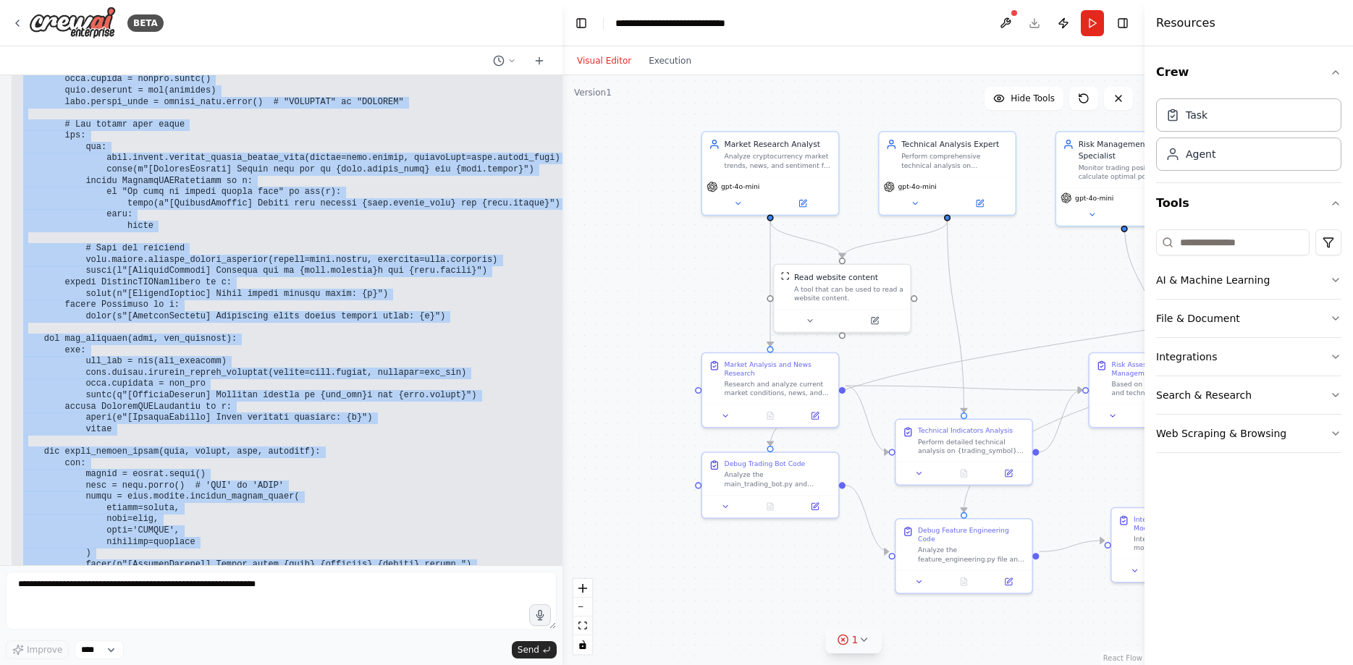
drag, startPoint x: 22, startPoint y: 248, endPoint x: 153, endPoint y: 437, distance: 230.5
click at [153, 437] on div "▶ Thought process Ви праві! Все ще є проблема з IndentationError у файлі binanc…" at bounding box center [292, 479] width 560 height 1139
copy code "from binance.client import Client from binance.exceptions import BinanceAPIExce…"
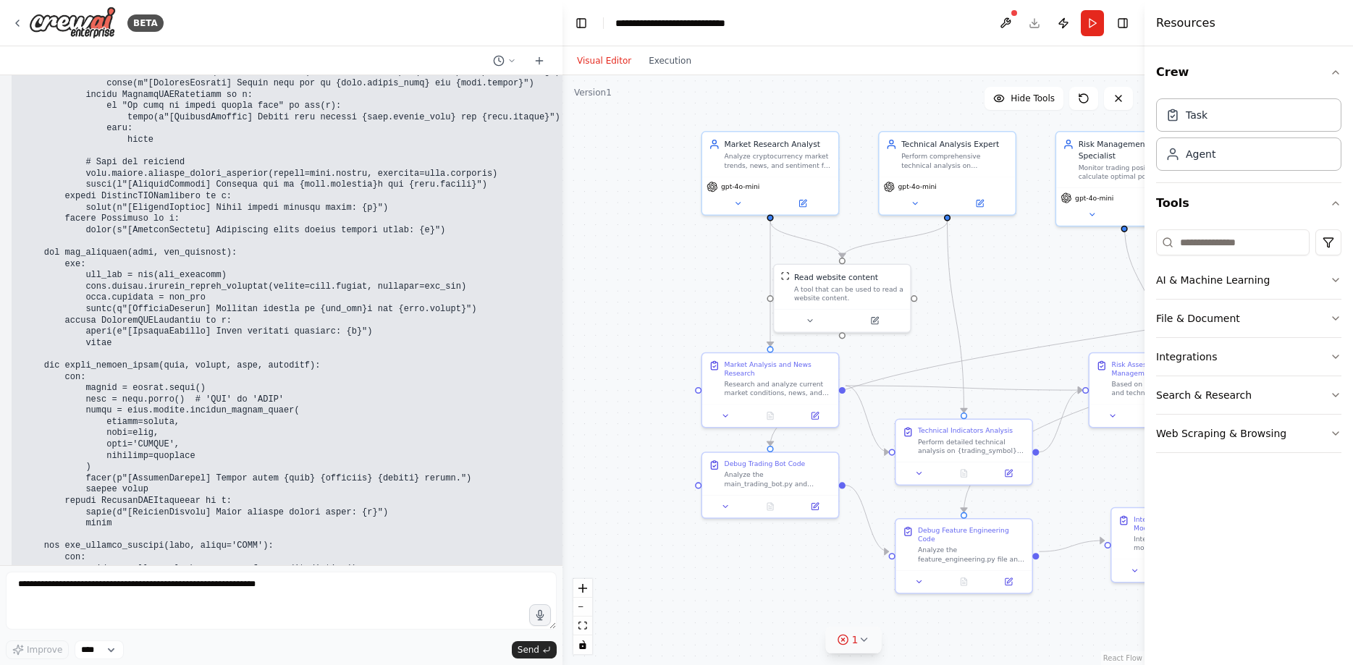
scroll to position [20664, 0]
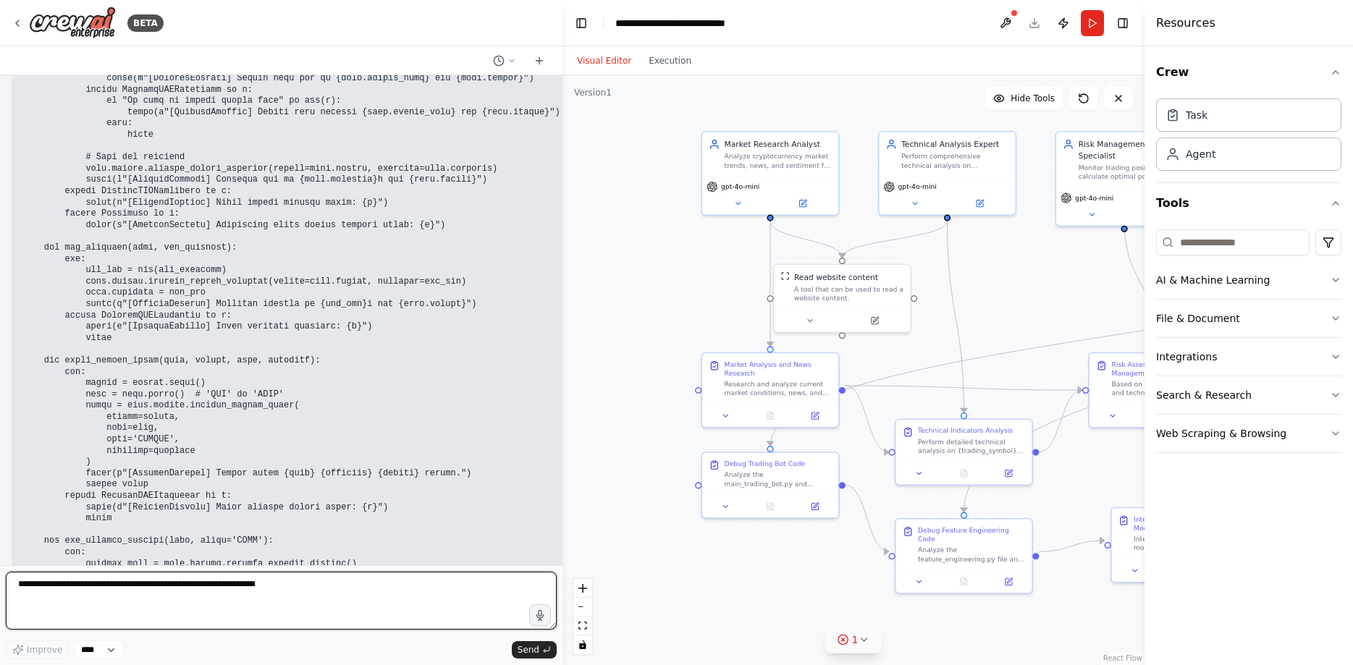
click at [207, 615] on textarea at bounding box center [281, 601] width 551 height 58
paste textarea "**********"
type textarea "**********"
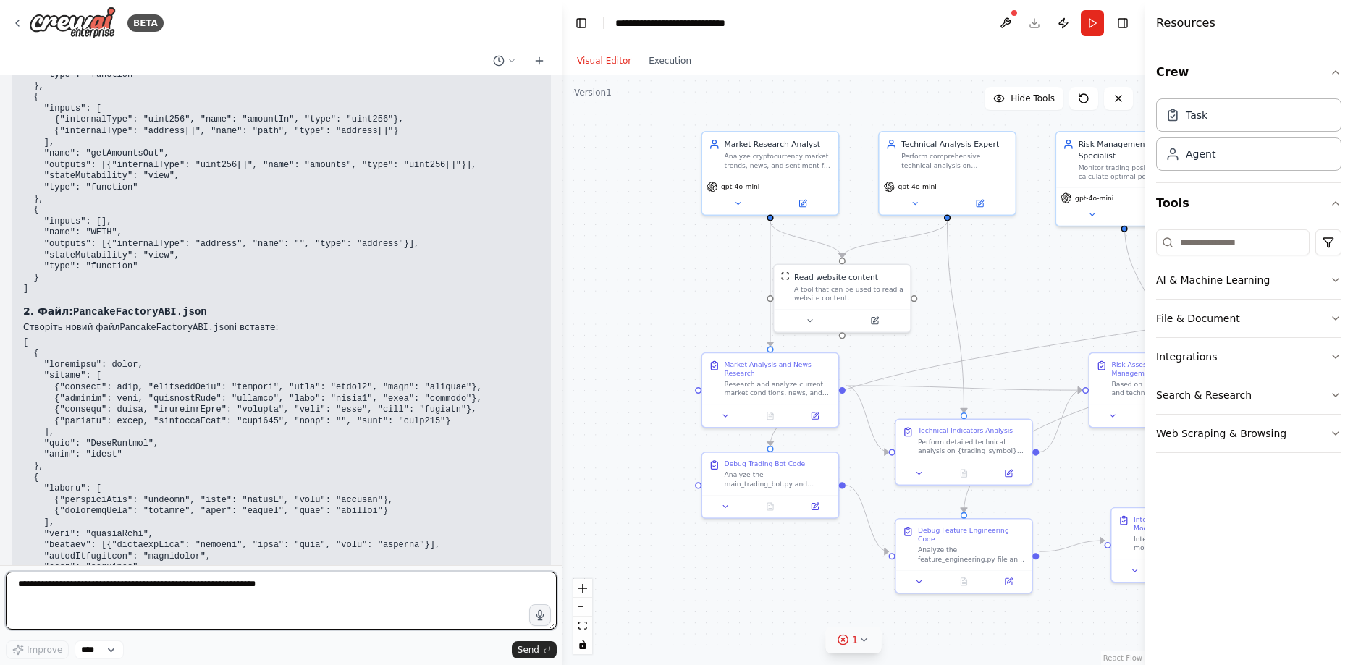
scroll to position [21921, 0]
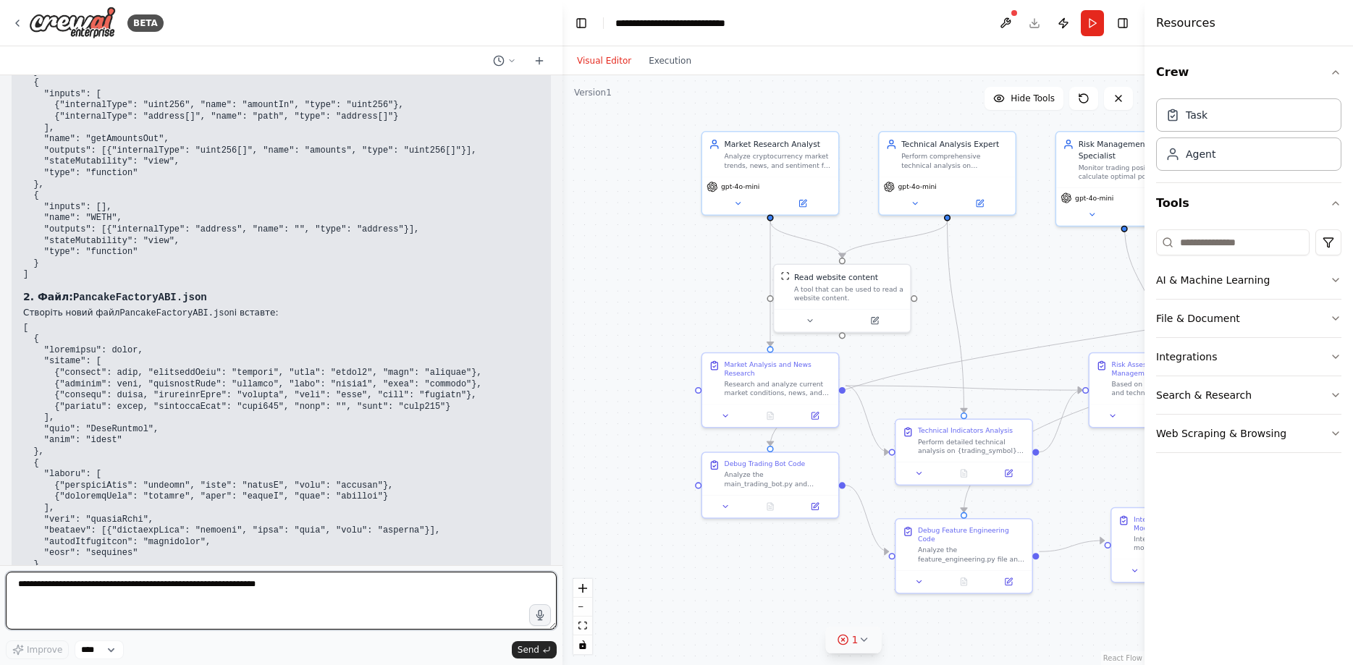
click at [200, 597] on textarea at bounding box center [281, 601] width 551 height 58
drag, startPoint x: 200, startPoint y: 597, endPoint x: 192, endPoint y: 593, distance: 8.7
click at [138, 598] on textarea at bounding box center [281, 601] width 551 height 58
paste textarea "**********"
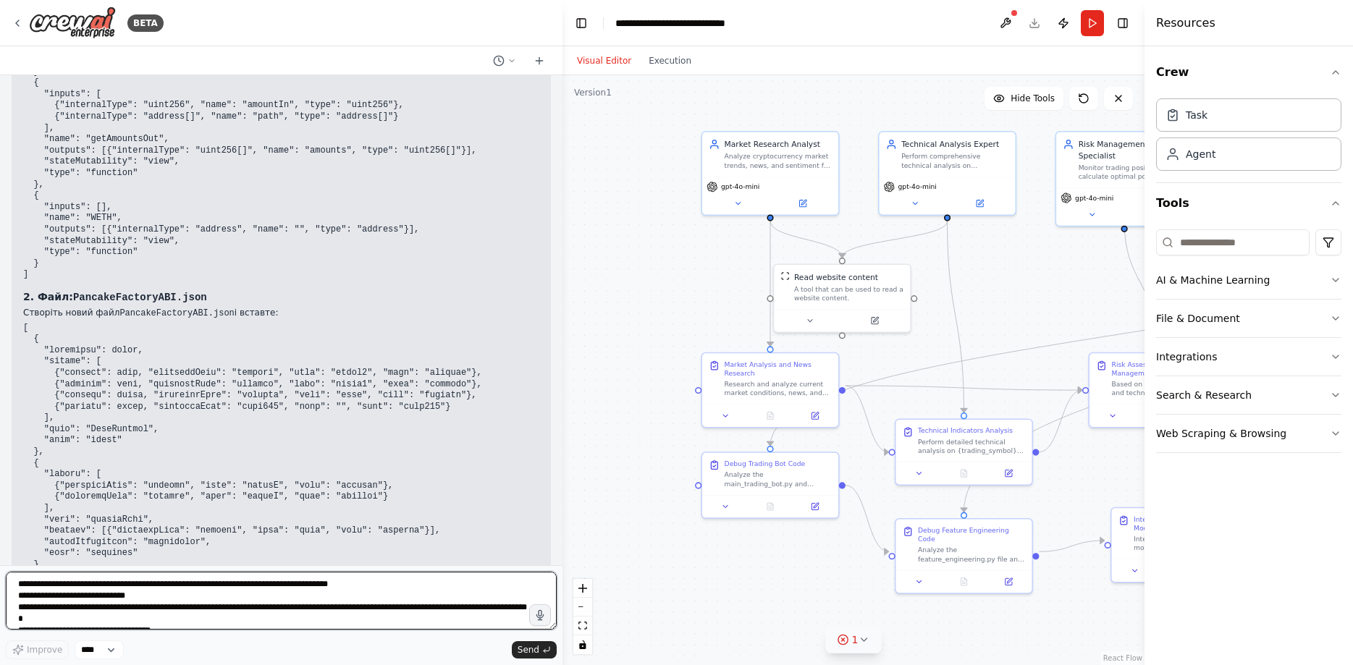
scroll to position [135, 0]
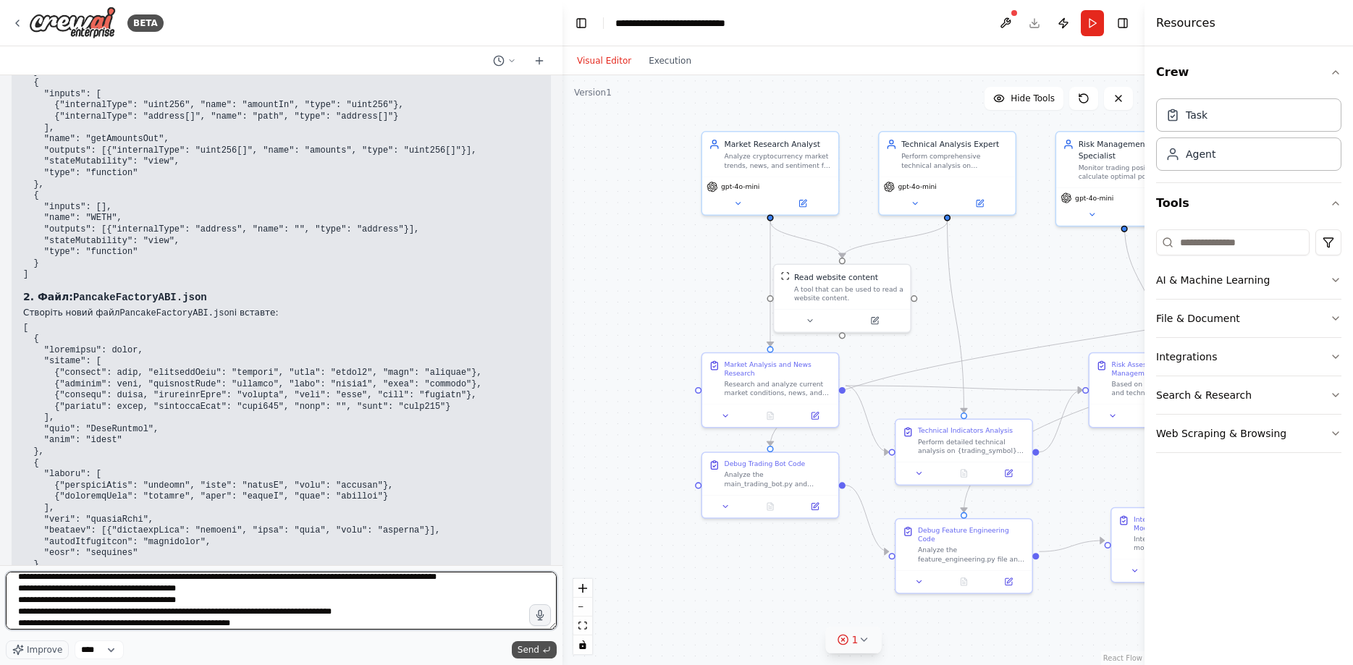
type textarea "**********"
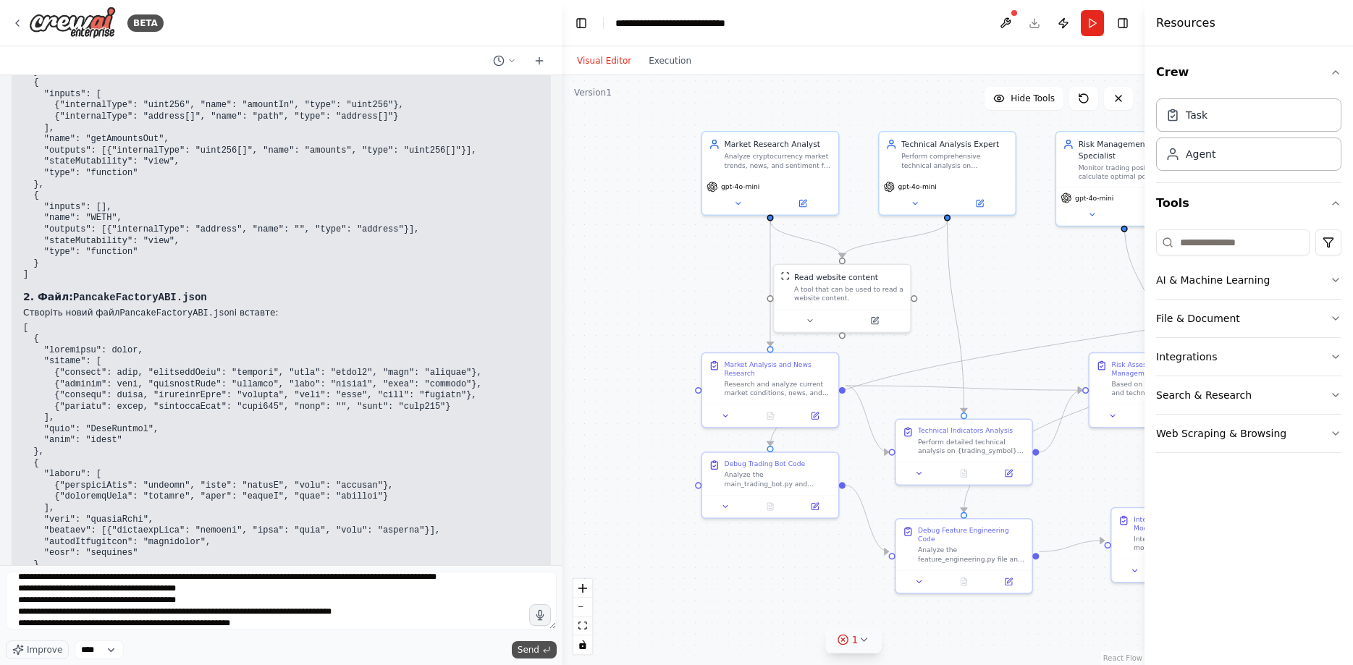
click at [529, 647] on span "Send" at bounding box center [529, 650] width 22 height 12
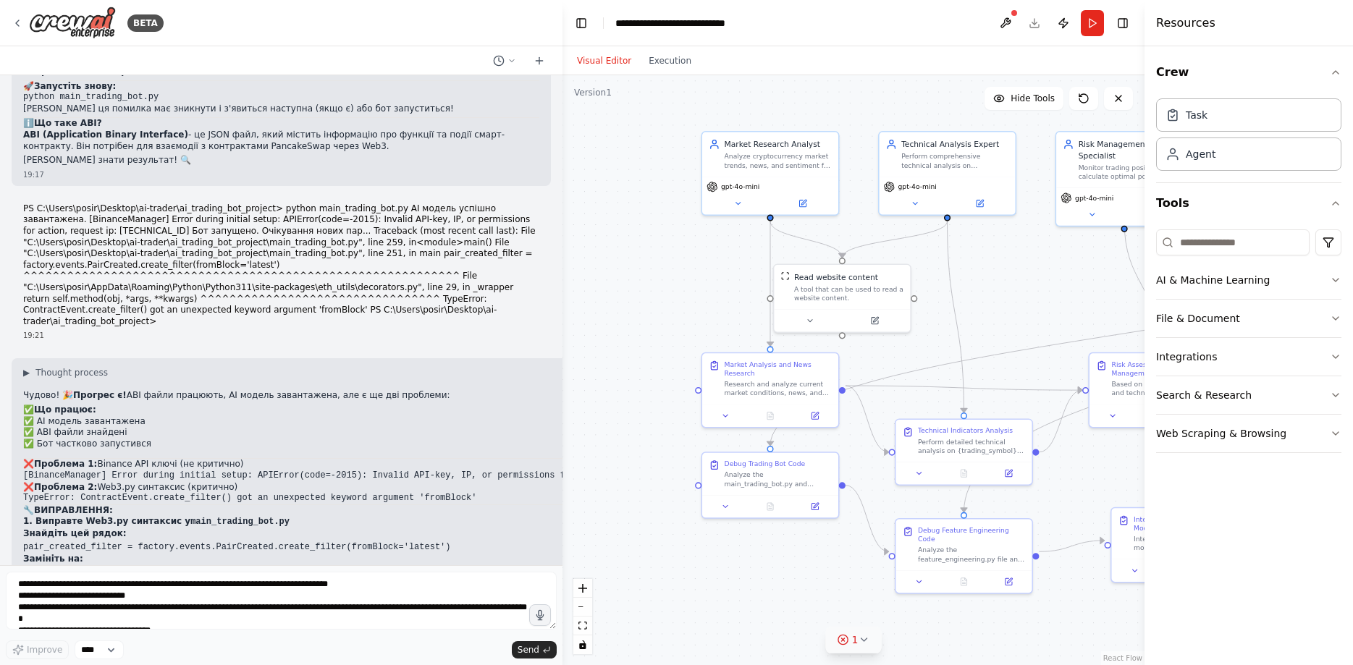
scroll to position [22684, 0]
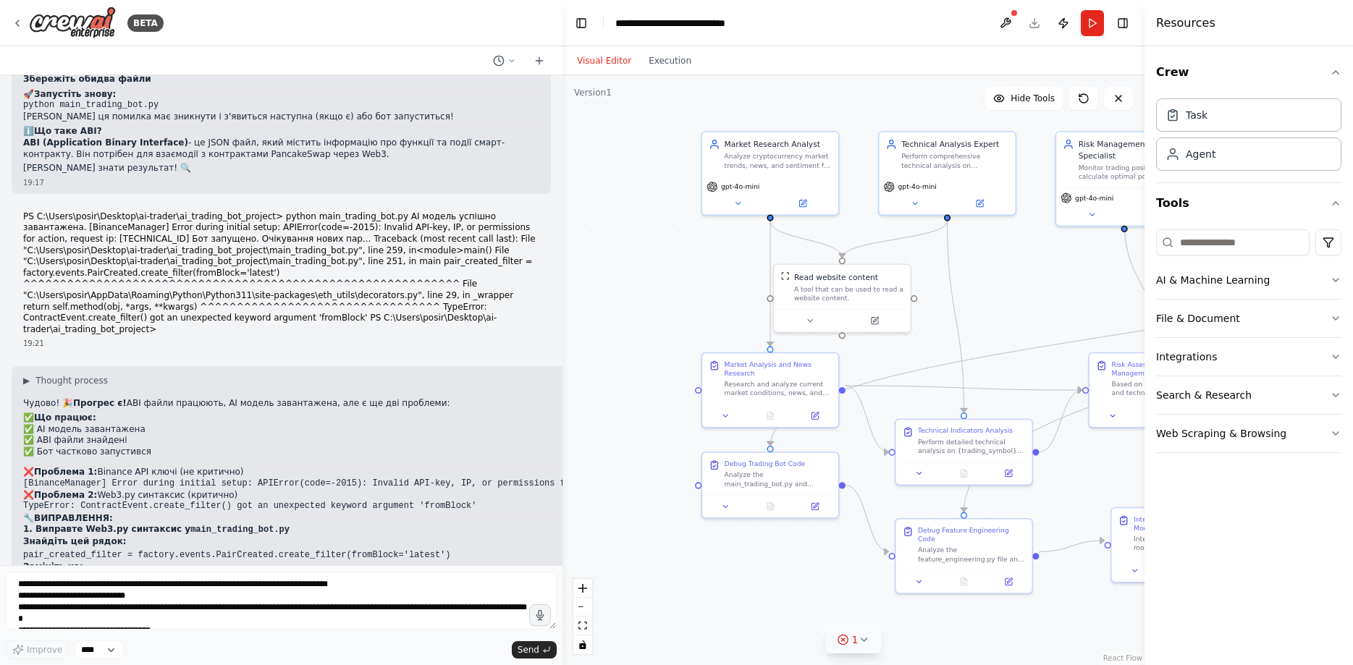
drag, startPoint x: 369, startPoint y: 474, endPoint x: 22, endPoint y: 197, distance: 444.0
copy div "def main(): print(Fore.GREEN + "Бот запущено. Очікування нових пар...") # Новий…"
drag, startPoint x: 378, startPoint y: 203, endPoint x: 373, endPoint y: 171, distance: 33.0
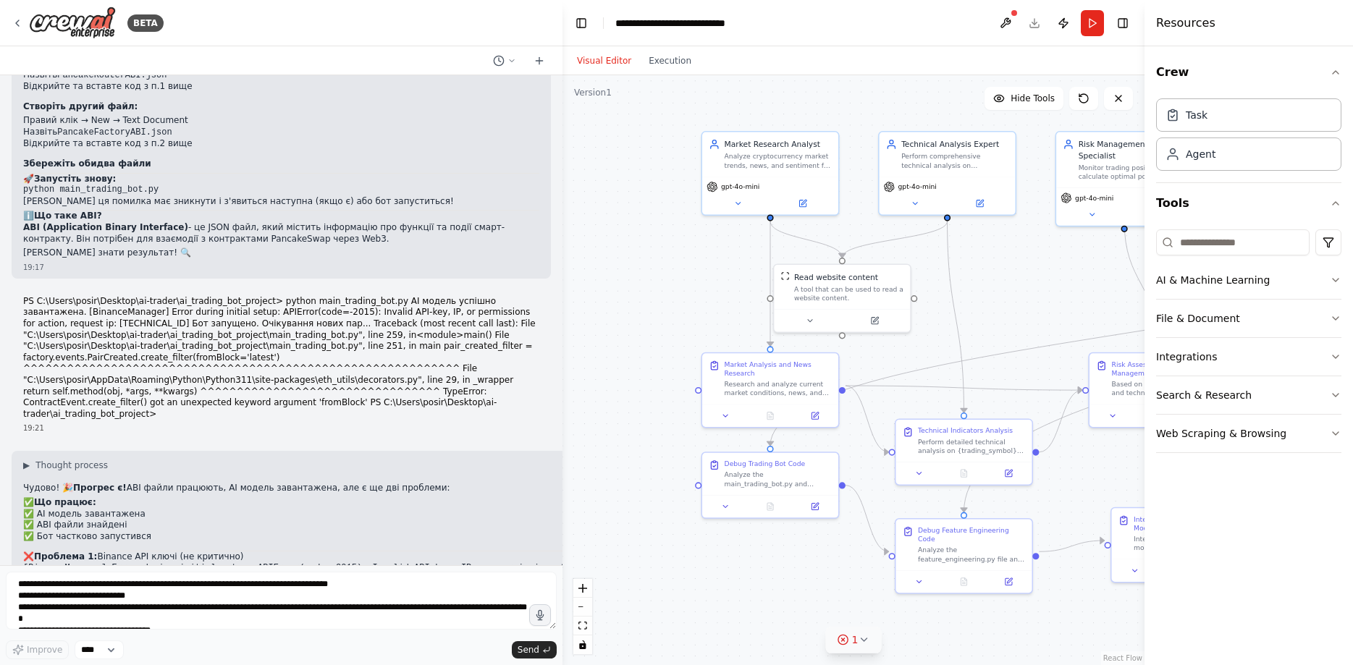
scroll to position [22592, 0]
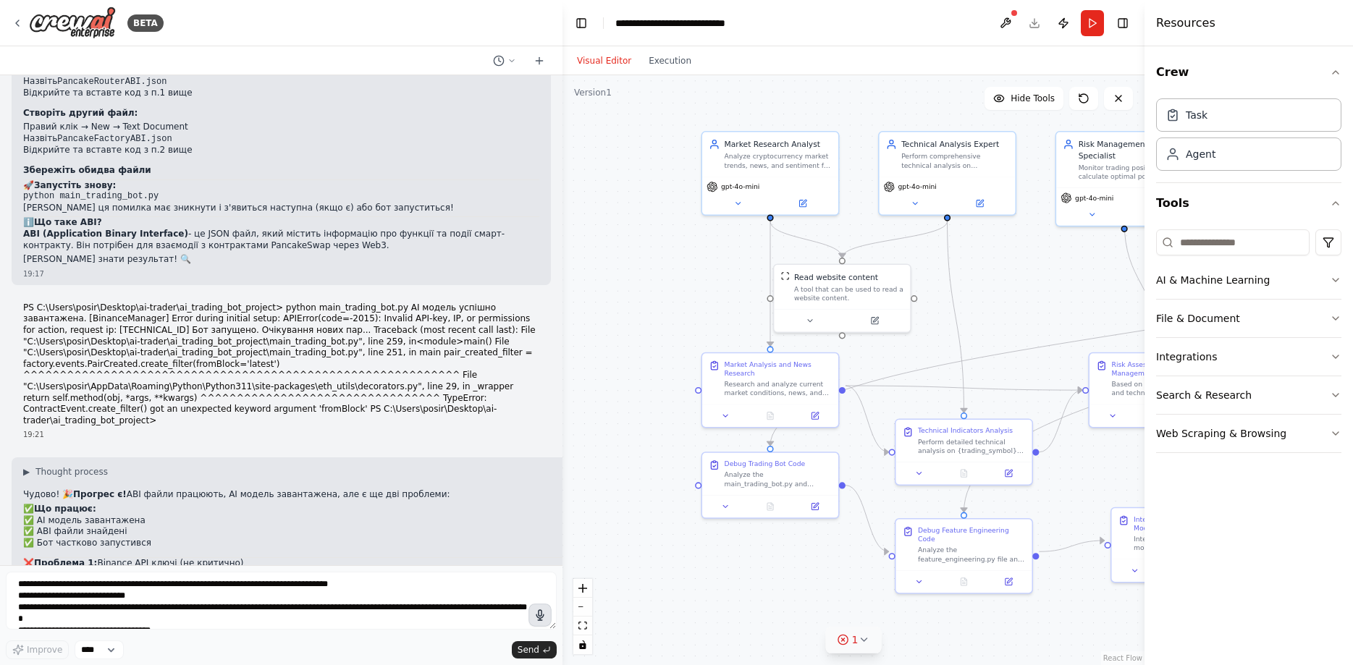
click at [538, 615] on icon "button" at bounding box center [540, 615] width 13 height 13
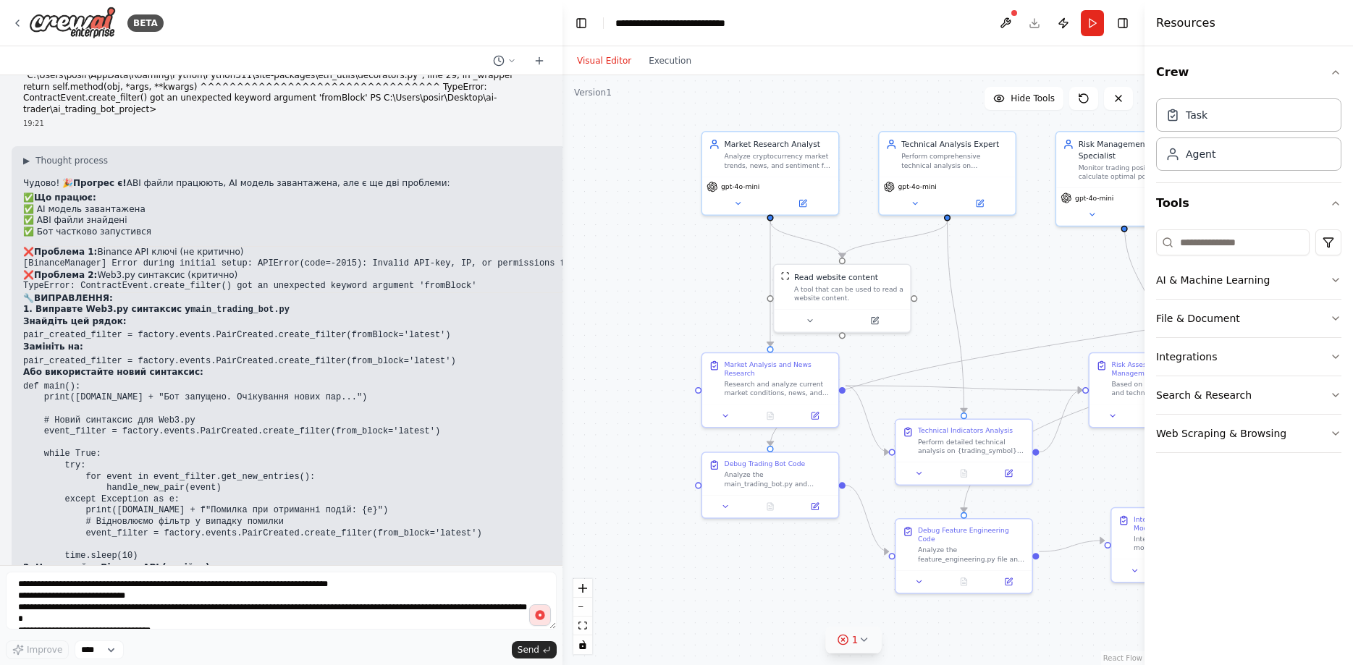
scroll to position [22957, 0]
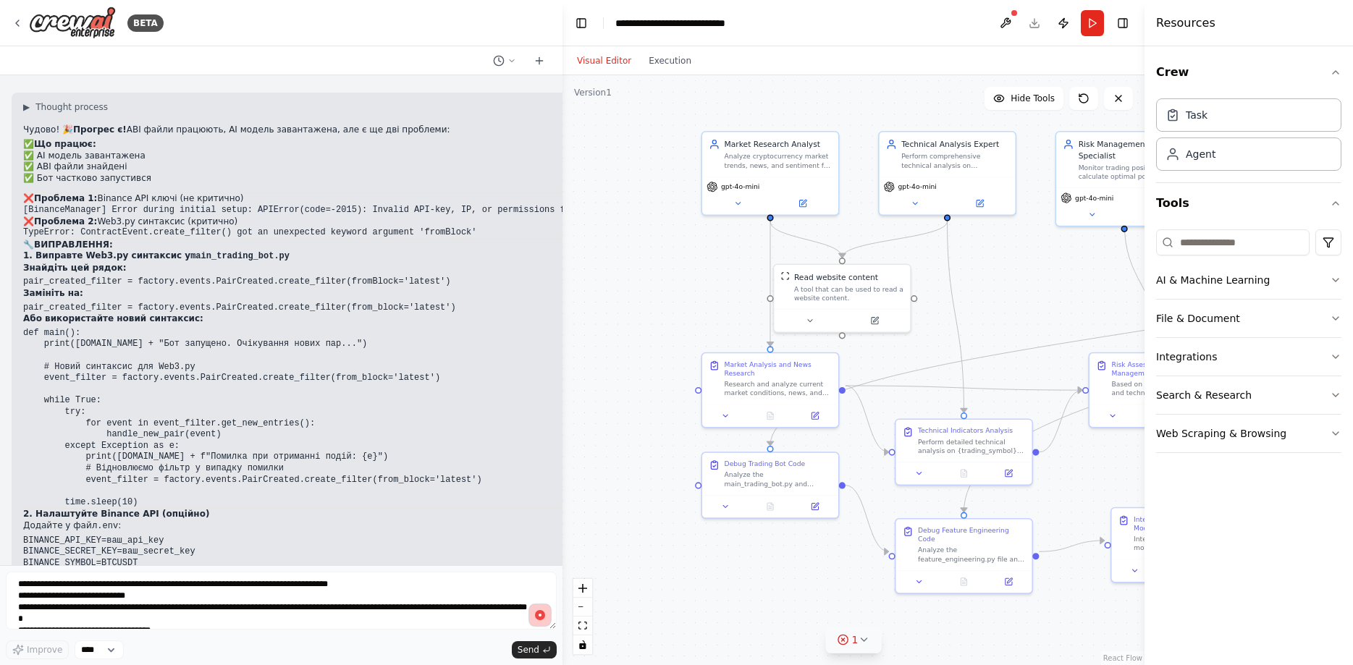
click at [542, 615] on circle "button" at bounding box center [540, 615] width 4 height 4
click at [539, 645] on button "Send" at bounding box center [534, 649] width 45 height 17
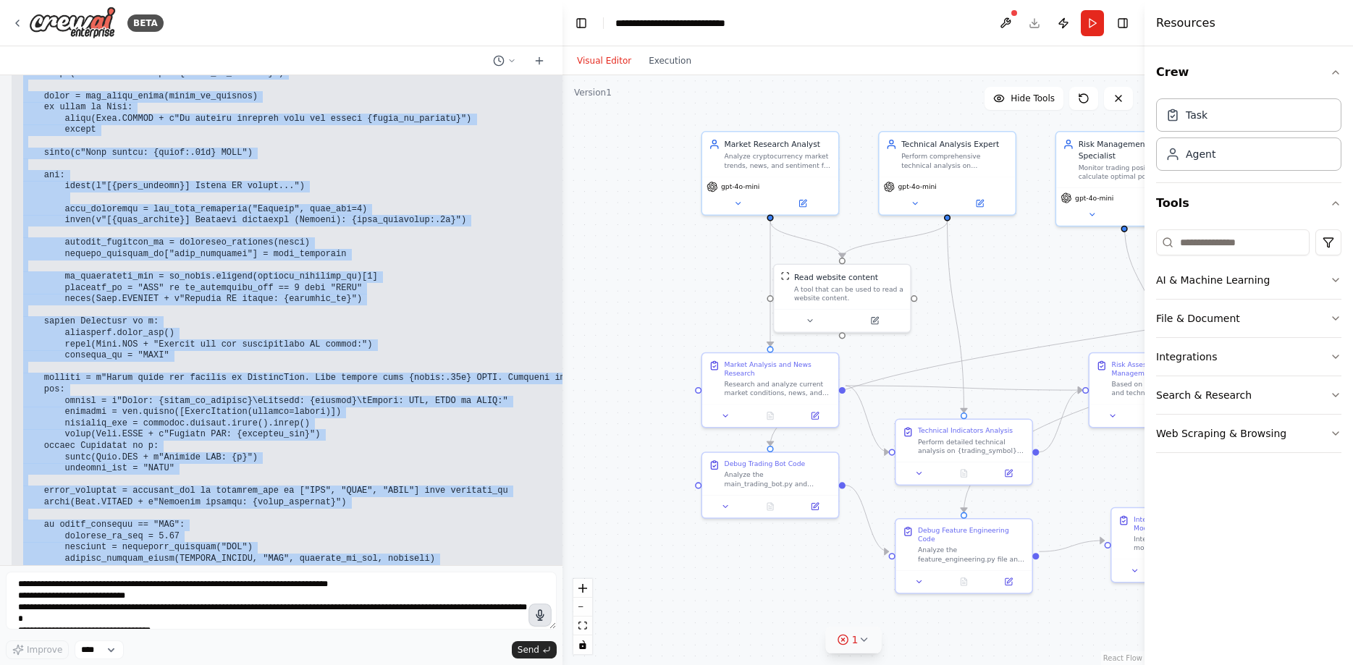
scroll to position [26611, 0]
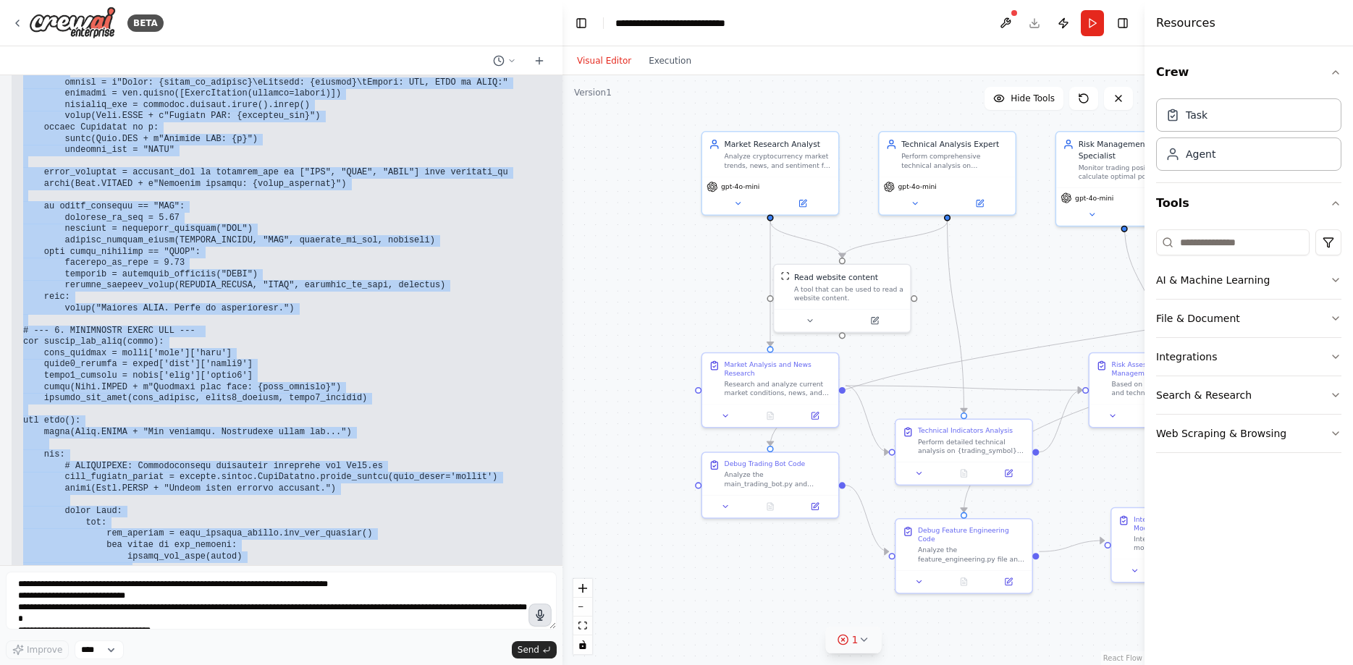
drag, startPoint x: 20, startPoint y: 312, endPoint x: 162, endPoint y: 361, distance: 150.6
copy code "import json import time import traceback import os import requests from datetim…"
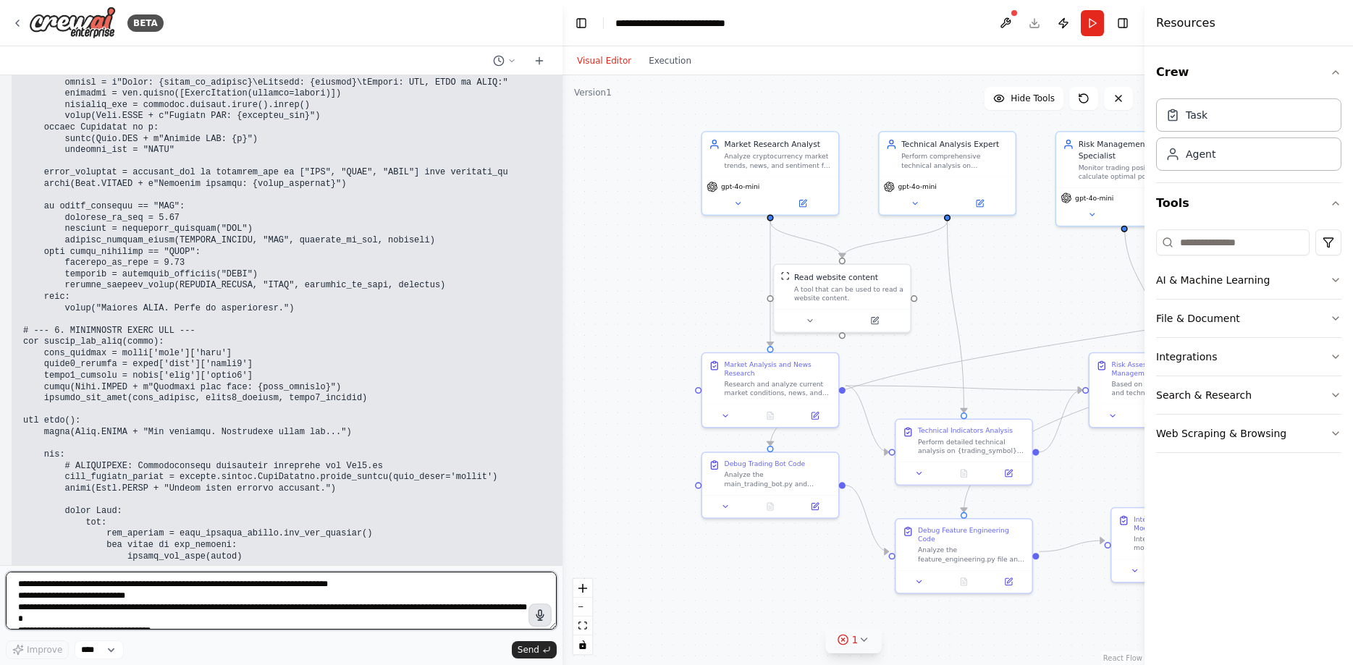
click at [154, 604] on textarea at bounding box center [281, 601] width 551 height 58
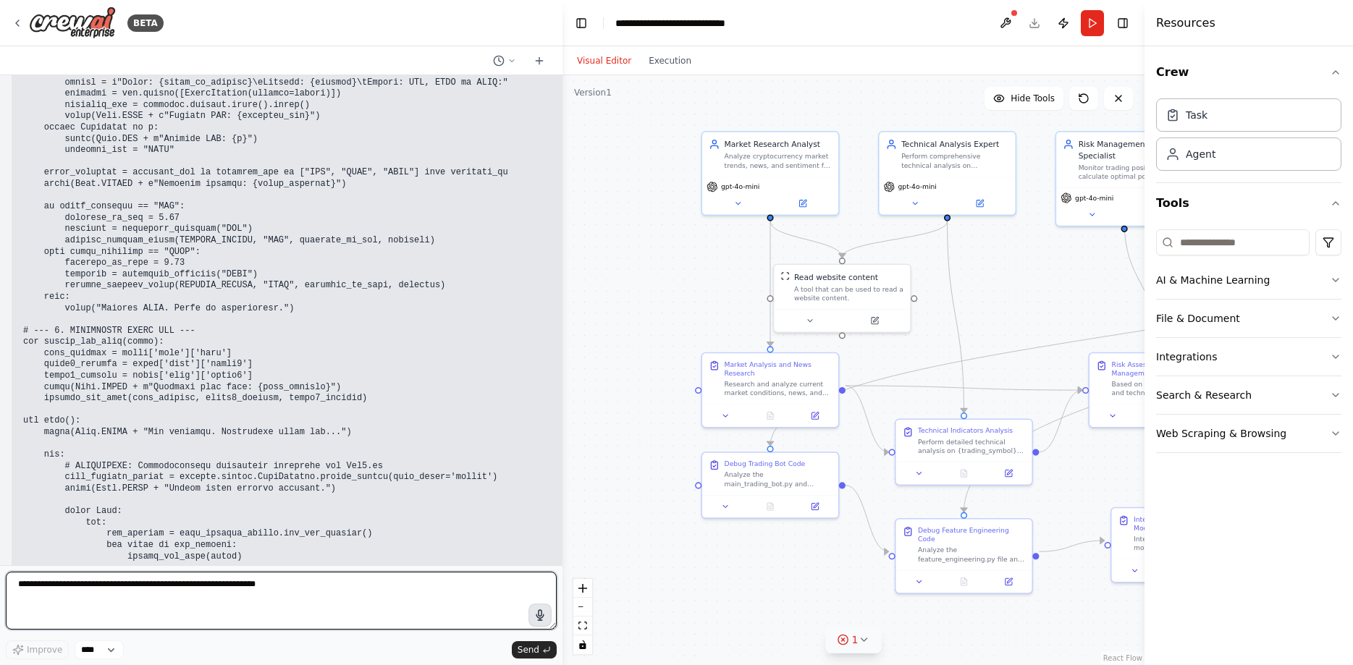
paste textarea "**********"
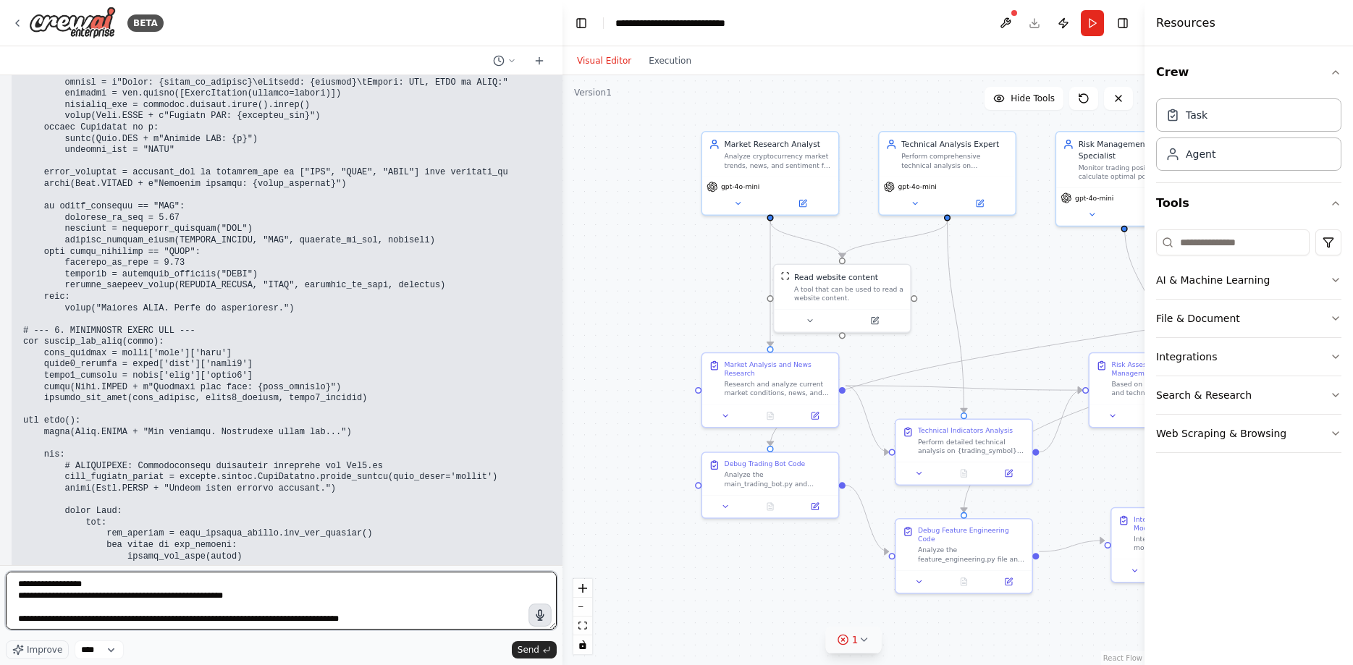
scroll to position [3413, 0]
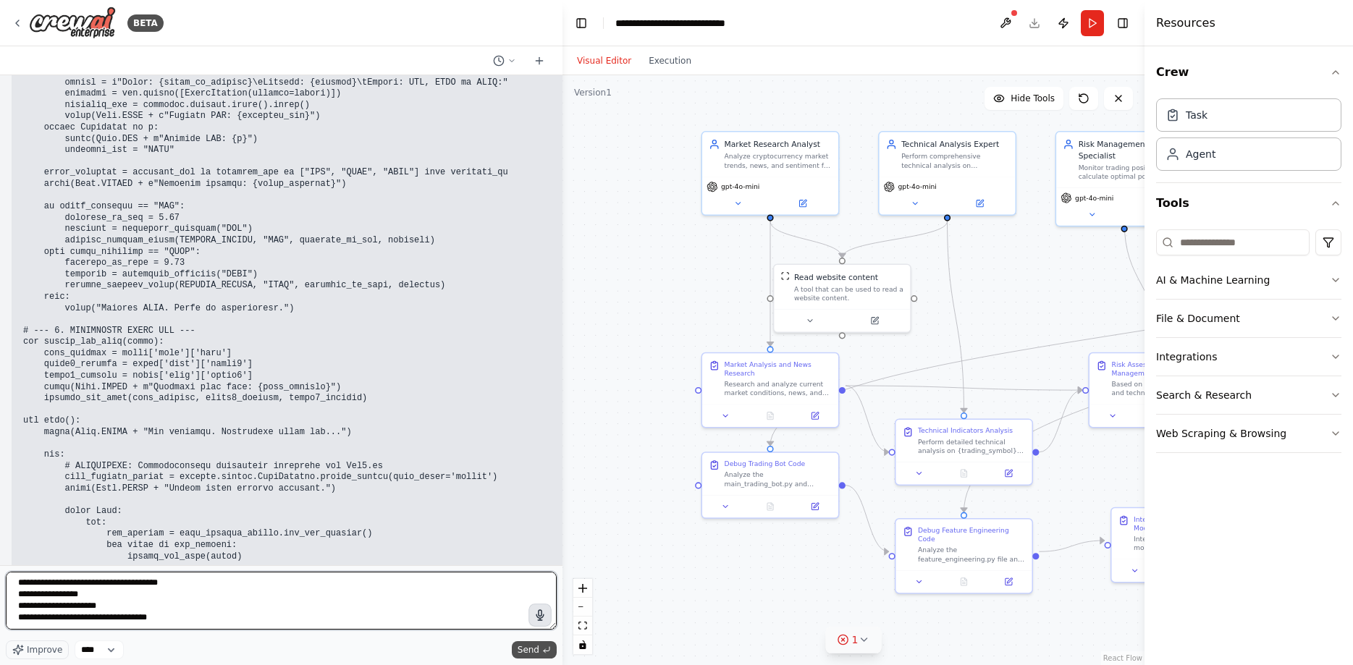
type textarea "**********"
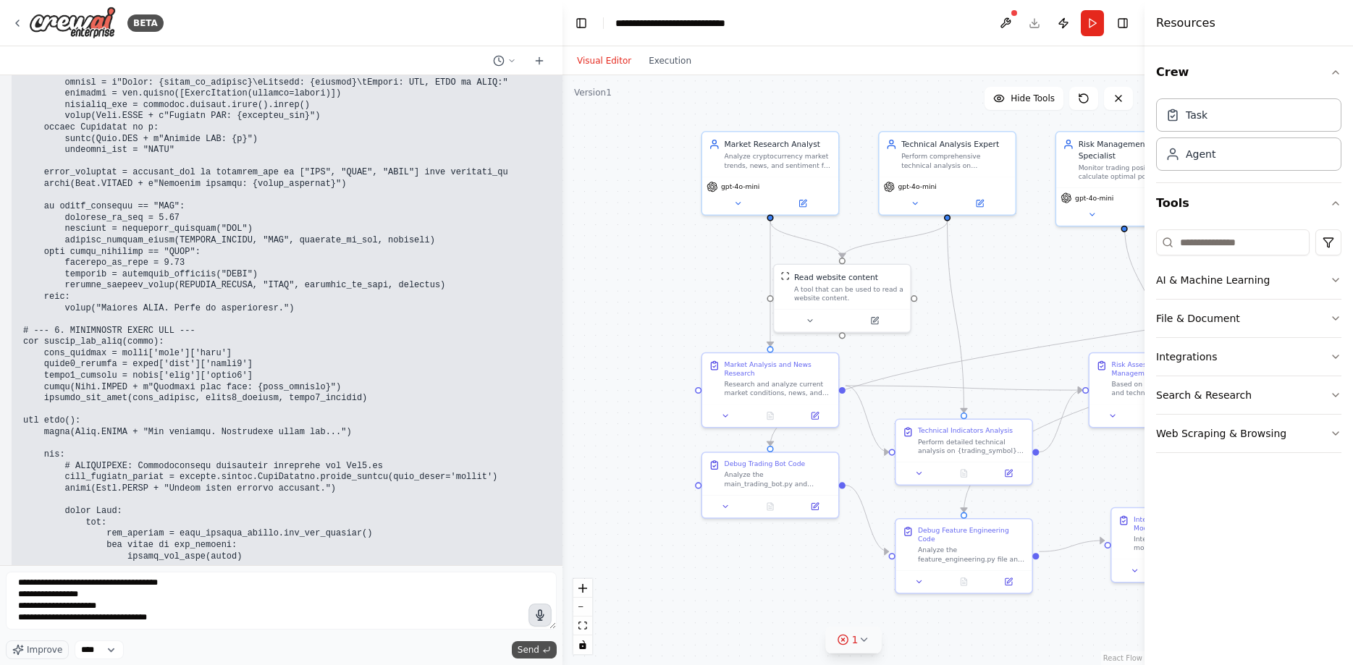
click at [534, 654] on span "Send" at bounding box center [529, 650] width 22 height 12
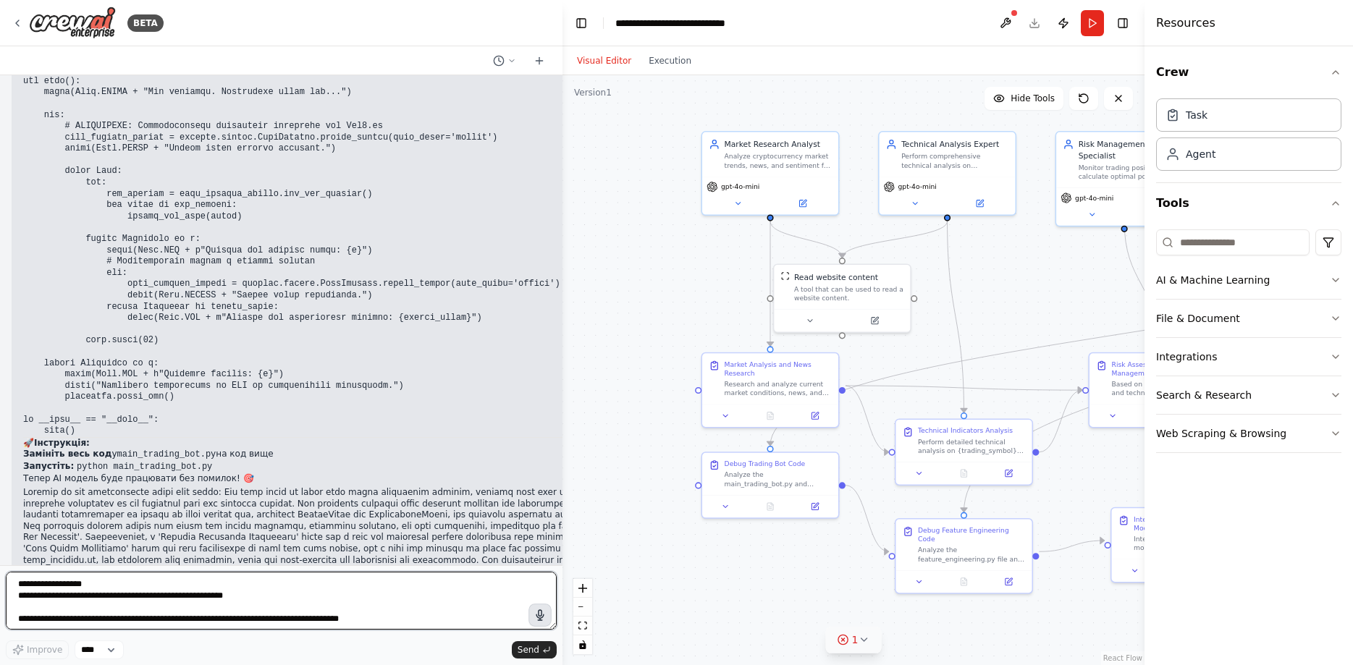
scroll to position [32102, 0]
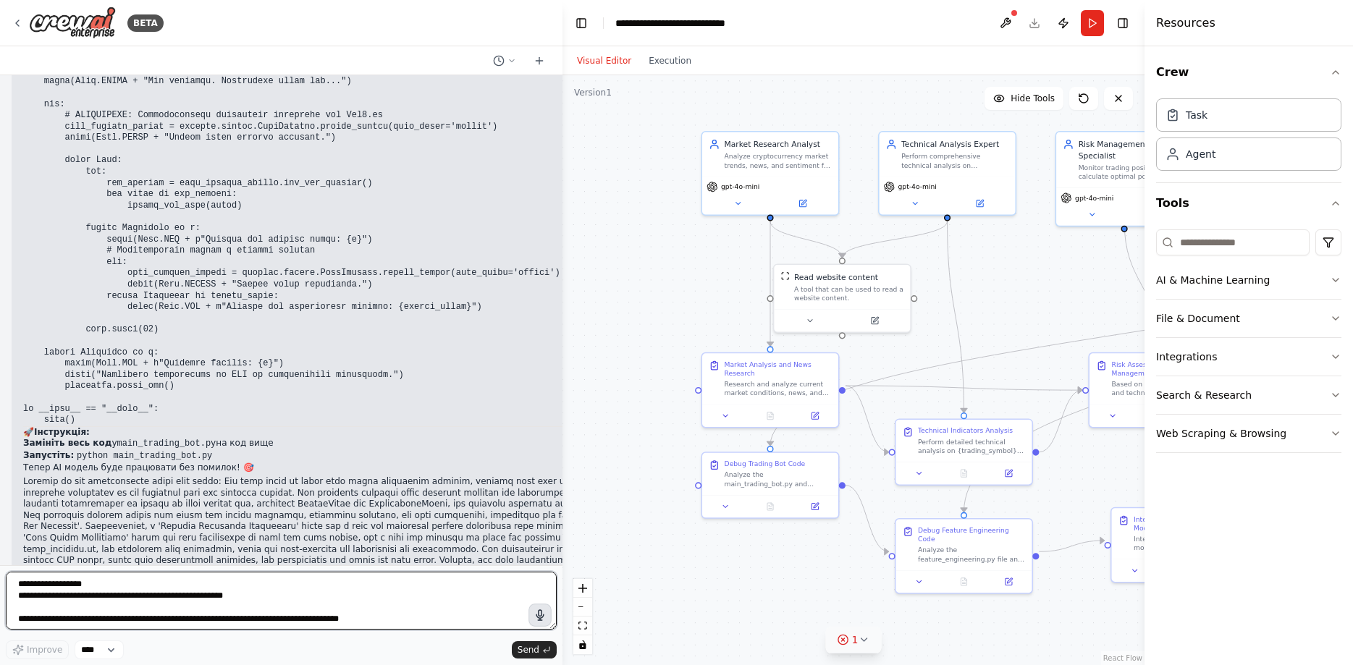
click at [287, 601] on textarea at bounding box center [281, 601] width 551 height 58
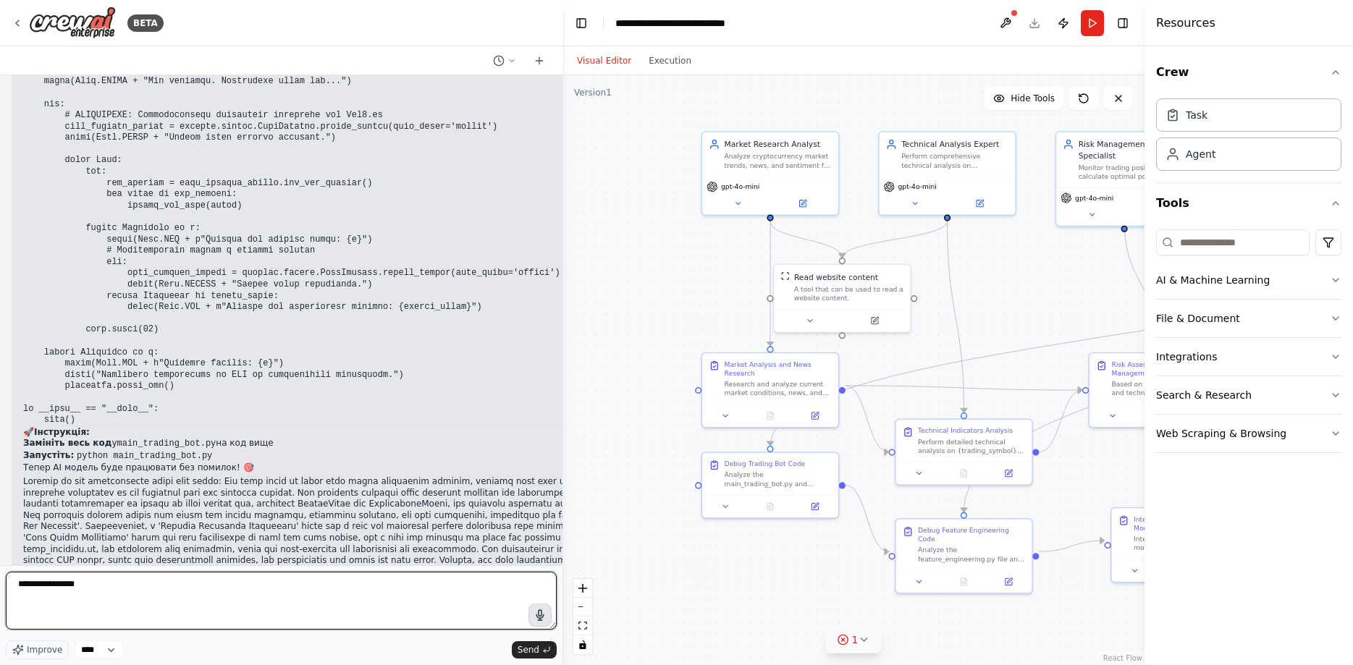
type textarea "**********"
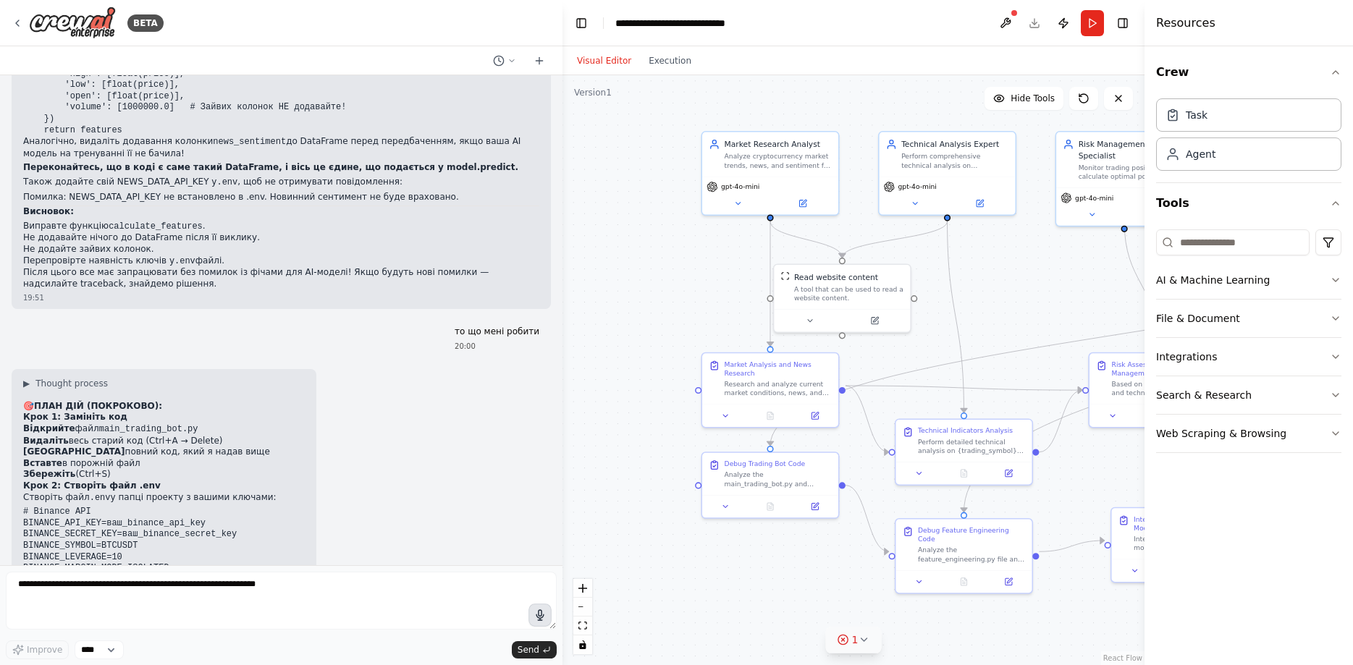
scroll to position [32751, 0]
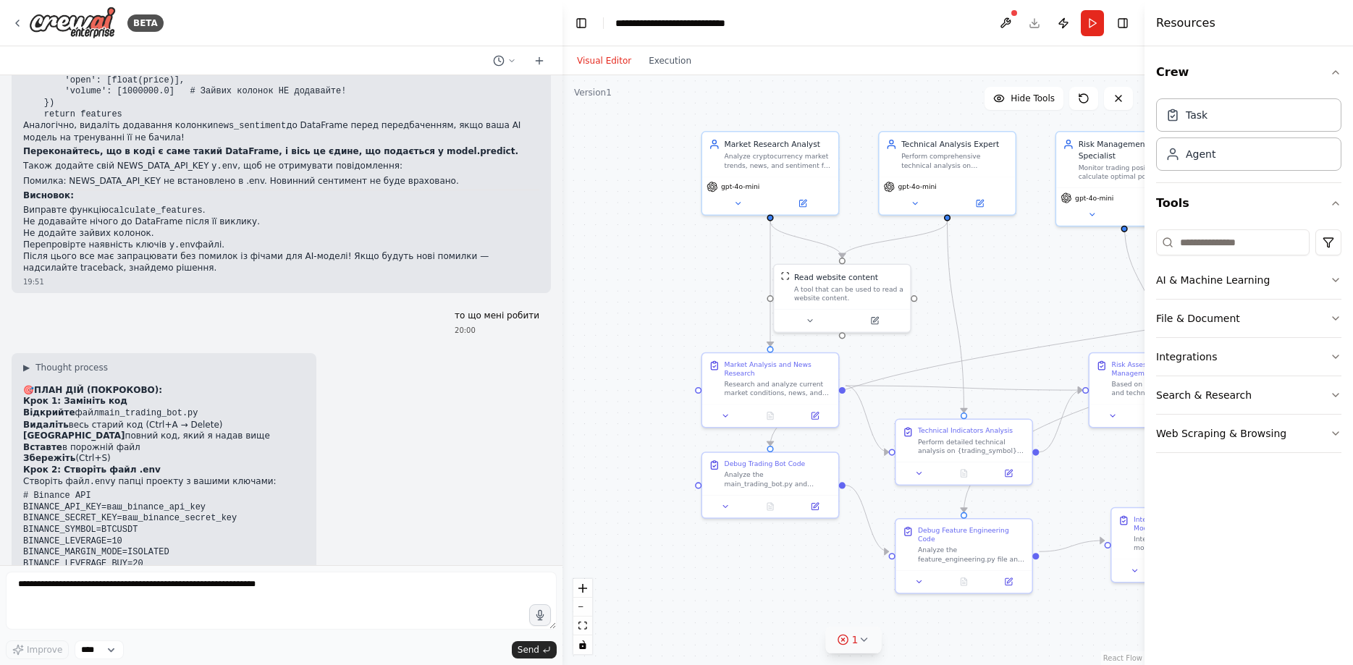
drag, startPoint x: 543, startPoint y: 612, endPoint x: 514, endPoint y: 608, distance: 29.2
click at [514, 608] on div at bounding box center [281, 603] width 551 height 63
click at [544, 608] on button "button" at bounding box center [539, 615] width 23 height 23
click at [541, 617] on circle "button" at bounding box center [539, 615] width 11 height 11
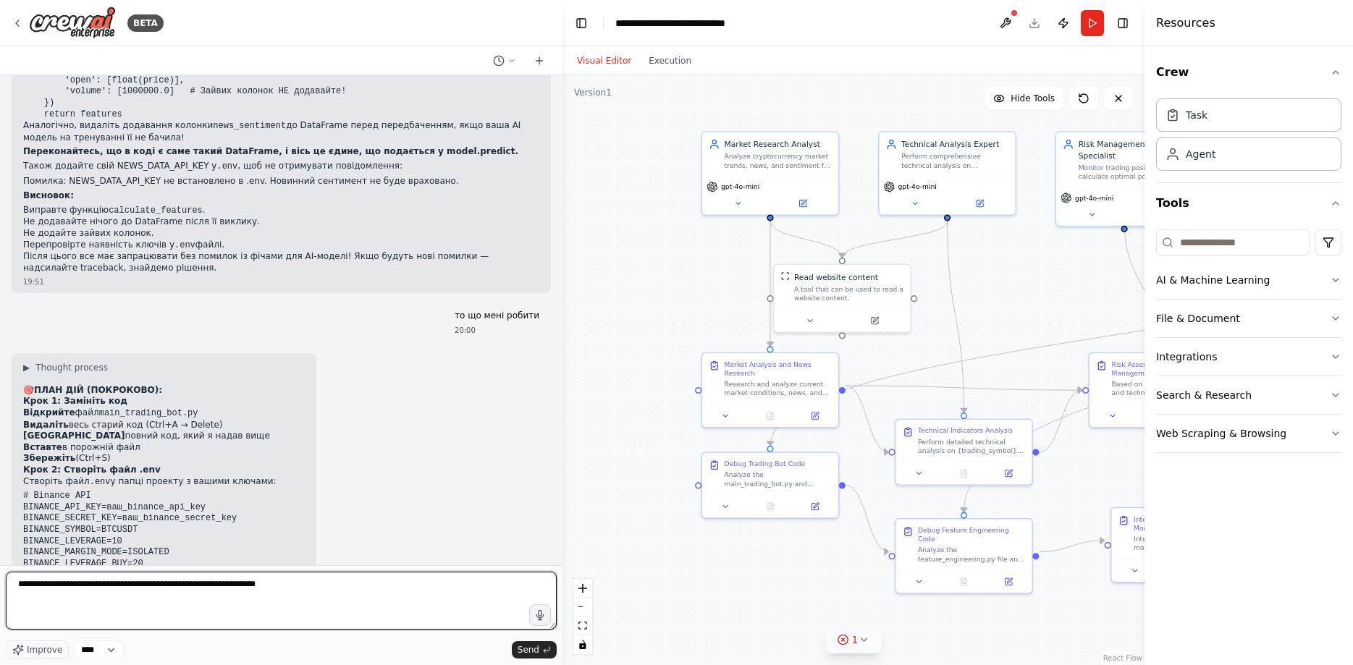
click at [224, 605] on textarea "**********" at bounding box center [281, 601] width 551 height 58
drag, startPoint x: 180, startPoint y: 592, endPoint x: 198, endPoint y: 589, distance: 18.3
click at [186, 591] on textarea "**********" at bounding box center [281, 601] width 551 height 58
click at [201, 589] on textarea "**********" at bounding box center [281, 601] width 551 height 58
drag, startPoint x: 201, startPoint y: 594, endPoint x: 166, endPoint y: 595, distance: 35.5
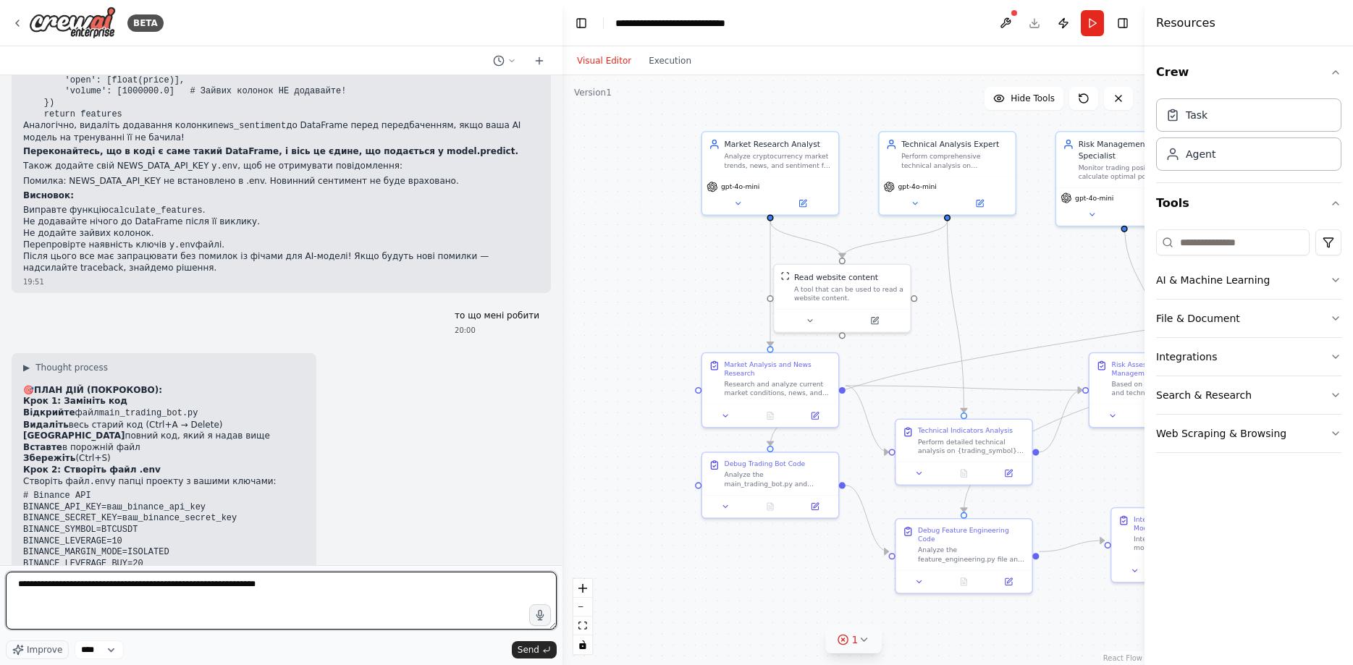
click at [166, 595] on textarea "**********" at bounding box center [281, 601] width 551 height 58
type textarea "**********"
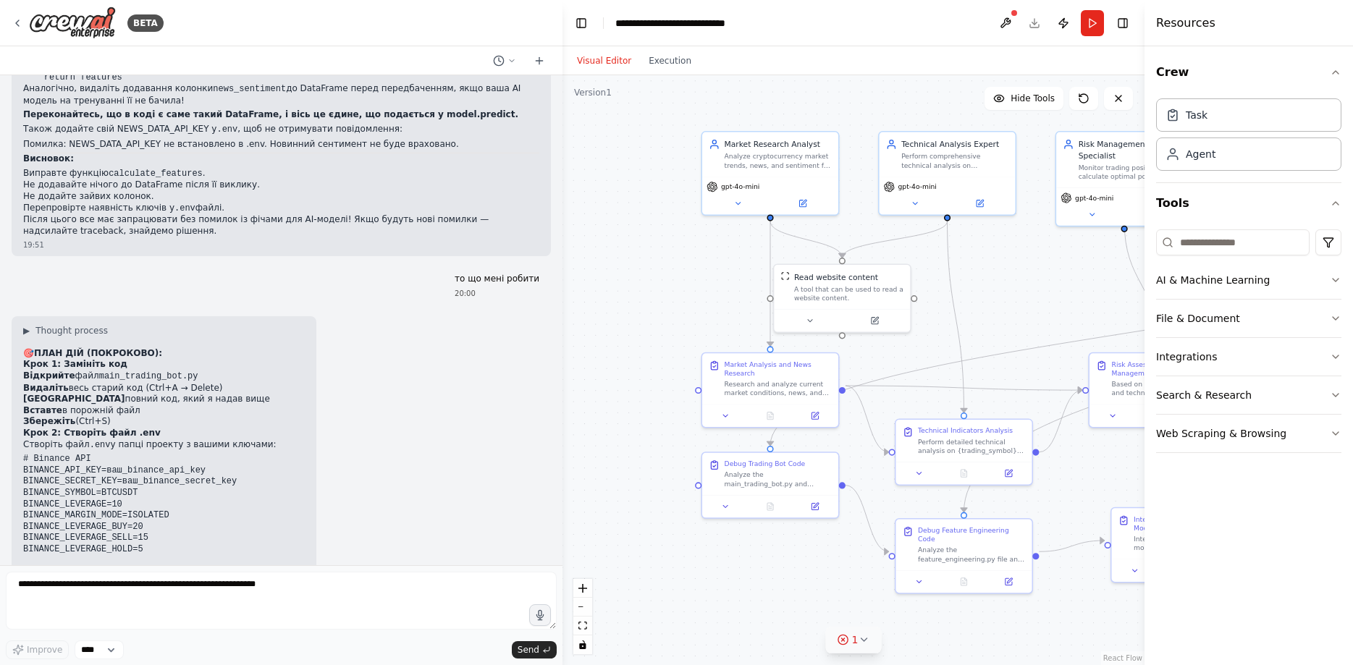
scroll to position [32836, 0]
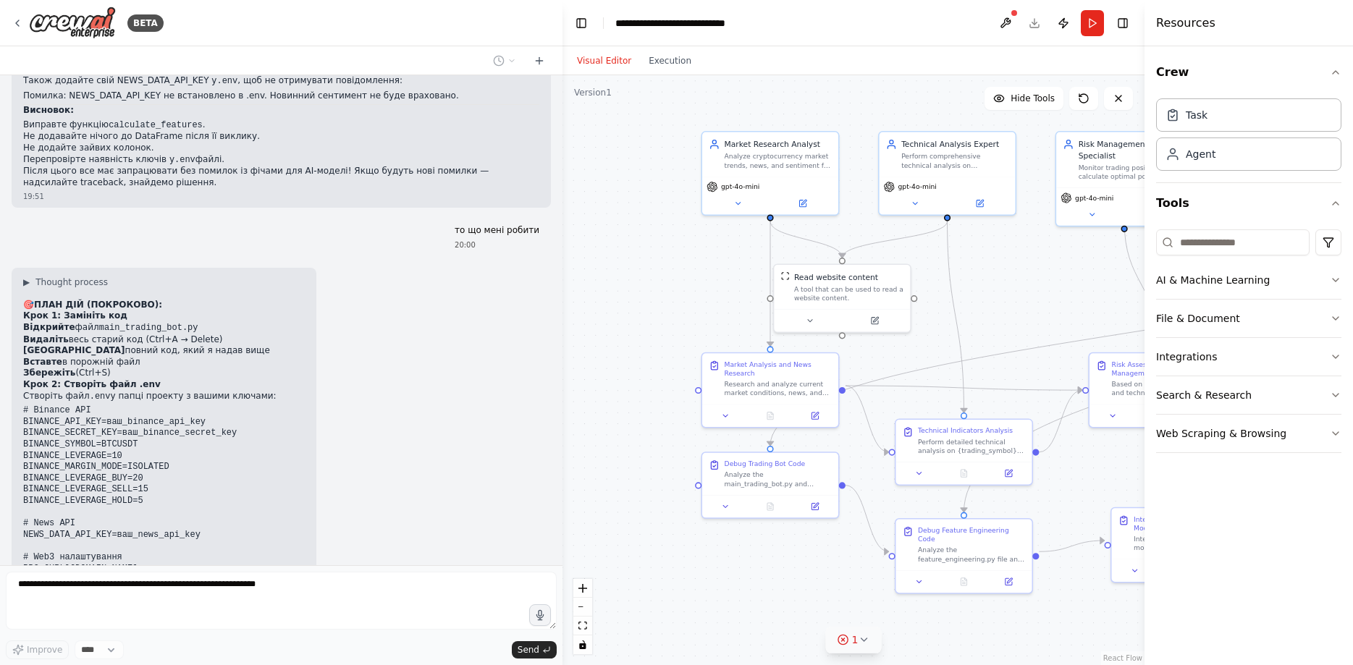
drag, startPoint x: 465, startPoint y: 513, endPoint x: 468, endPoint y: 501, distance: 11.9
drag, startPoint x: 224, startPoint y: 646, endPoint x: 239, endPoint y: 628, distance: 23.1
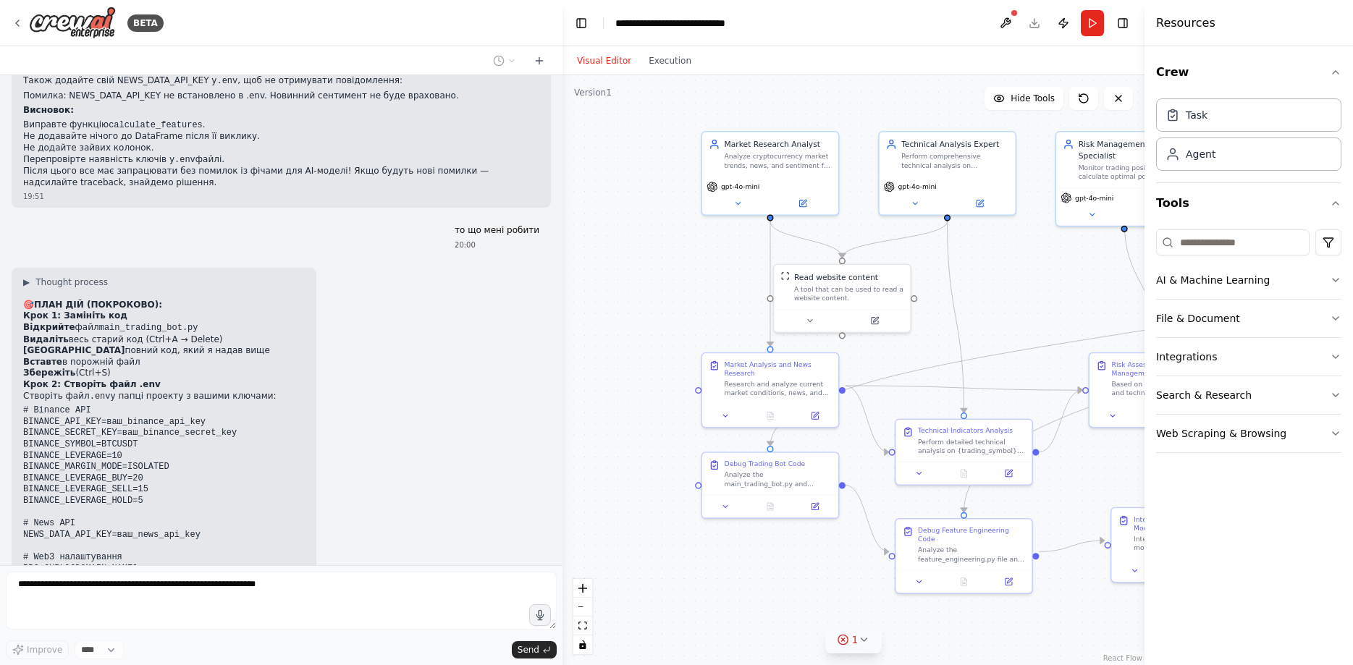
click at [224, 642] on div "Improve **** Send" at bounding box center [281, 650] width 551 height 19
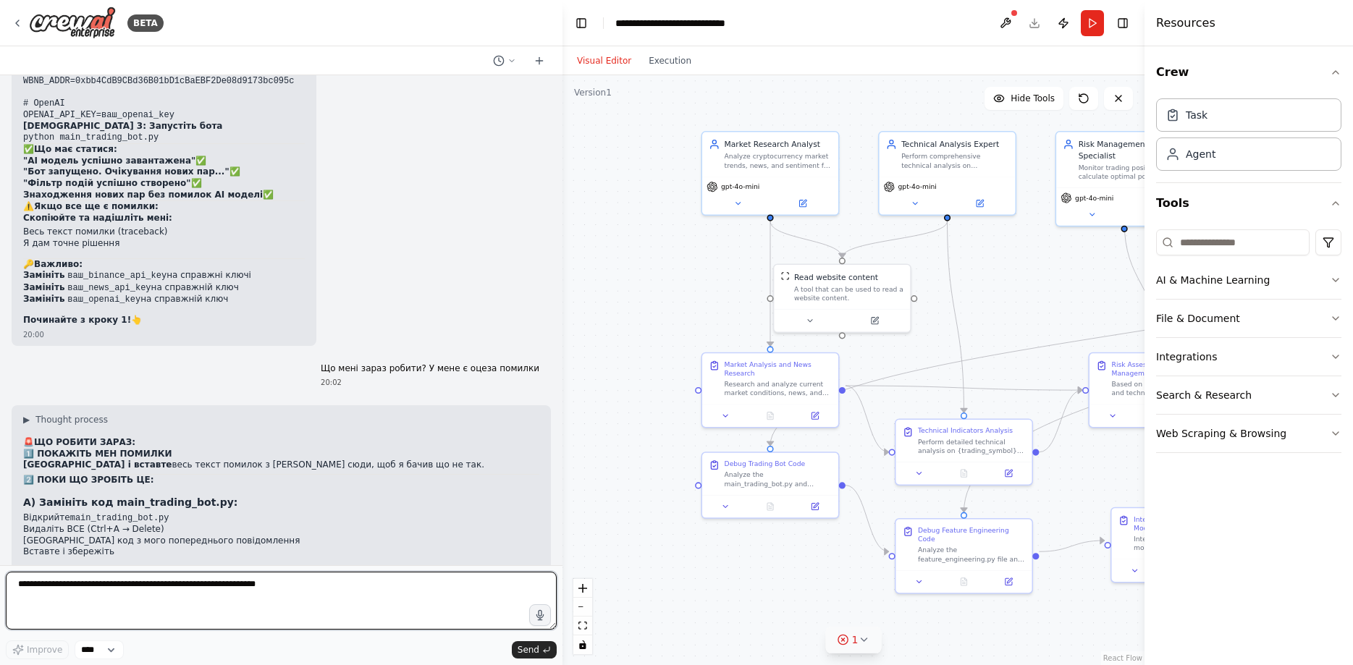
scroll to position [33358, 0]
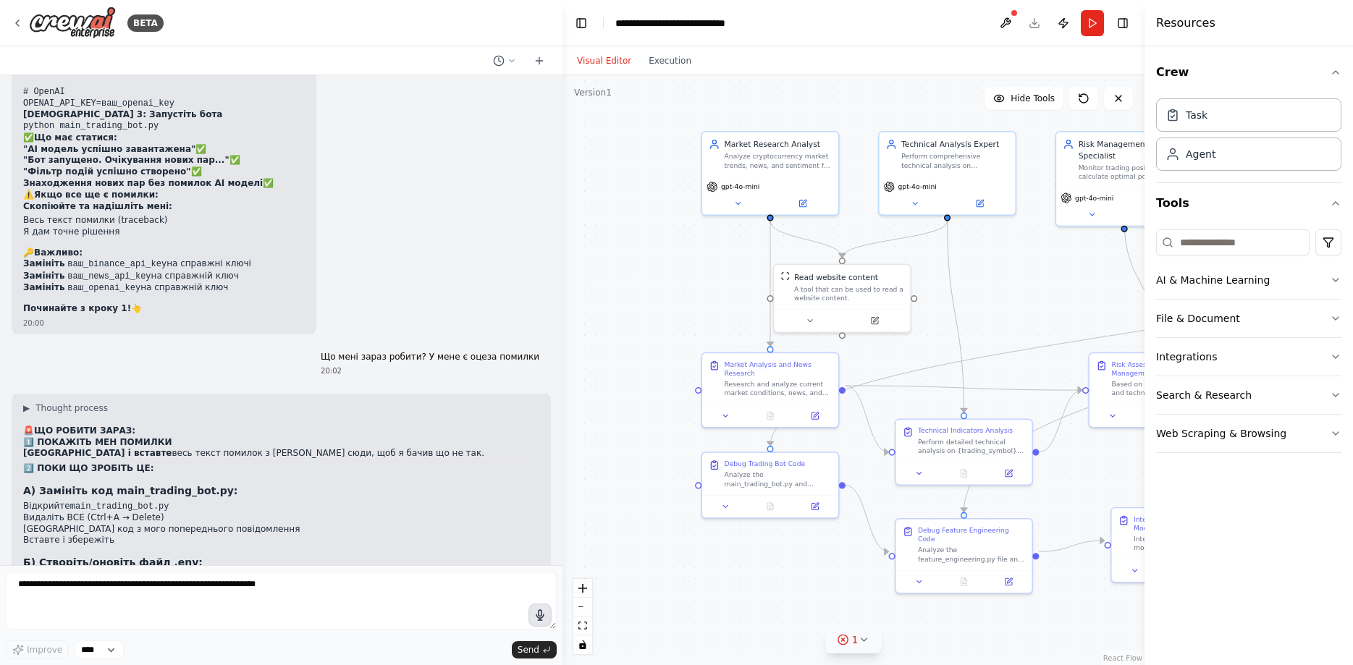
click at [542, 616] on icon "button" at bounding box center [540, 615] width 13 height 13
click at [544, 616] on circle "button" at bounding box center [540, 616] width 12 height 12
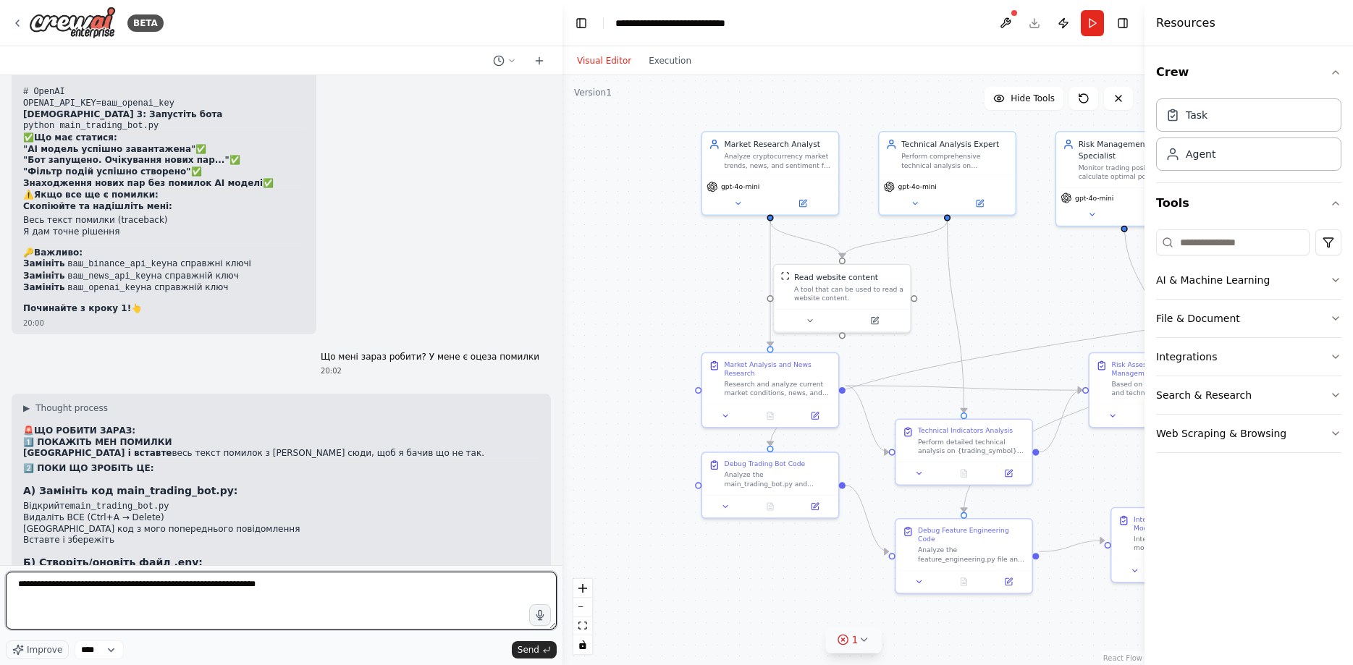
click at [308, 623] on textarea "**********" at bounding box center [281, 601] width 551 height 58
paste textarea "**********"
type textarea "**********"
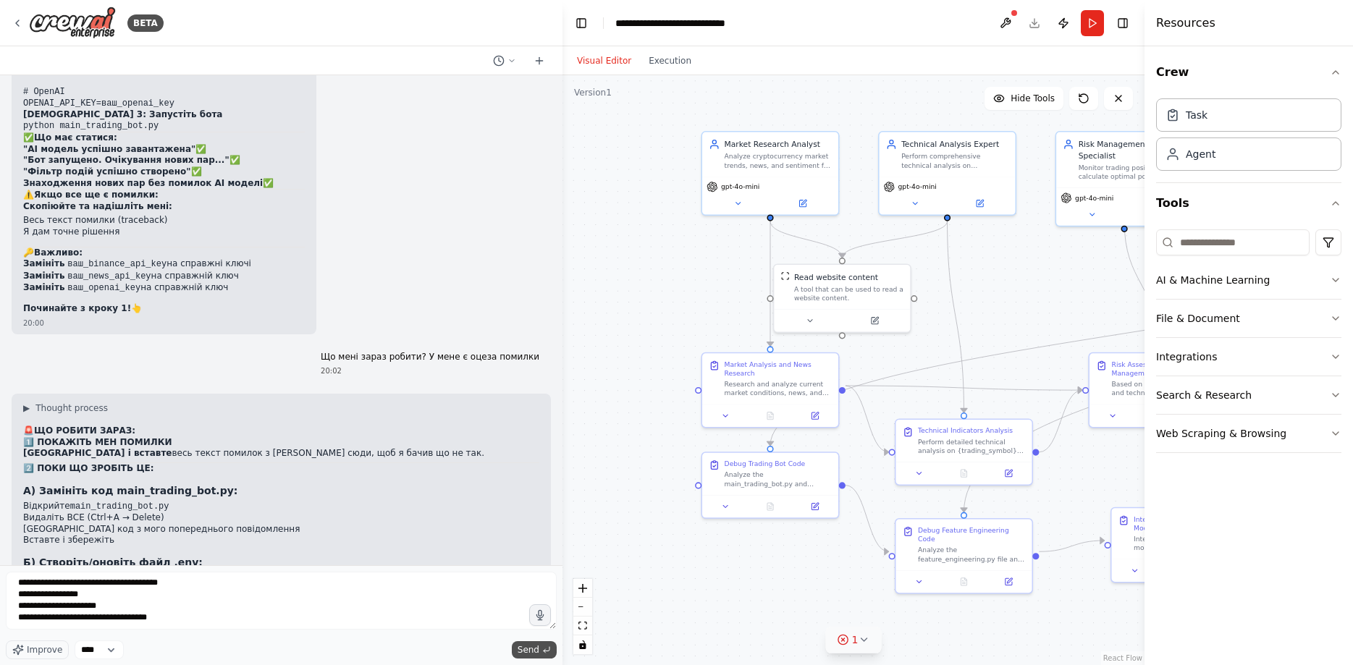
click at [528, 654] on span "Send" at bounding box center [529, 650] width 22 height 12
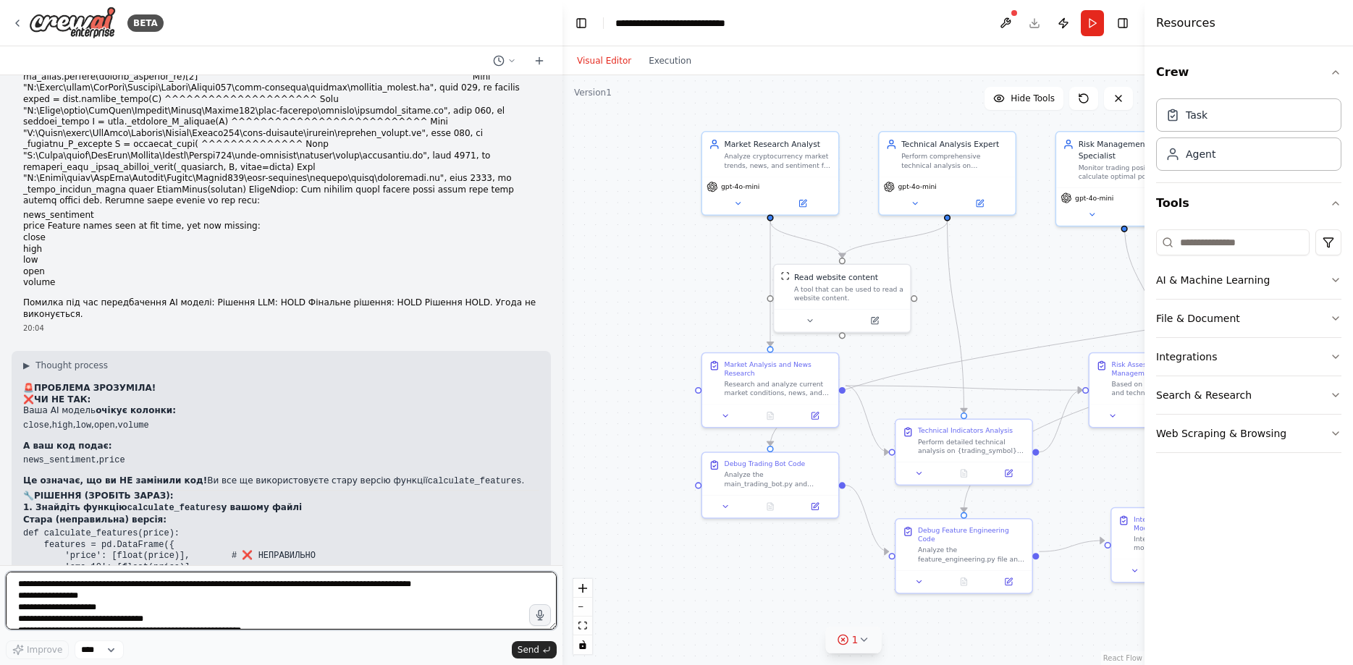
scroll to position [35026, 0]
